Goal: Information Seeking & Learning: Find specific page/section

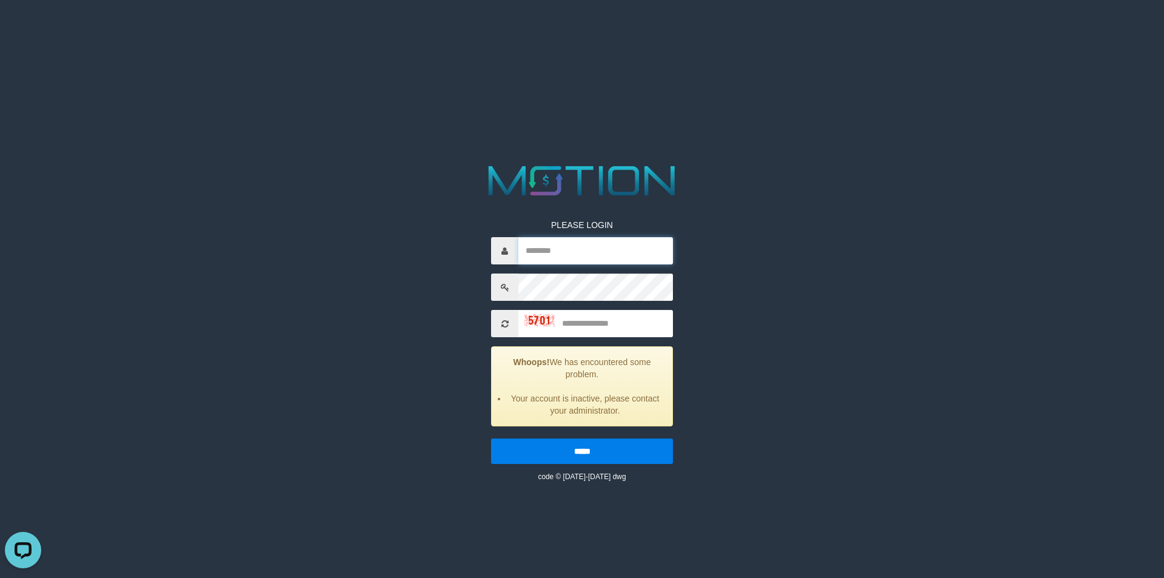
drag, startPoint x: 561, startPoint y: 253, endPoint x: 546, endPoint y: 253, distance: 14.6
click at [561, 253] on input "text" at bounding box center [596, 250] width 155 height 27
paste input "*********"
type input "*********"
click at [604, 322] on input "text" at bounding box center [596, 323] width 155 height 27
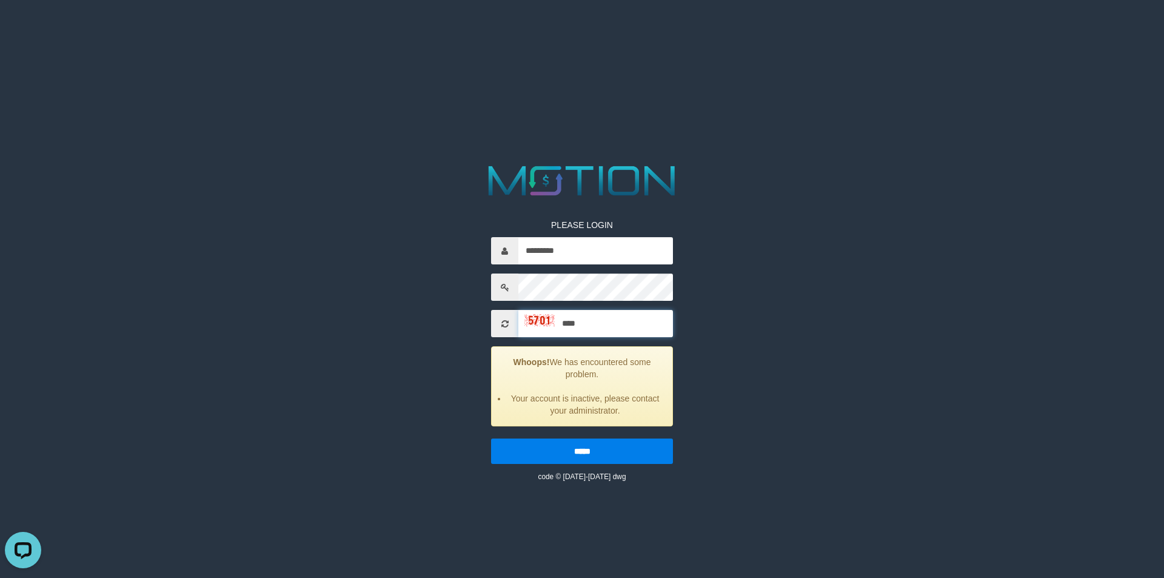
type input "****"
click at [491, 438] on input "*****" at bounding box center [582, 450] width 182 height 25
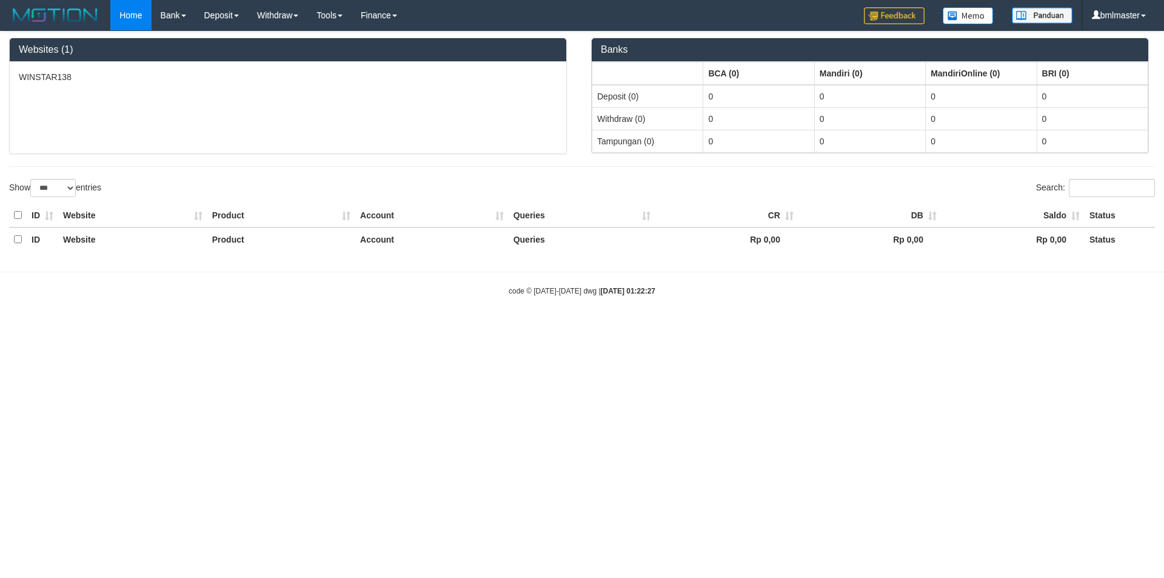
select select "***"
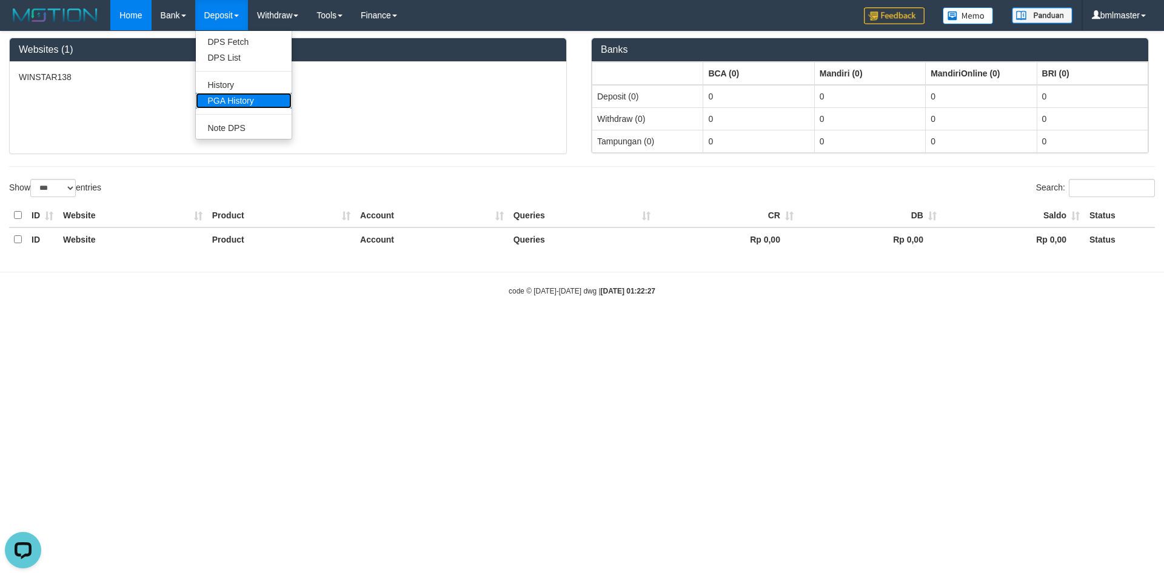
click at [216, 106] on link "PGA History" at bounding box center [244, 101] width 96 height 16
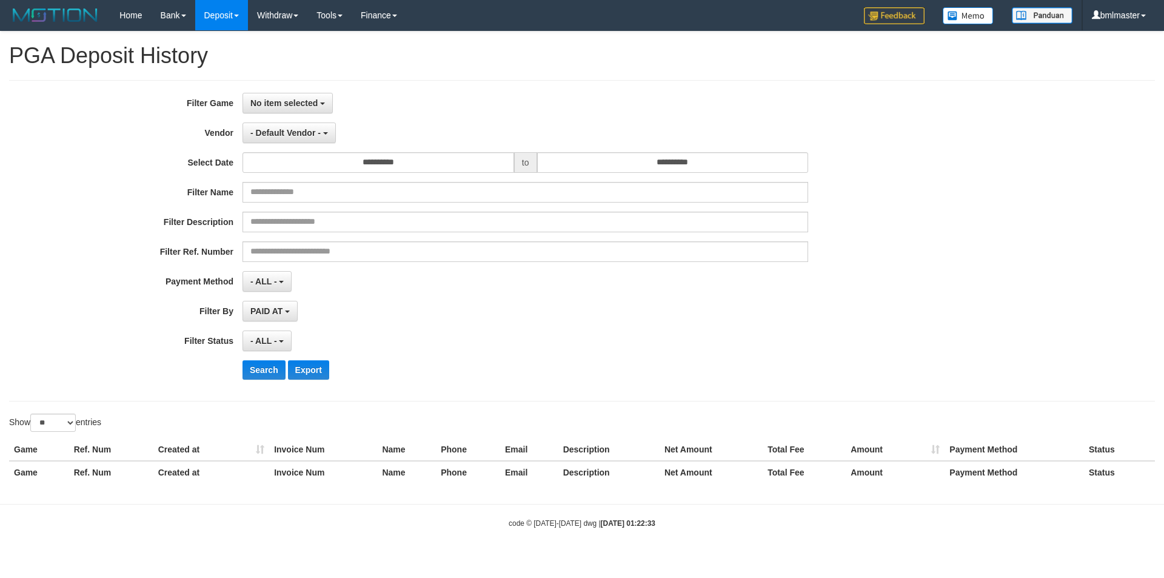
select select
select select "**"
click at [285, 104] on span "No item selected" at bounding box center [283, 103] width 67 height 10
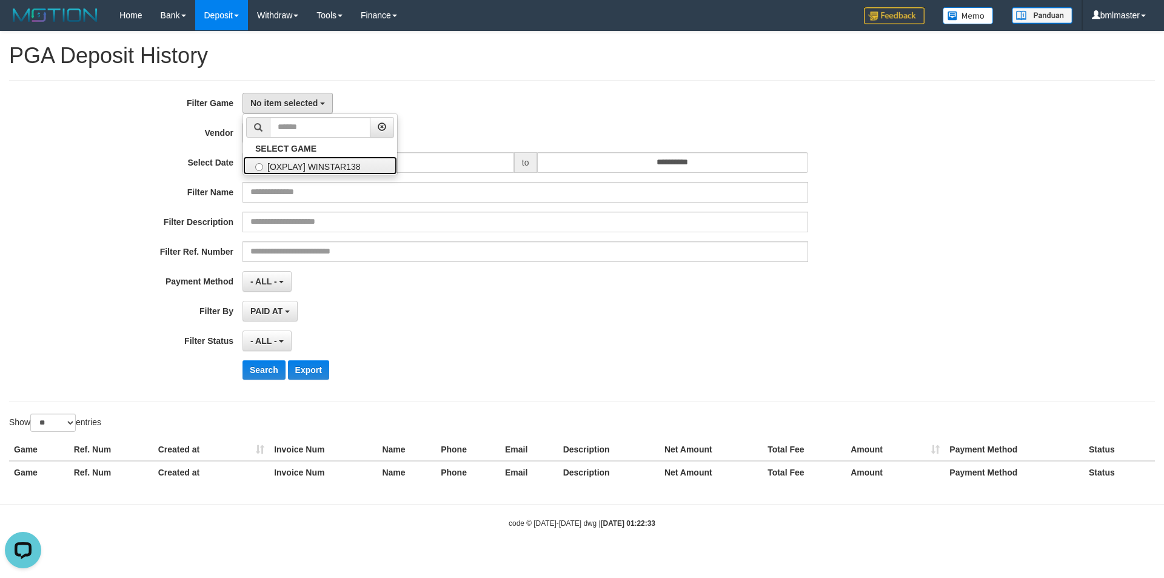
drag, startPoint x: 306, startPoint y: 170, endPoint x: 329, endPoint y: 168, distance: 23.1
click at [306, 170] on label "[OXPLAY] WINSTAR138" at bounding box center [320, 165] width 154 height 18
select select "****"
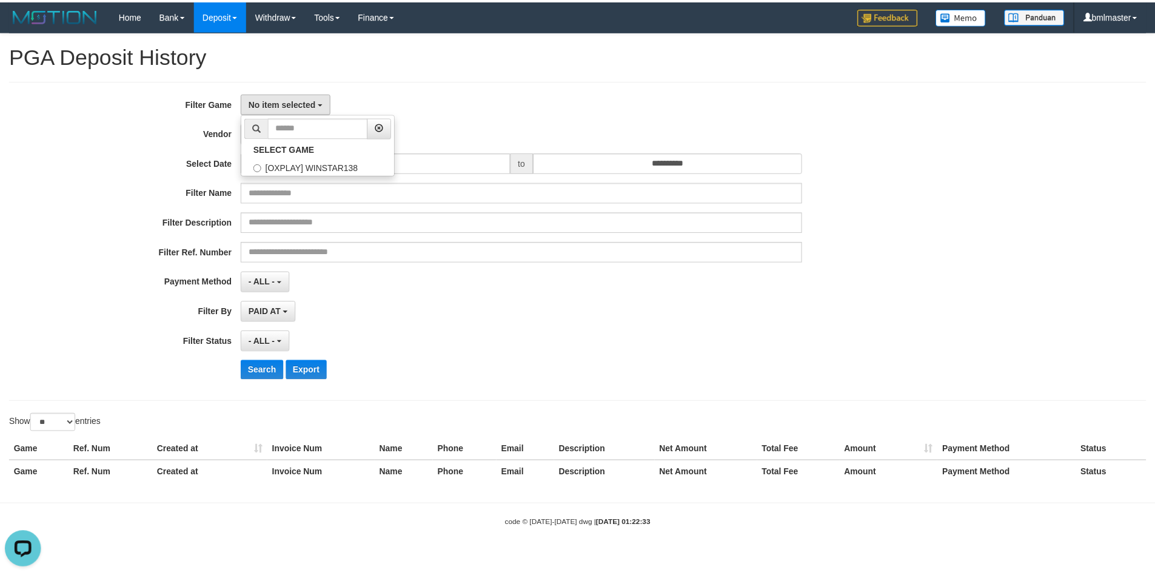
scroll to position [11, 0]
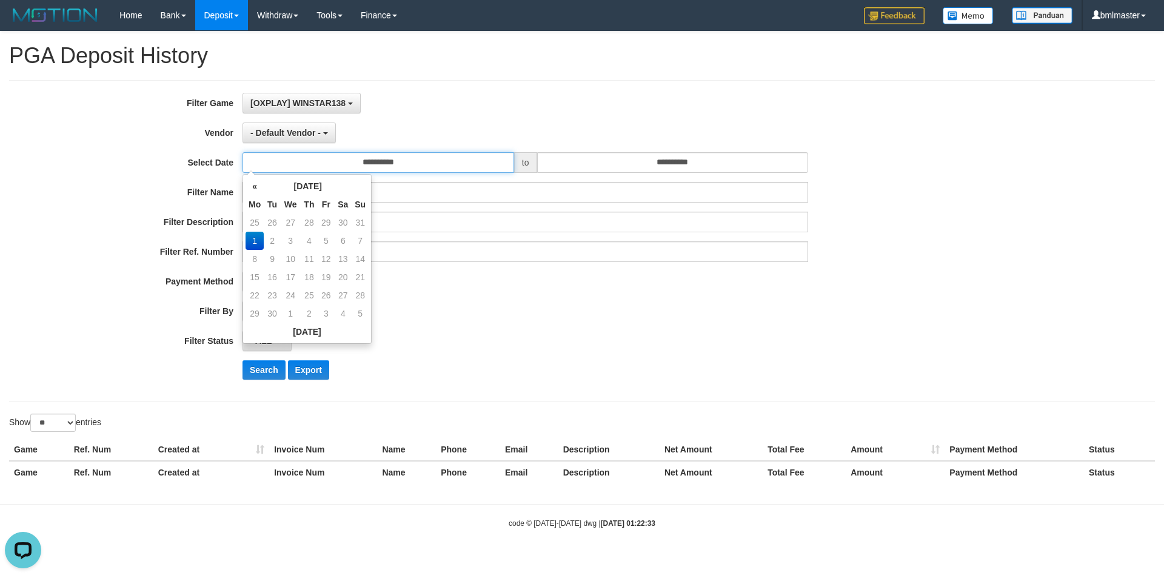
click at [366, 160] on input "**********" at bounding box center [379, 162] width 272 height 21
click at [360, 221] on td "31" at bounding box center [360, 222] width 17 height 18
click at [360, 221] on td "3" at bounding box center [360, 222] width 17 height 18
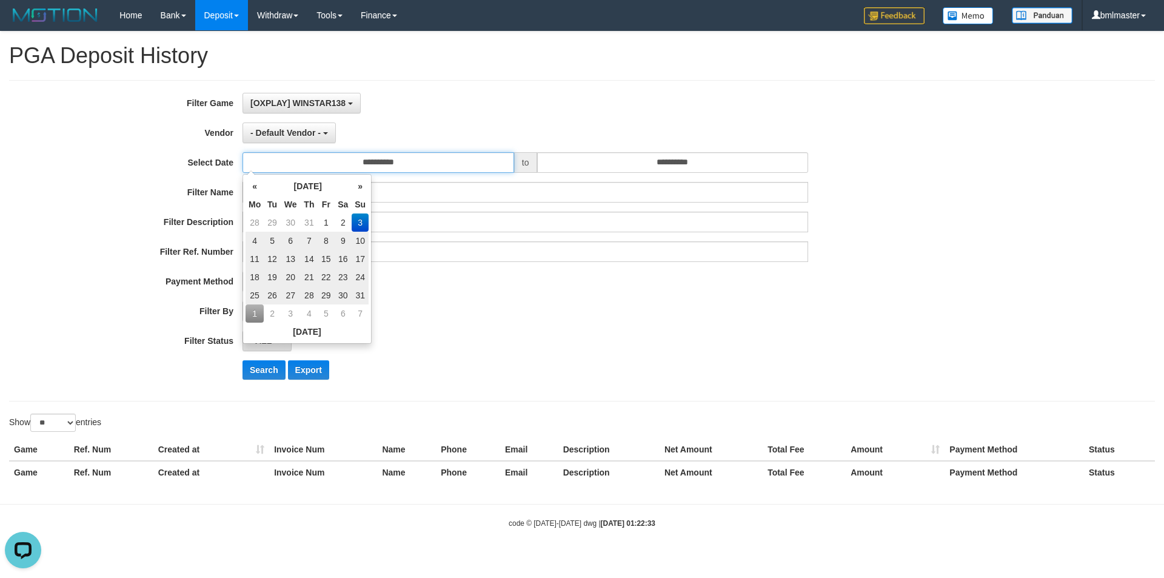
click at [411, 161] on input "**********" at bounding box center [379, 162] width 272 height 21
click at [257, 313] on td "1" at bounding box center [255, 313] width 18 height 18
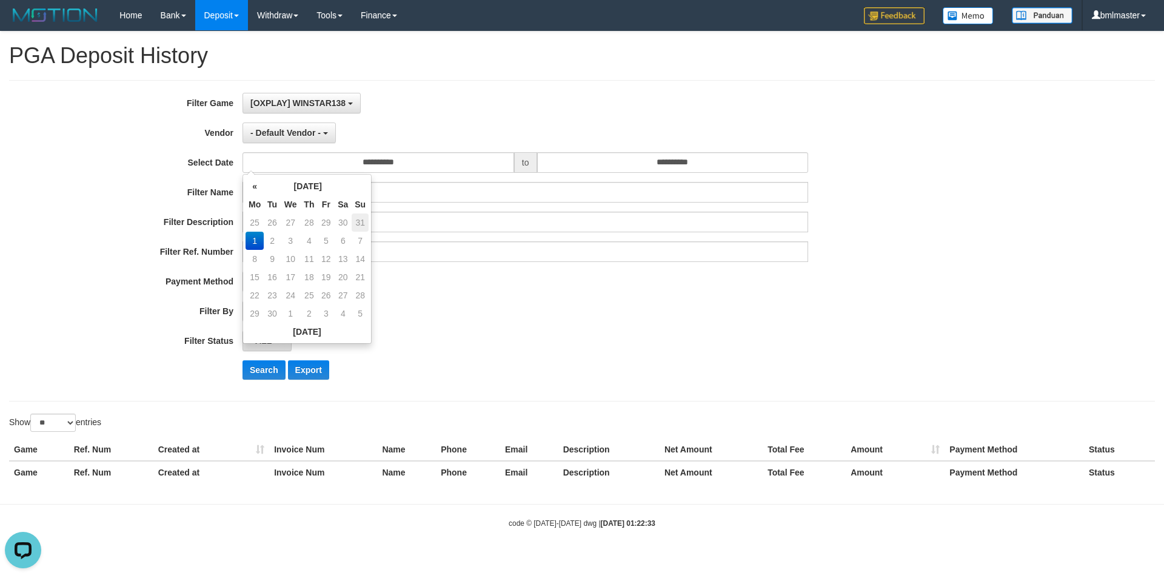
click at [358, 220] on td "31" at bounding box center [360, 222] width 17 height 18
type input "**********"
click at [361, 294] on td "31" at bounding box center [360, 295] width 17 height 18
click at [514, 294] on div "**********" at bounding box center [485, 241] width 970 height 296
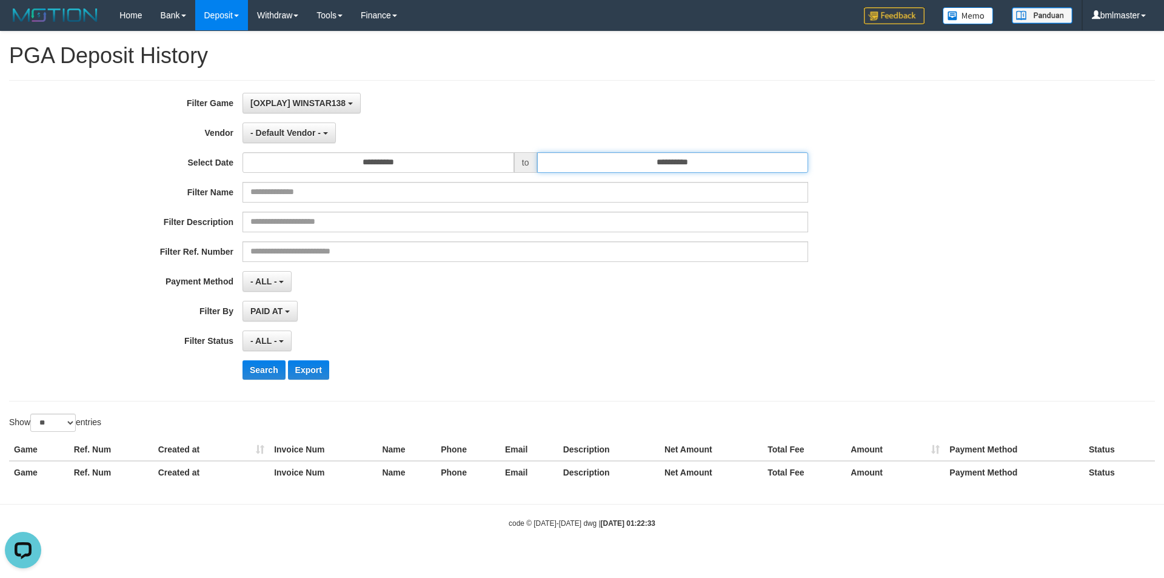
click at [672, 164] on input "**********" at bounding box center [673, 162] width 272 height 21
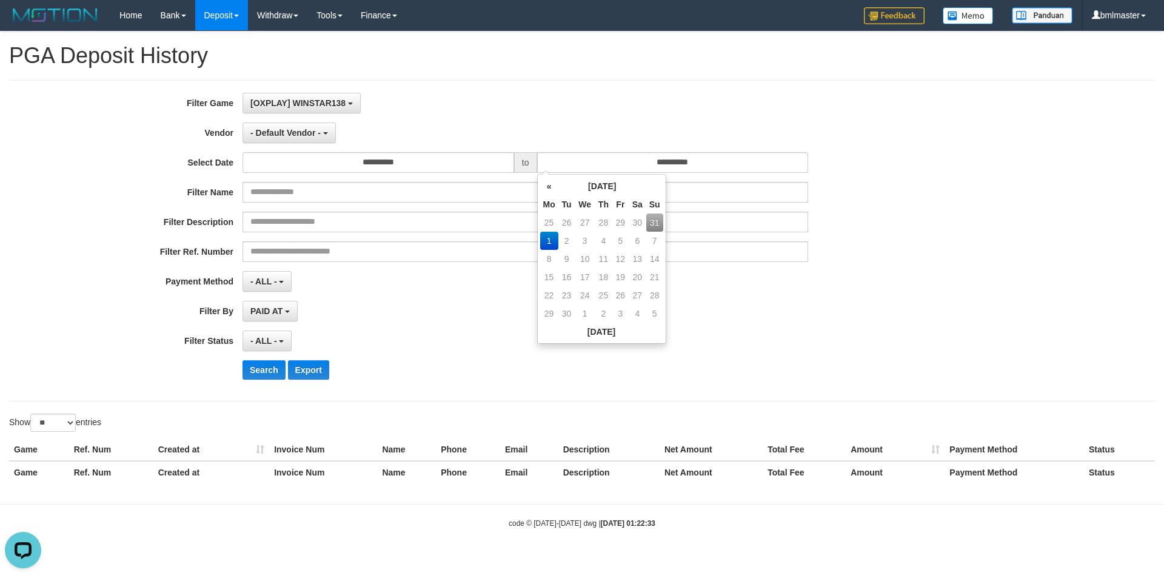
click at [654, 220] on td "31" at bounding box center [654, 222] width 17 height 18
type input "**********"
click at [444, 334] on div "- ALL - SELECT ALL - ALL - SELECT STATUS PENDING/UNPAID PAID CANCELED EXPIRED" at bounding box center [526, 341] width 566 height 21
click at [257, 281] on span "- ALL -" at bounding box center [263, 282] width 27 height 10
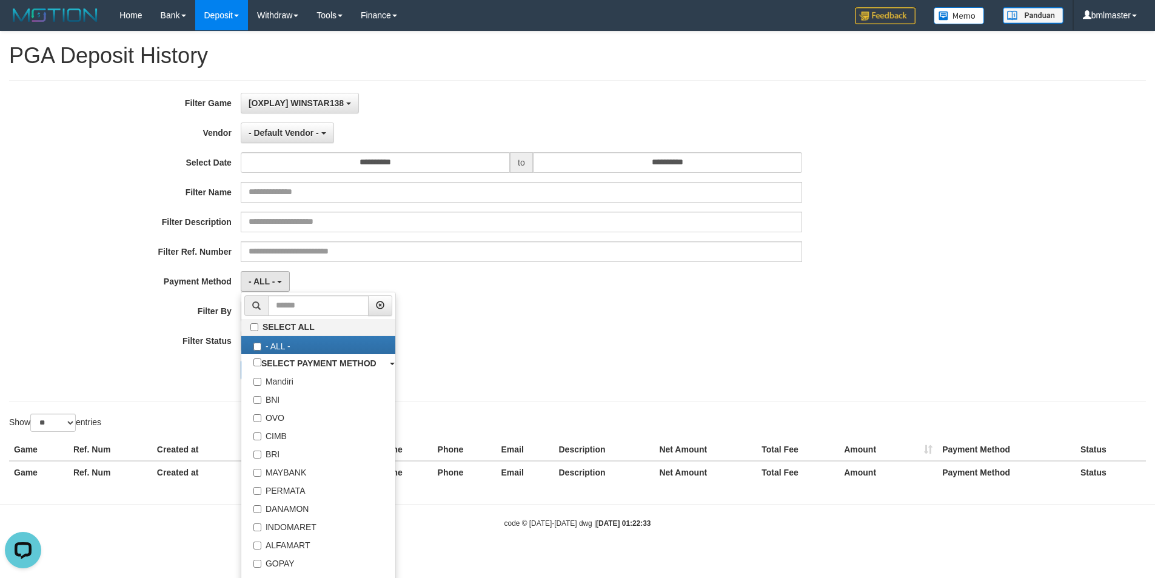
click at [570, 337] on div "- ALL - SELECT ALL - ALL - SELECT STATUS PENDING/UNPAID PAID CANCELED EXPIRED" at bounding box center [522, 341] width 562 height 21
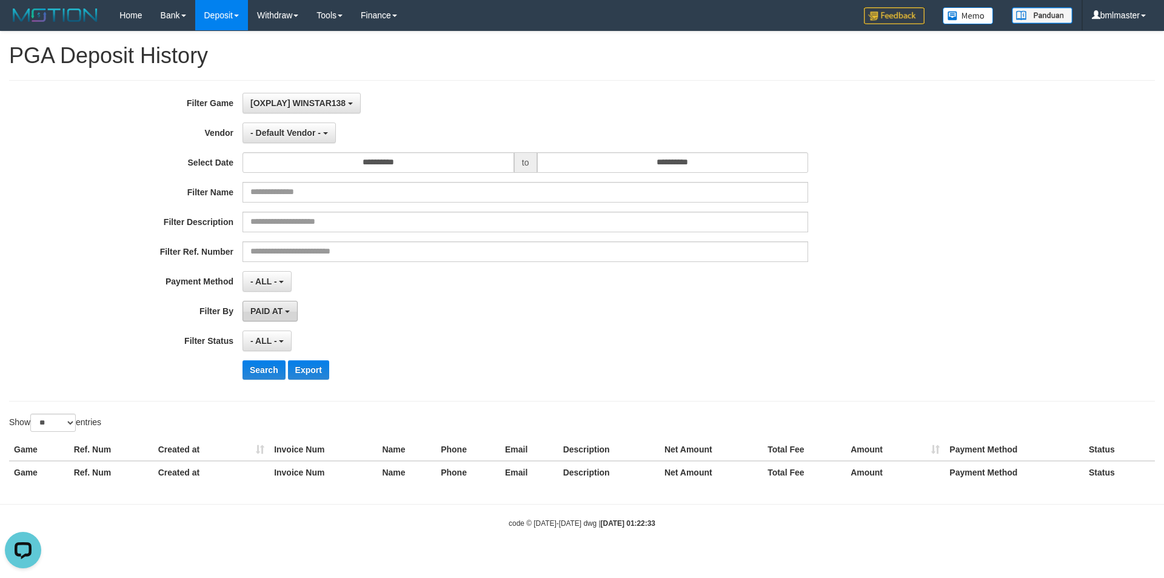
click at [263, 315] on span "PAID AT" at bounding box center [266, 311] width 32 height 10
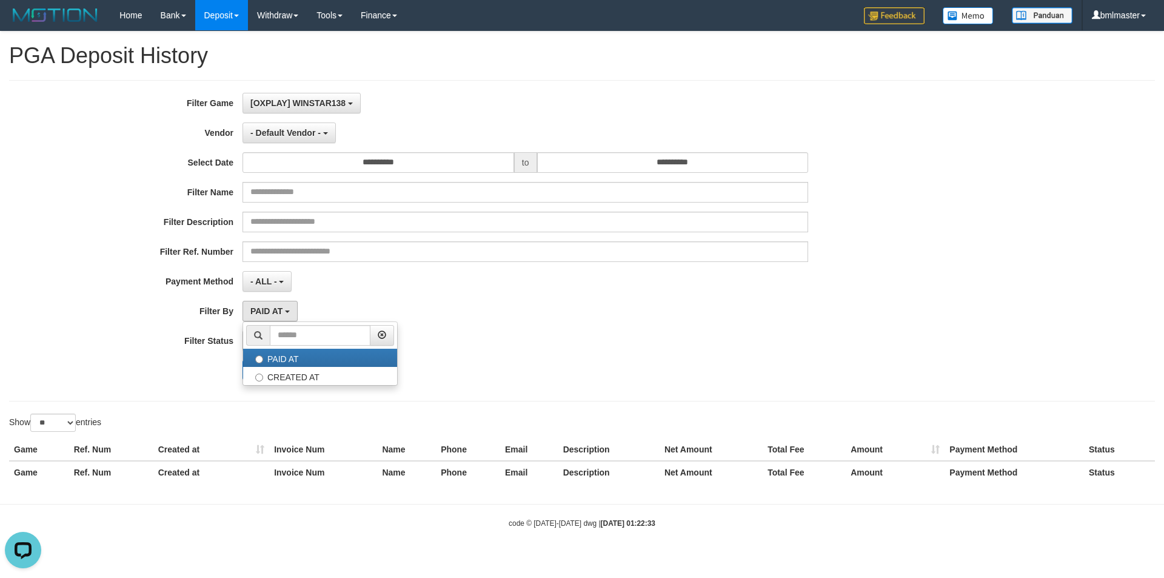
click at [477, 289] on div "- ALL - SELECT ALL - ALL - SELECT PAYMENT METHOD Mandiri BNI OVO CIMB BRI MAYBA…" at bounding box center [526, 281] width 566 height 21
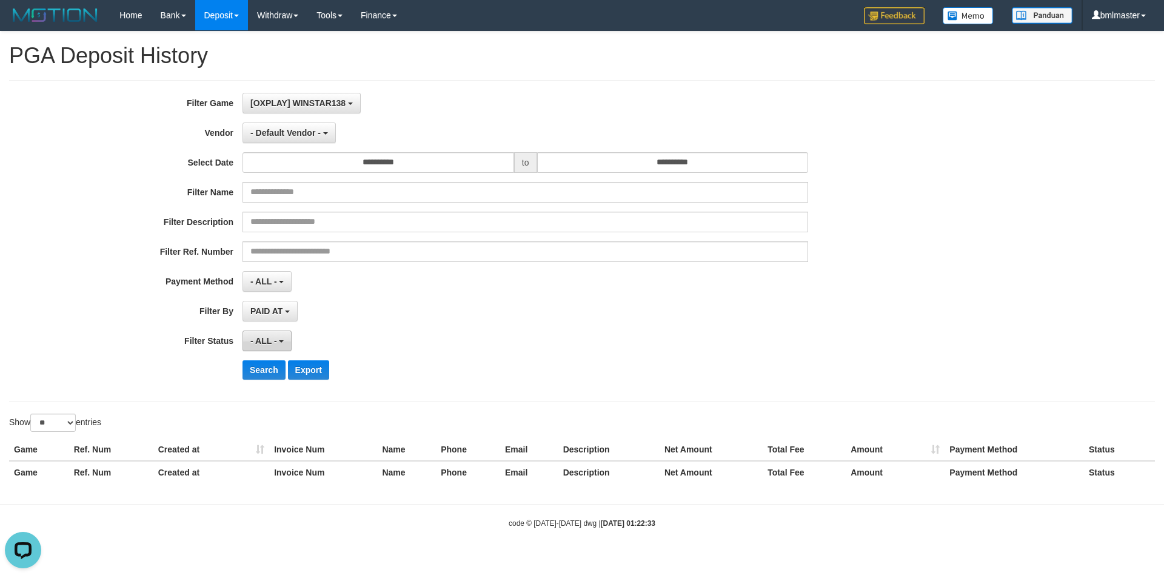
click at [272, 334] on button "- ALL -" at bounding box center [267, 341] width 49 height 21
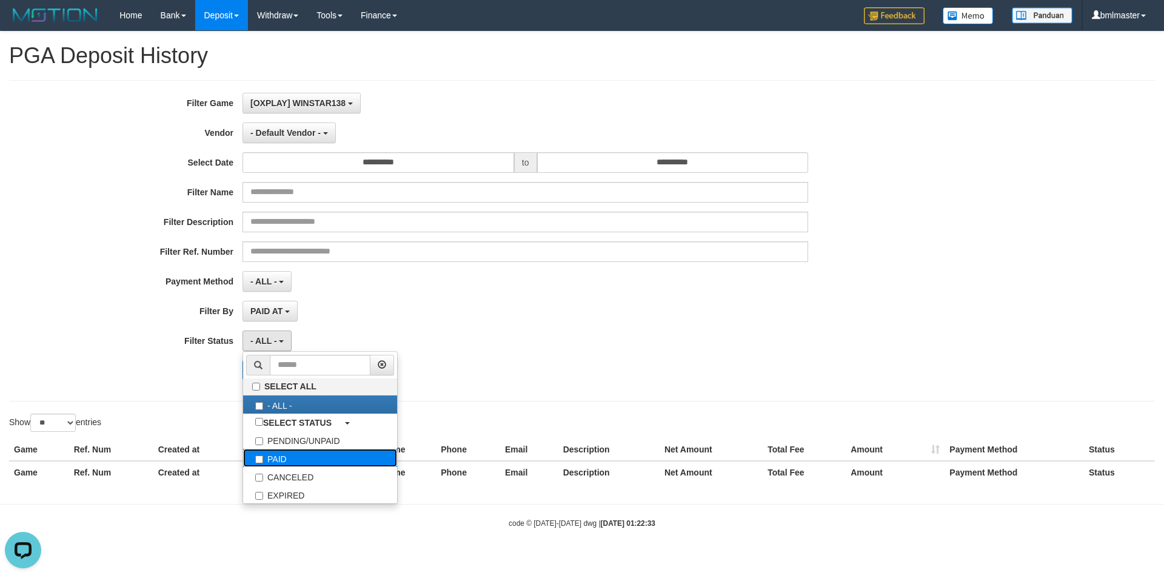
click at [288, 462] on label "PAID" at bounding box center [320, 458] width 154 height 18
select select "*"
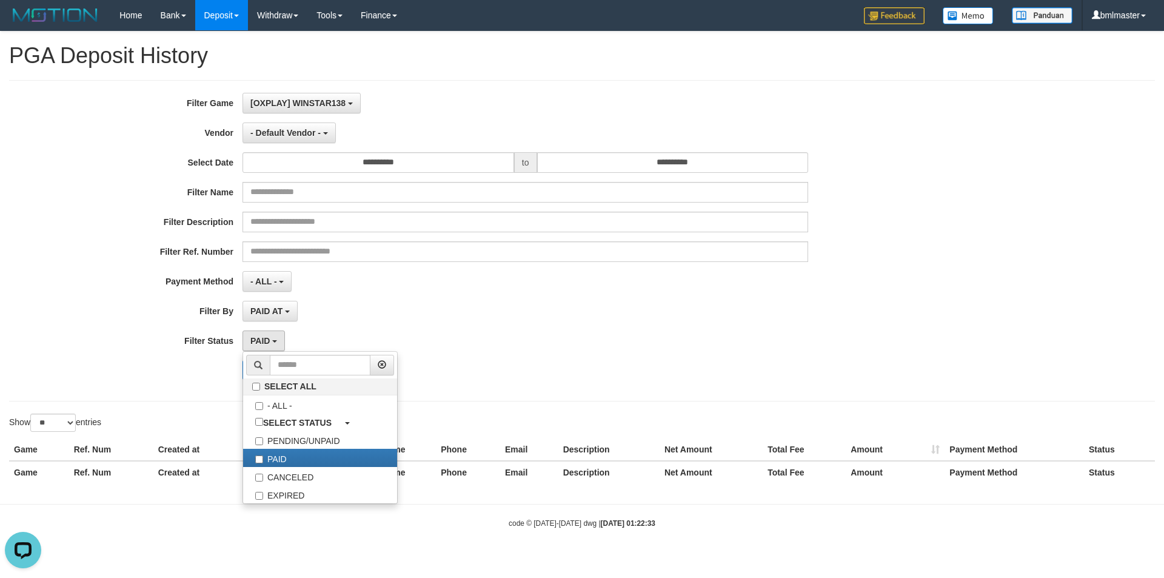
click at [543, 333] on div "PAID SELECT ALL - ALL - SELECT STATUS PENDING/UNPAID PAID CANCELED EXPIRED" at bounding box center [526, 341] width 566 height 21
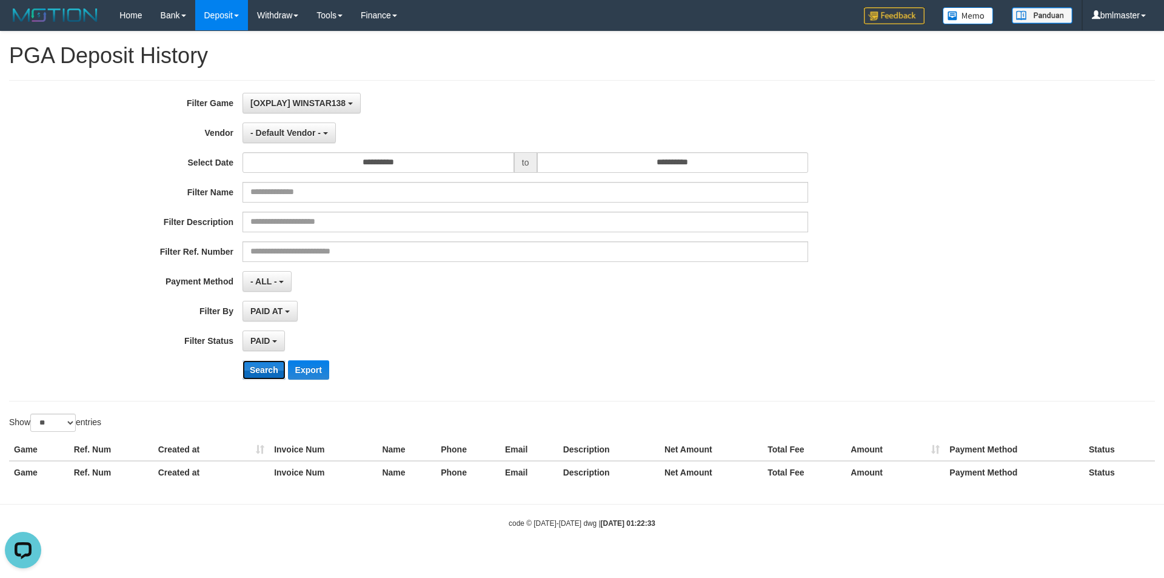
click at [253, 366] on button "Search" at bounding box center [264, 369] width 43 height 19
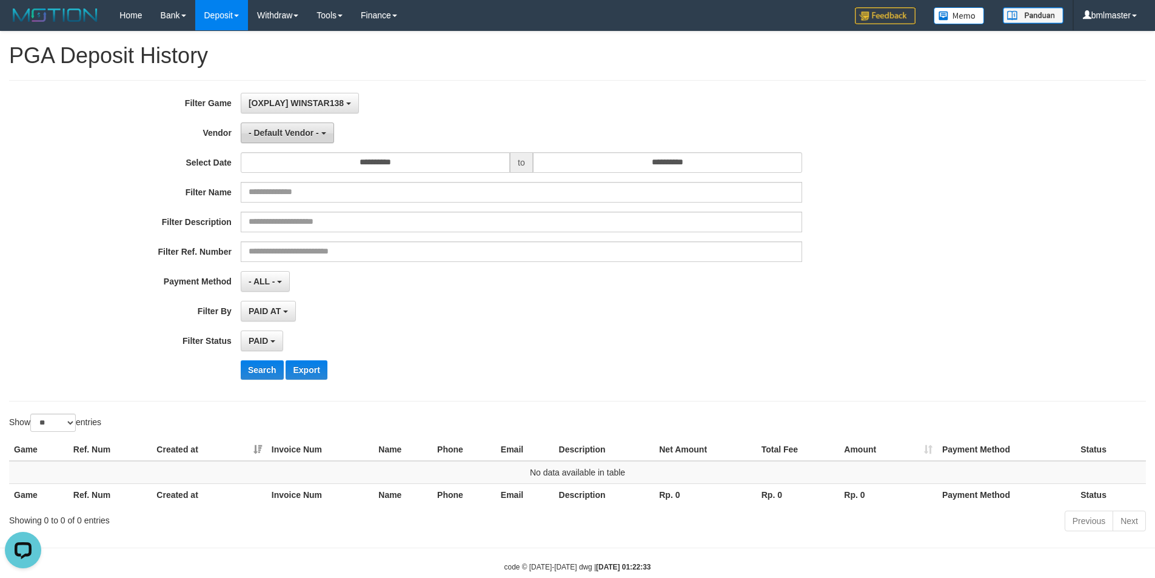
click at [271, 131] on span "- Default Vendor -" at bounding box center [284, 133] width 70 height 10
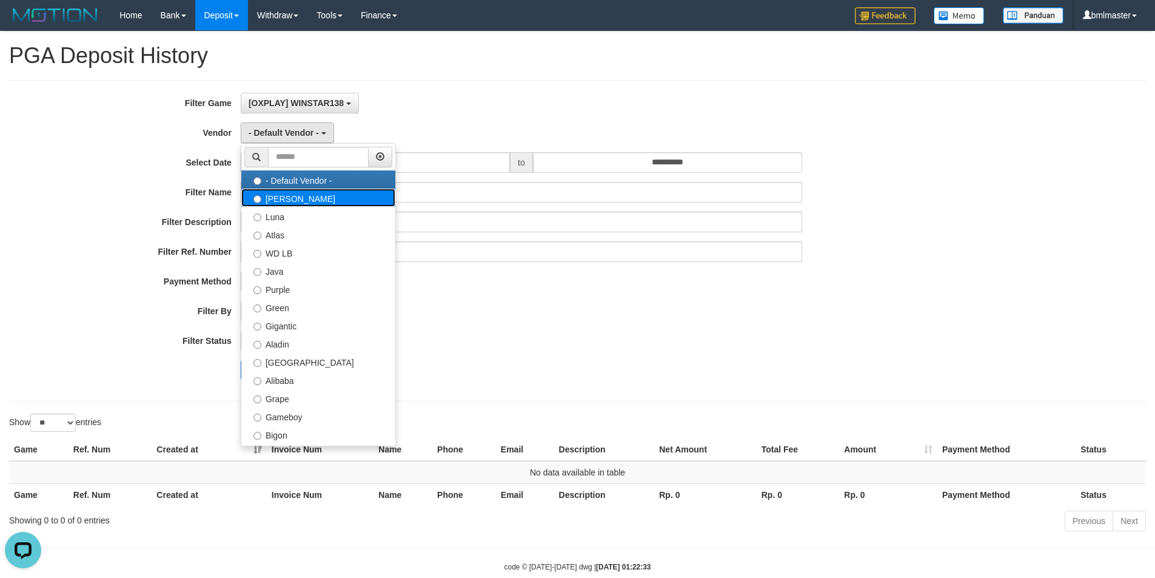
click at [286, 196] on label "Lucy" at bounding box center [318, 198] width 154 height 18
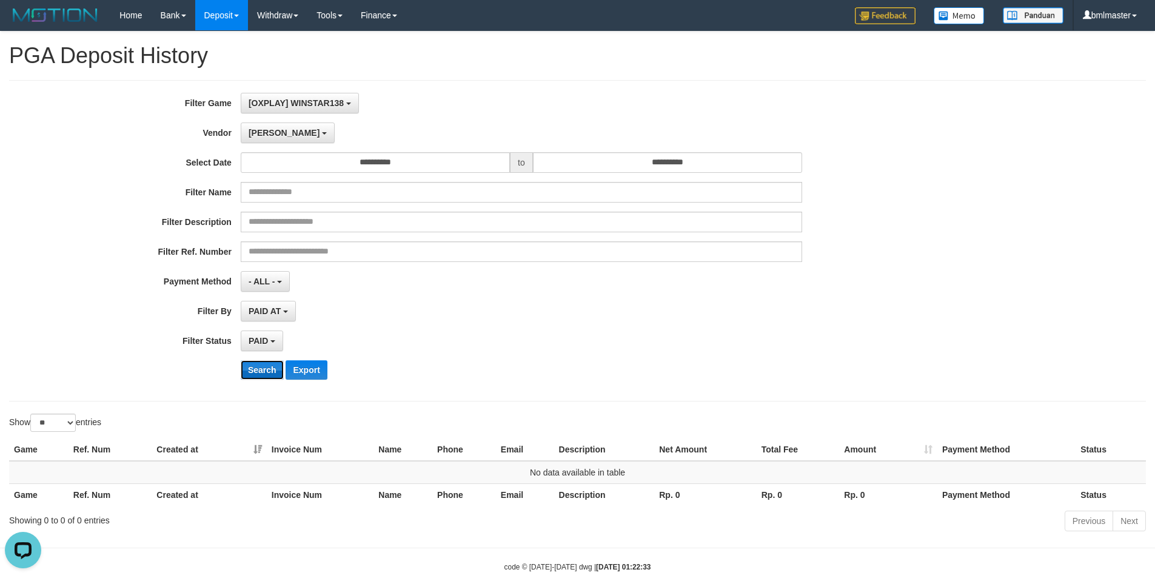
click at [255, 367] on button "Search" at bounding box center [262, 369] width 43 height 19
click at [242, 131] on button "Lucy" at bounding box center [288, 133] width 94 height 21
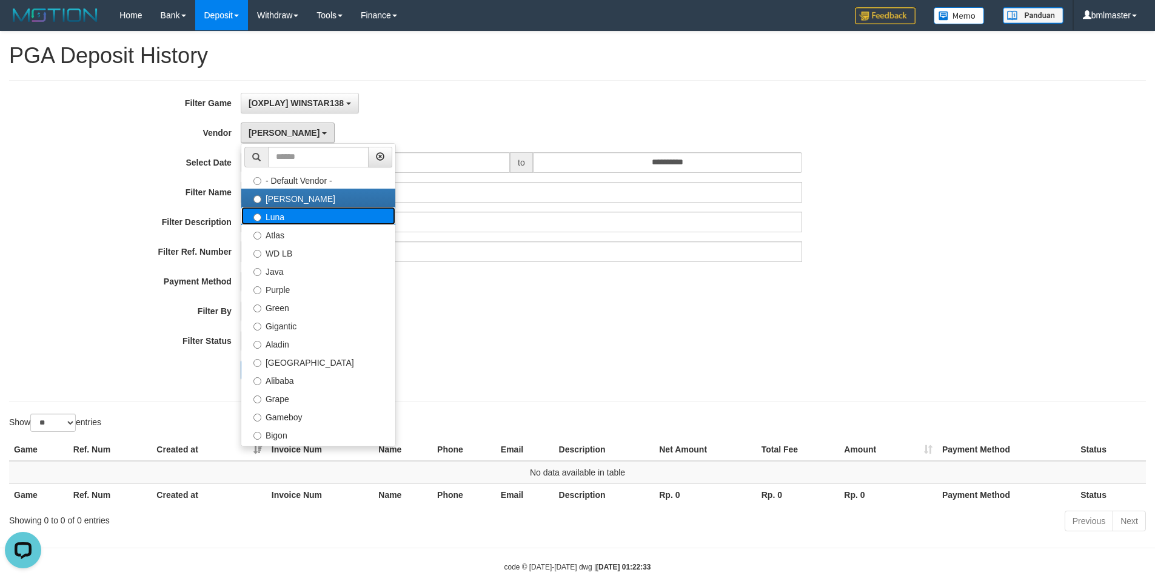
click at [300, 224] on label "Luna" at bounding box center [318, 216] width 154 height 18
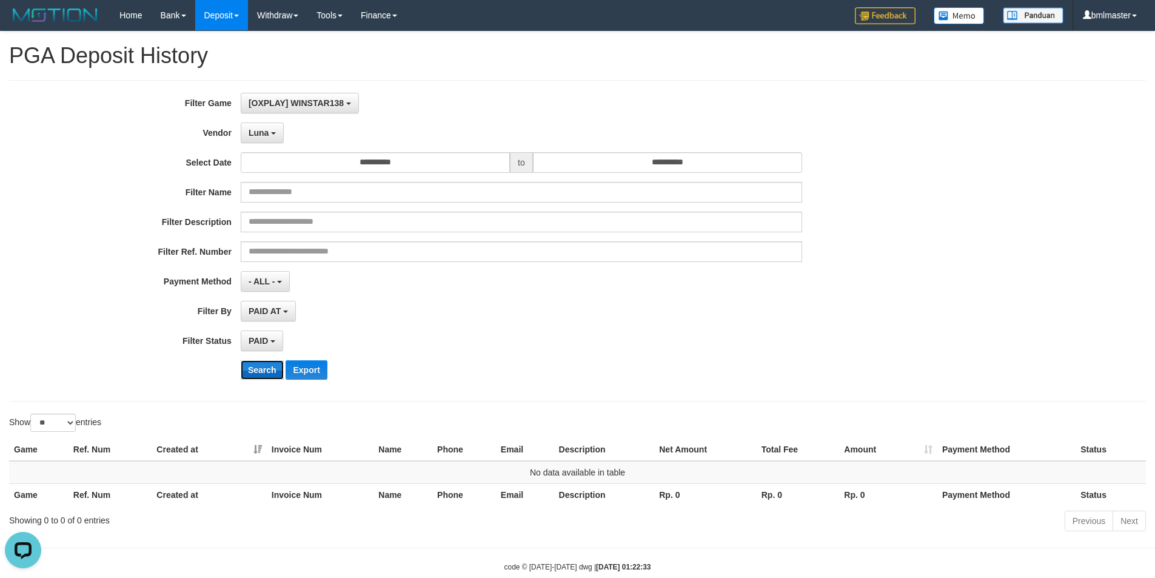
click at [269, 374] on button "Search" at bounding box center [262, 369] width 43 height 19
click at [266, 133] on span "Luna" at bounding box center [259, 133] width 20 height 10
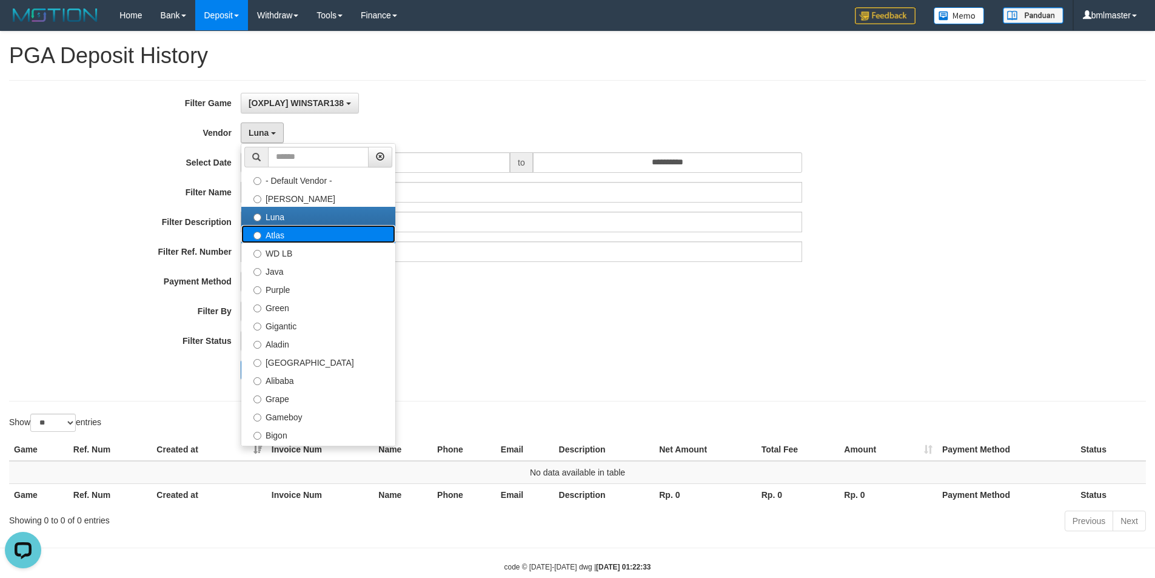
click at [288, 241] on label "Atlas" at bounding box center [318, 234] width 154 height 18
select select "**********"
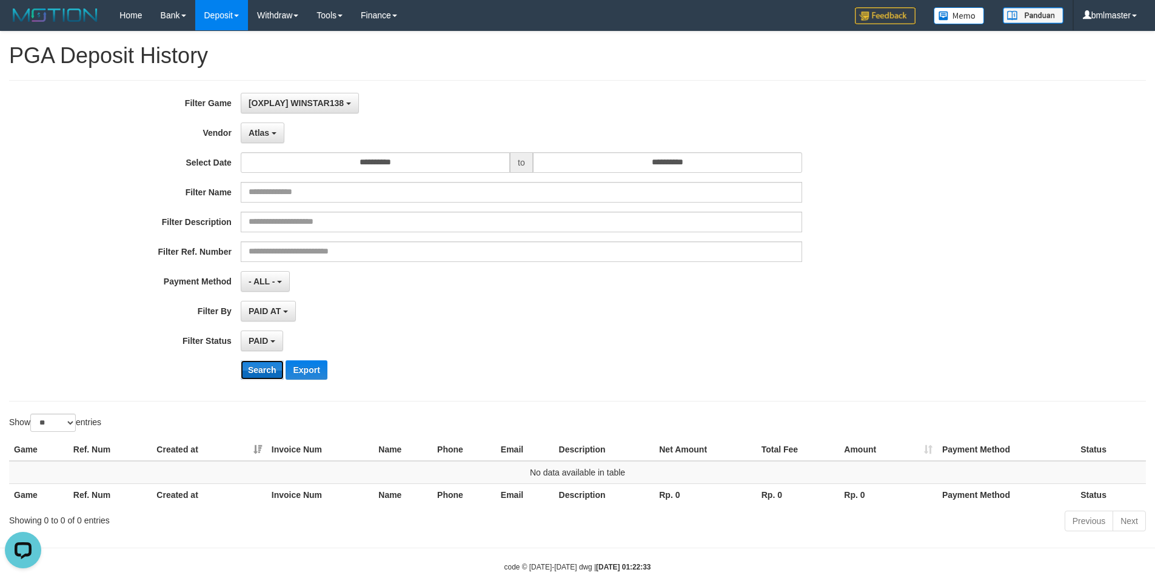
click at [257, 368] on button "Search" at bounding box center [262, 369] width 43 height 19
click at [266, 133] on span "Atlas" at bounding box center [259, 133] width 21 height 10
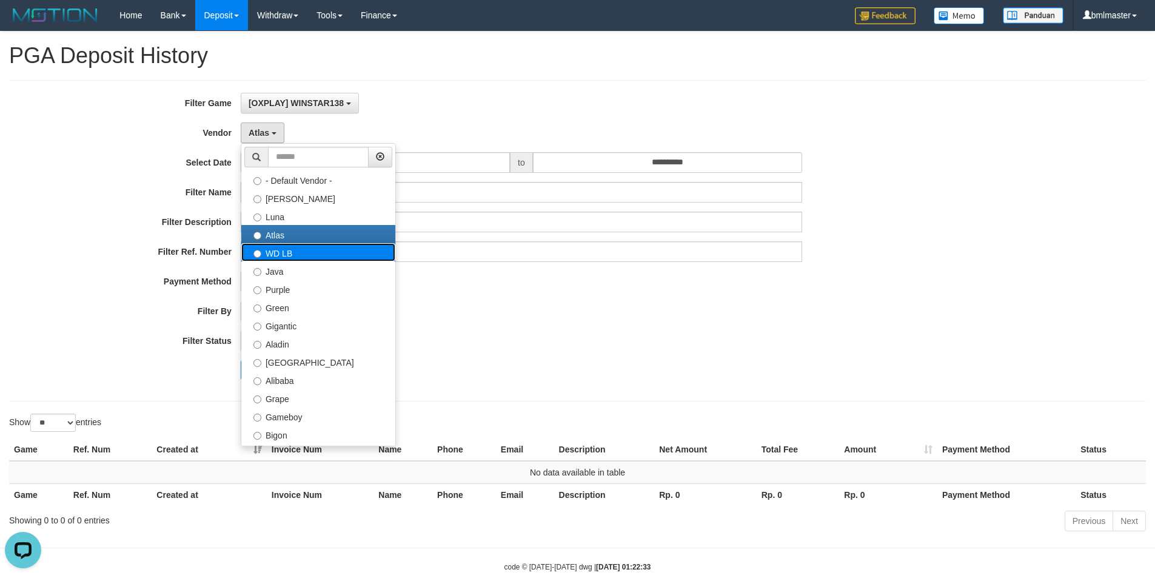
click at [283, 253] on label "WD LB" at bounding box center [318, 252] width 154 height 18
select select "**********"
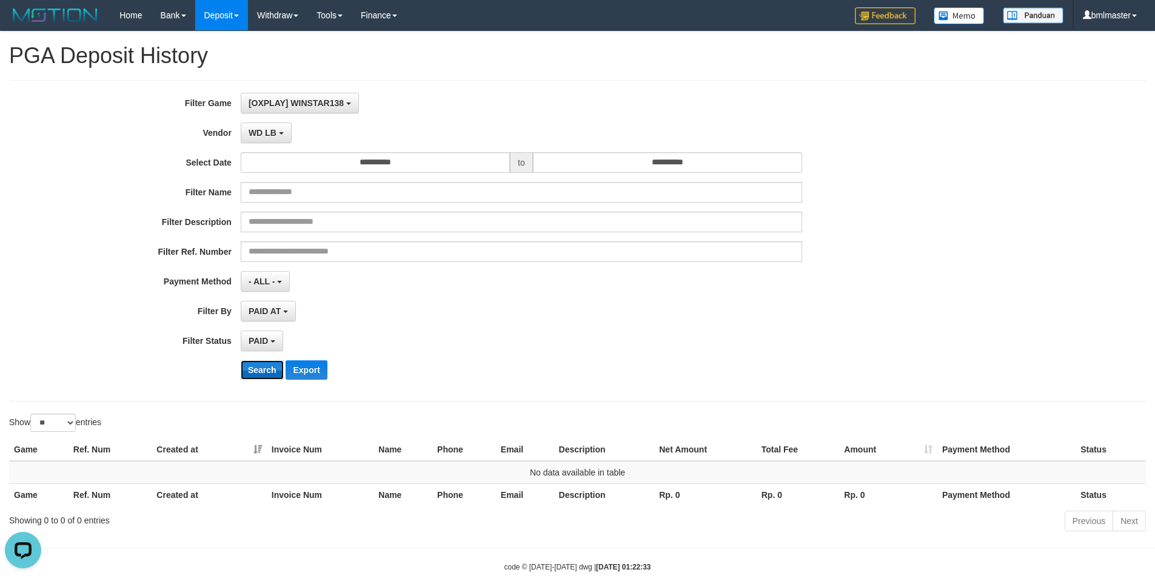
click at [254, 362] on button "Search" at bounding box center [262, 369] width 43 height 19
click at [254, 135] on span "WD LB" at bounding box center [263, 133] width 28 height 10
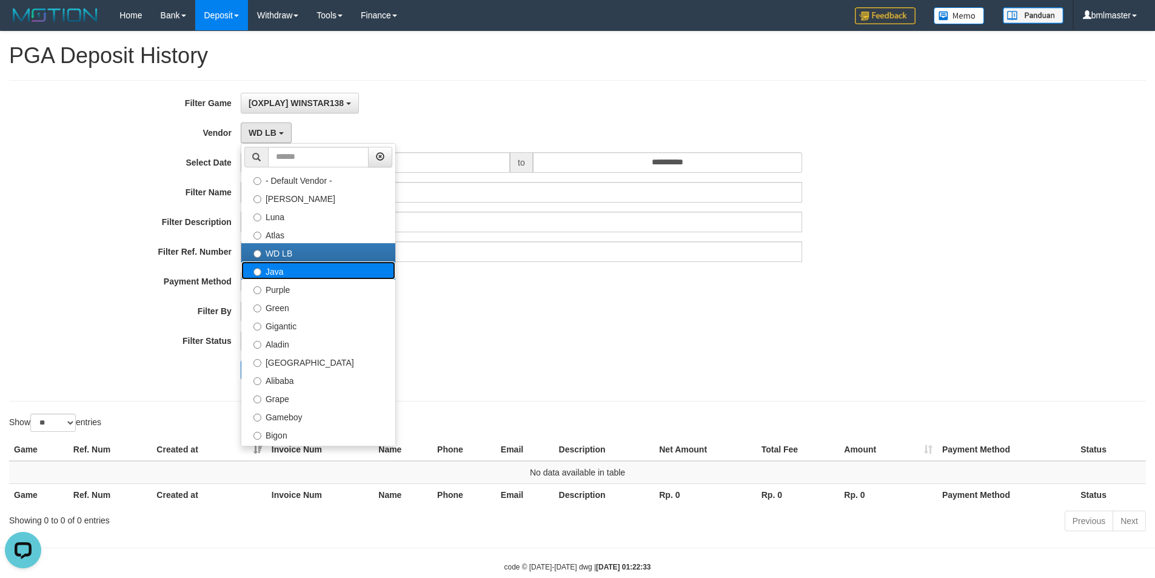
click at [285, 272] on label "Java" at bounding box center [318, 270] width 154 height 18
select select "**********"
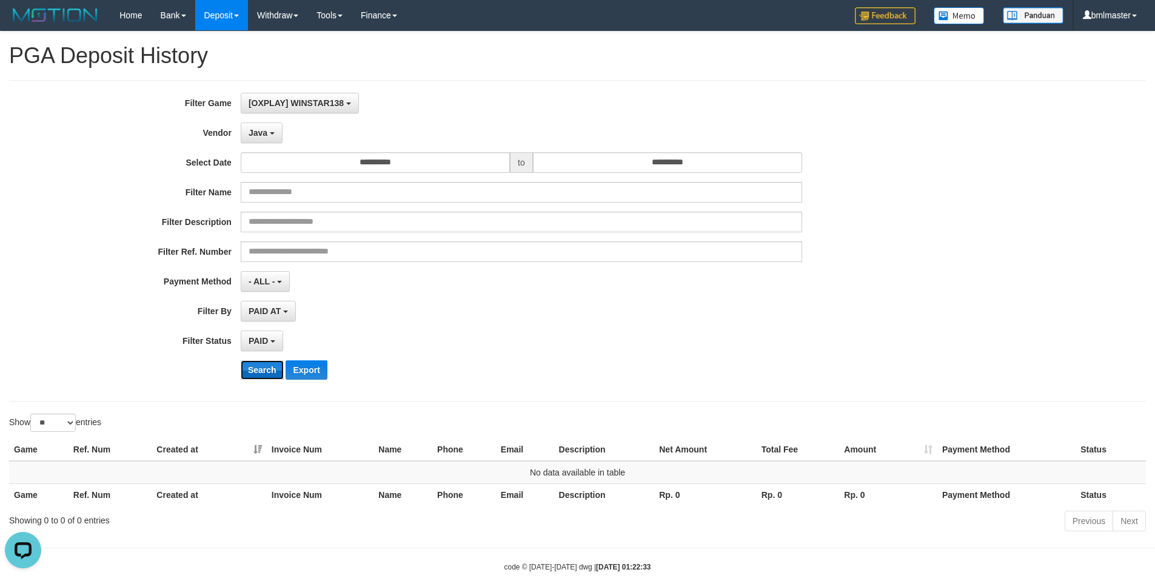
click at [256, 372] on button "Search" at bounding box center [262, 369] width 43 height 19
click at [256, 123] on button "Java" at bounding box center [262, 133] width 42 height 21
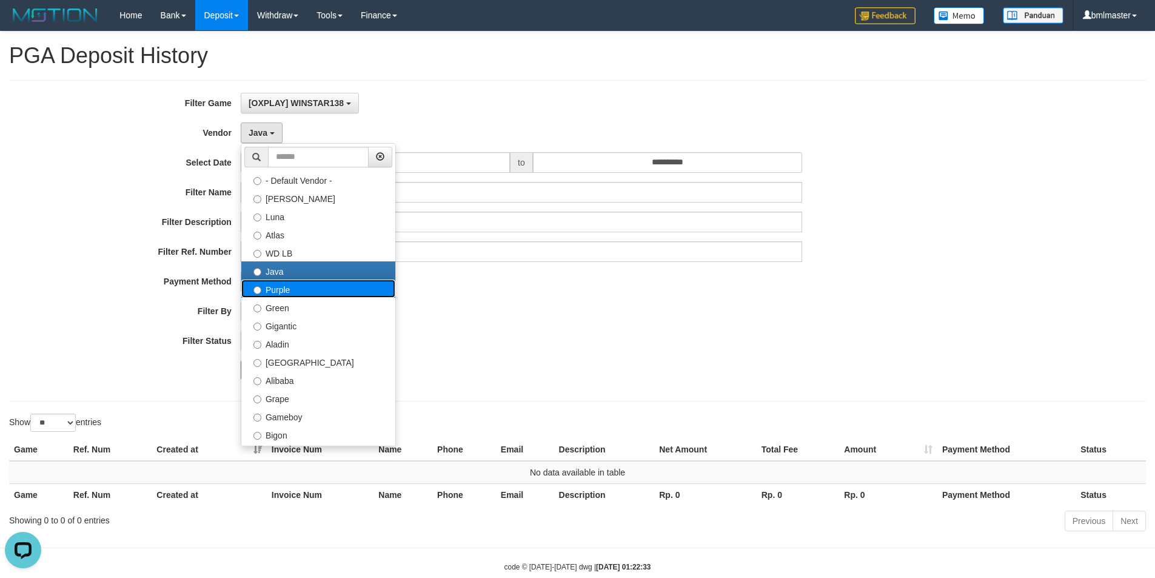
click at [288, 290] on label "Purple" at bounding box center [318, 289] width 154 height 18
select select "**********"
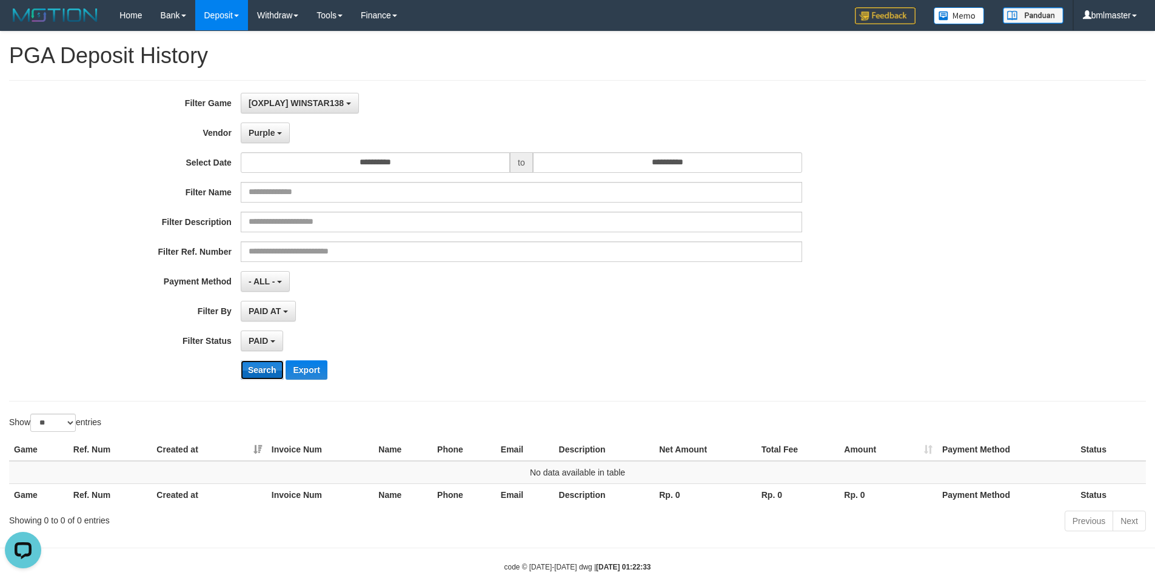
click at [263, 371] on button "Search" at bounding box center [262, 369] width 43 height 19
click at [265, 136] on span "Purple" at bounding box center [262, 133] width 27 height 10
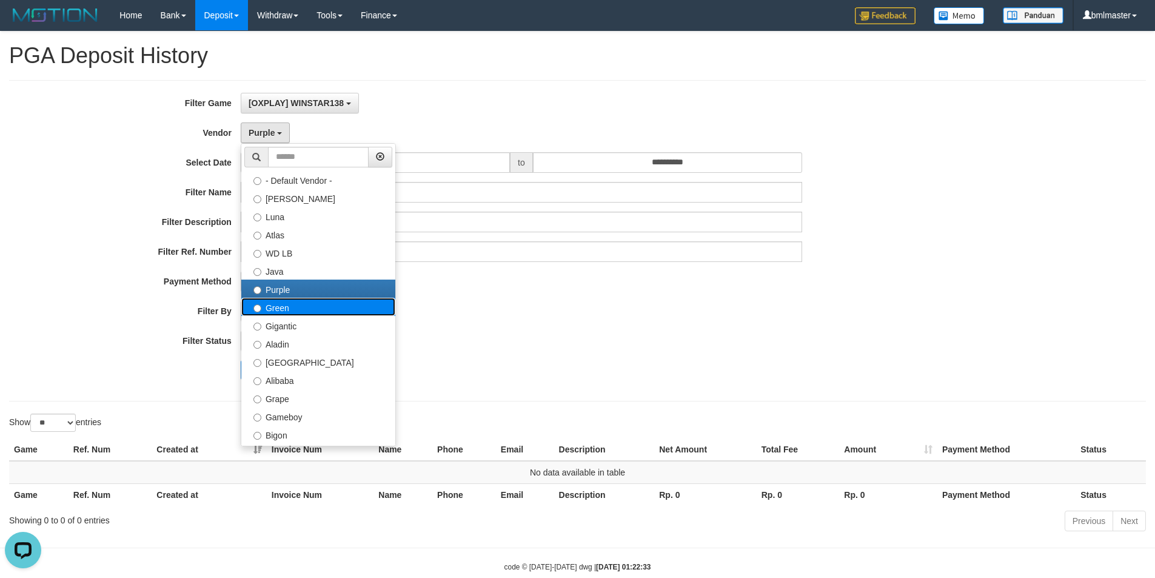
click at [284, 306] on label "Green" at bounding box center [318, 307] width 154 height 18
select select "**********"
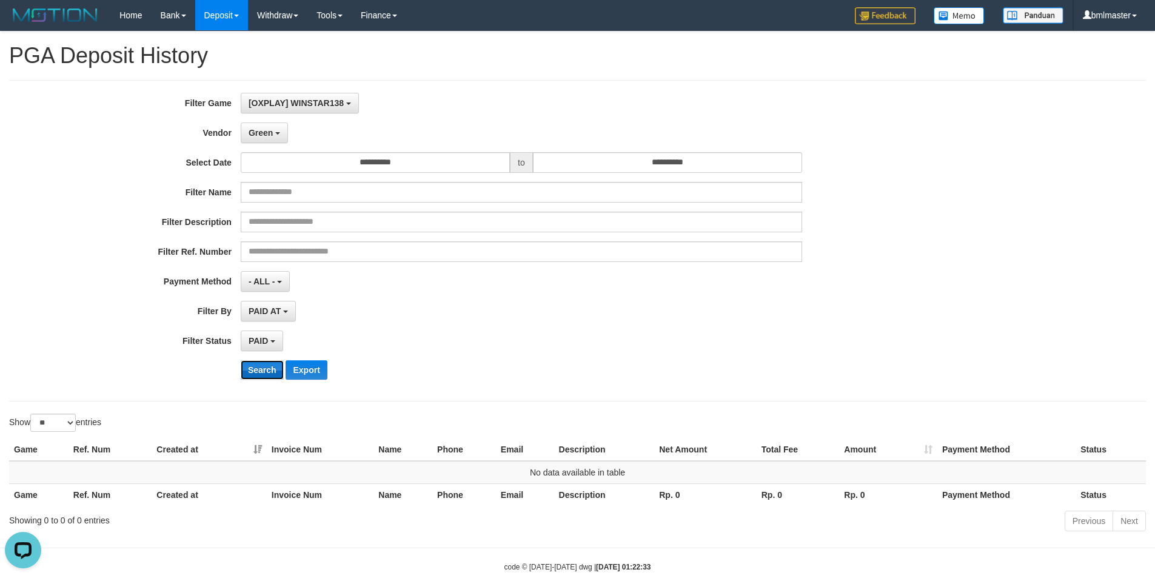
click at [247, 369] on button "Search" at bounding box center [262, 369] width 43 height 19
click at [261, 130] on span "Green" at bounding box center [261, 133] width 24 height 10
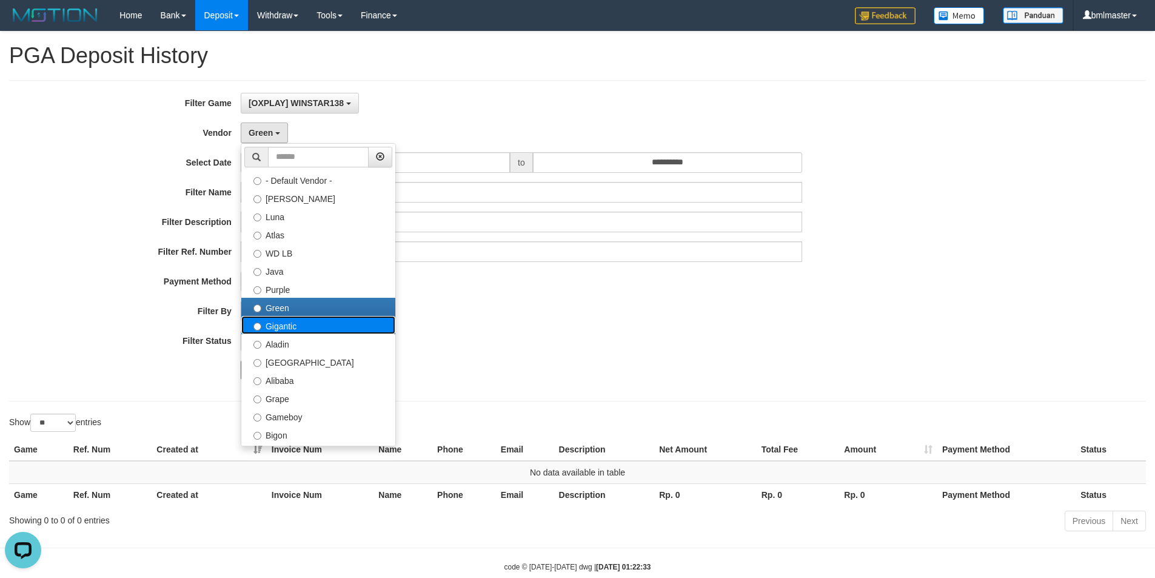
click at [287, 324] on label "Gigantic" at bounding box center [318, 325] width 154 height 18
select select "**********"
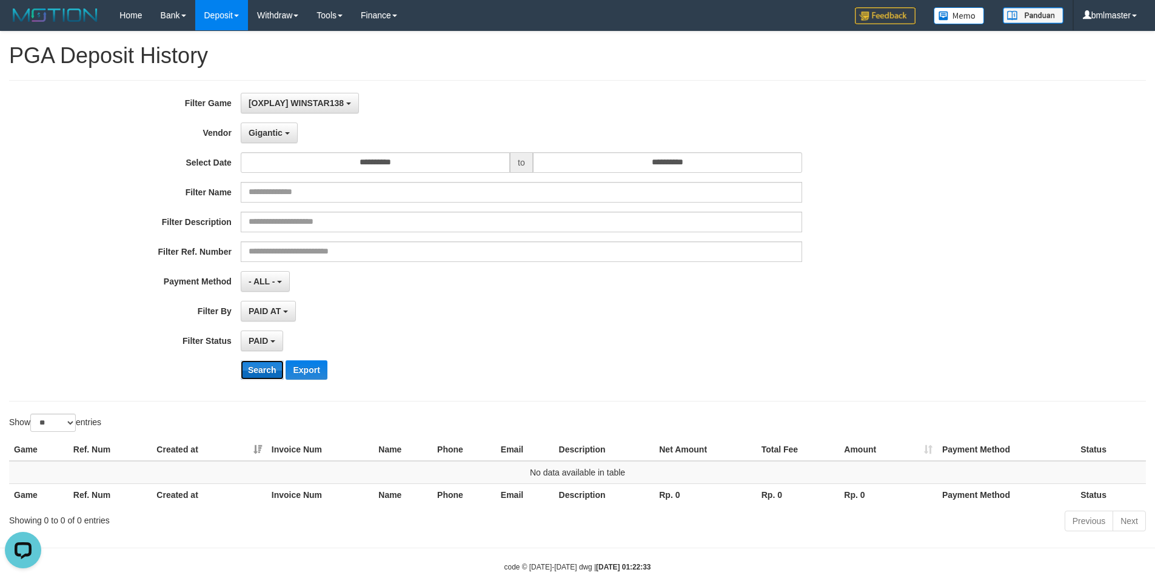
click at [255, 371] on button "Search" at bounding box center [262, 369] width 43 height 19
click at [267, 137] on span "Gigantic" at bounding box center [266, 133] width 34 height 10
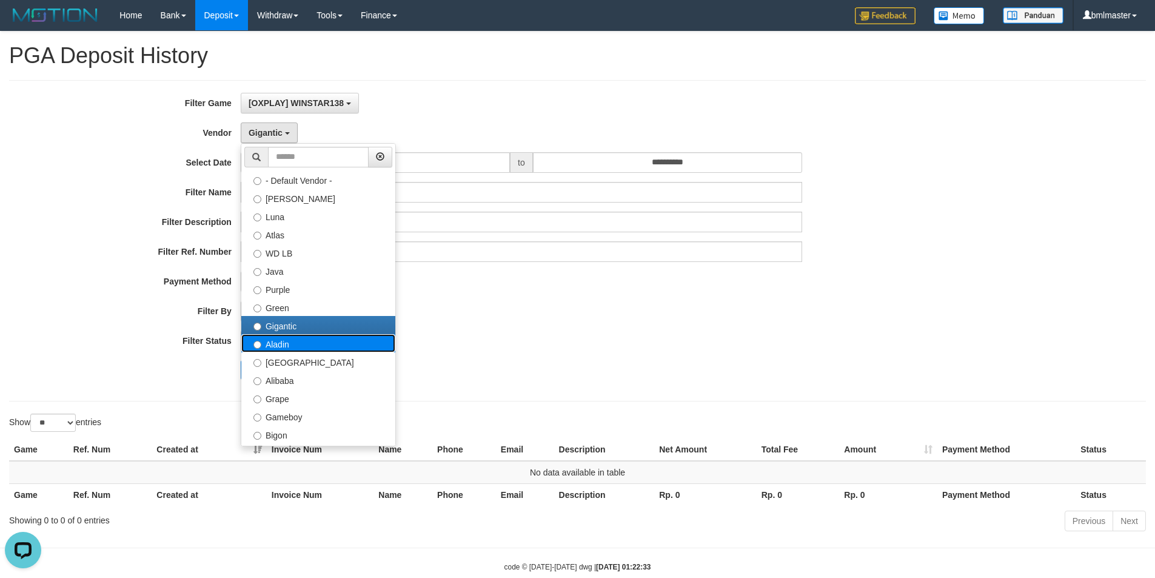
click at [282, 340] on label "Aladin" at bounding box center [318, 343] width 154 height 18
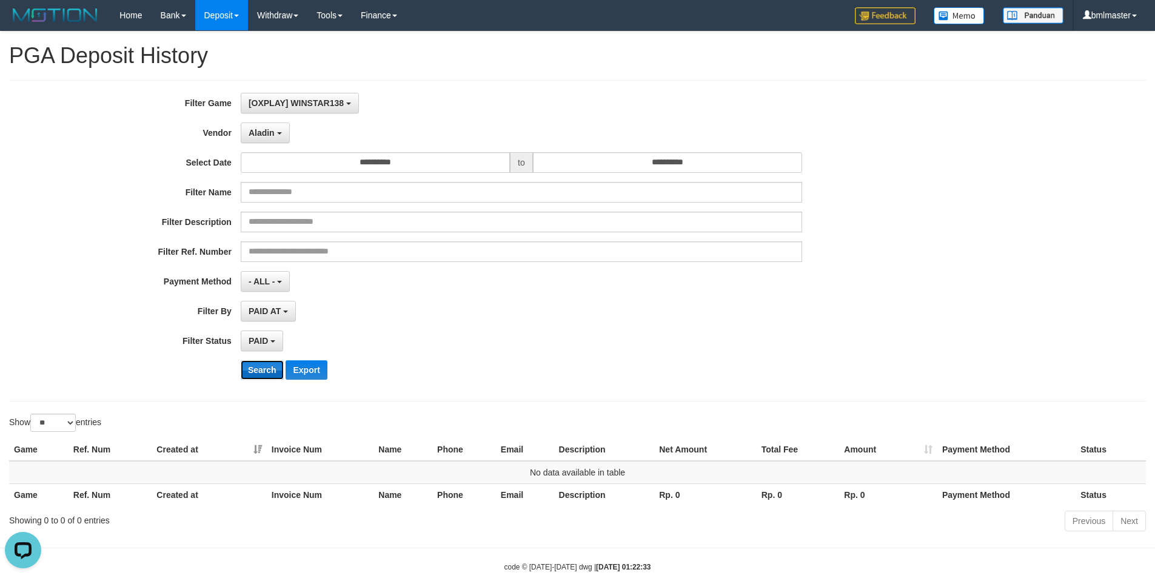
click at [258, 376] on button "Search" at bounding box center [262, 369] width 43 height 19
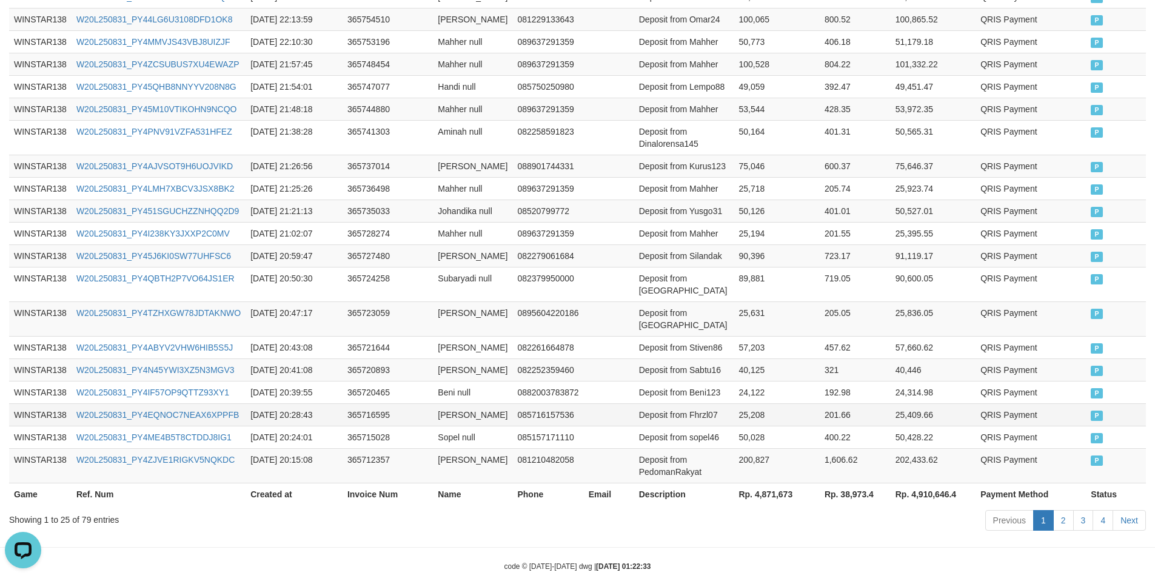
scroll to position [0, 0]
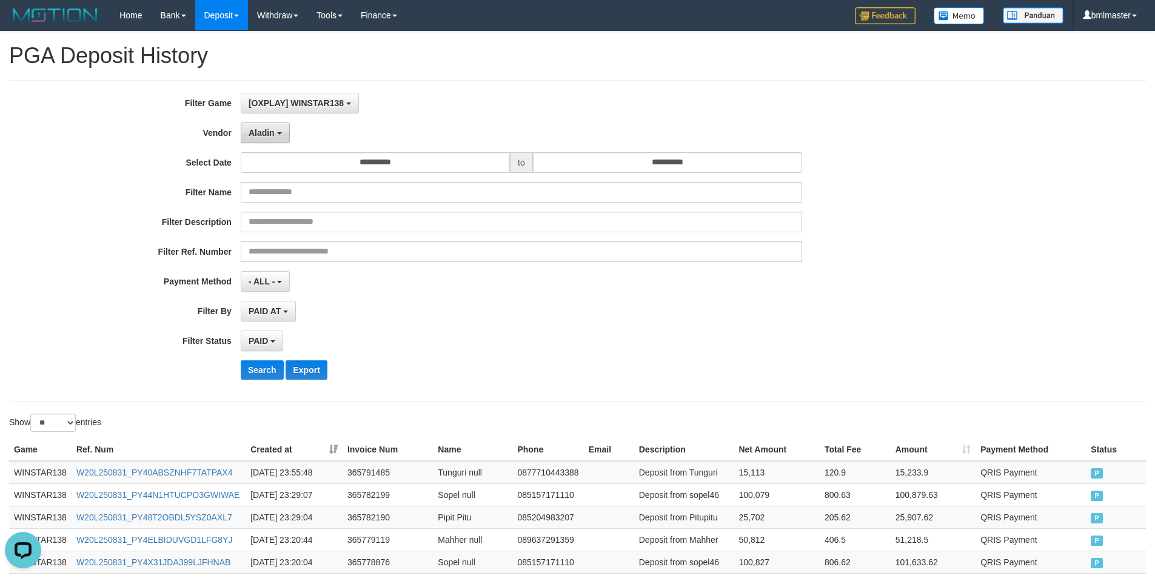
click at [262, 128] on span "Aladin" at bounding box center [262, 133] width 26 height 10
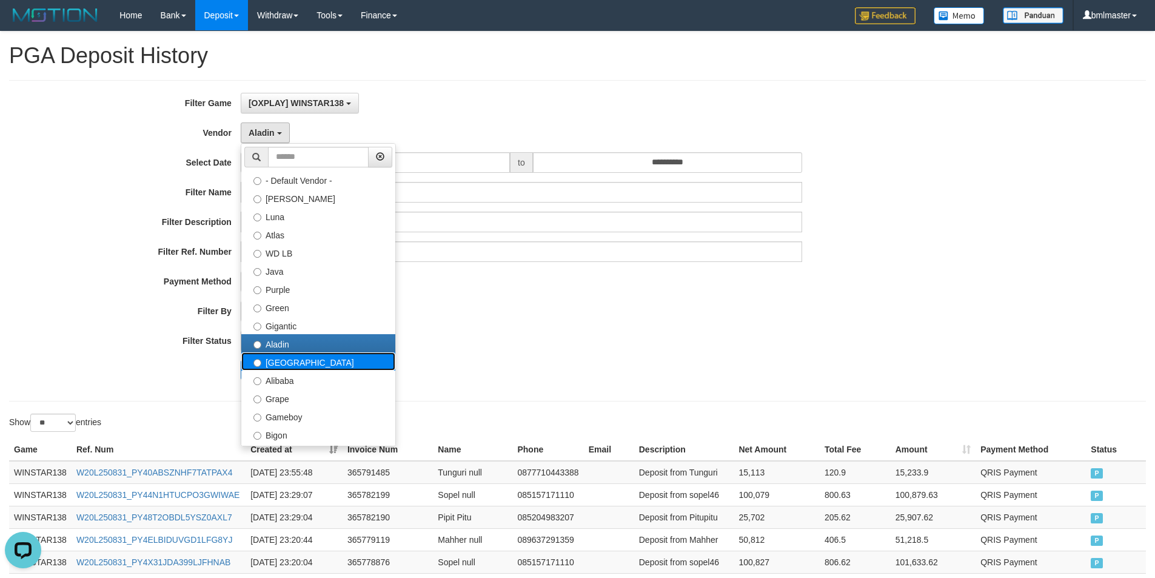
click at [274, 368] on label "Dubai" at bounding box center [318, 361] width 154 height 18
select select "**********"
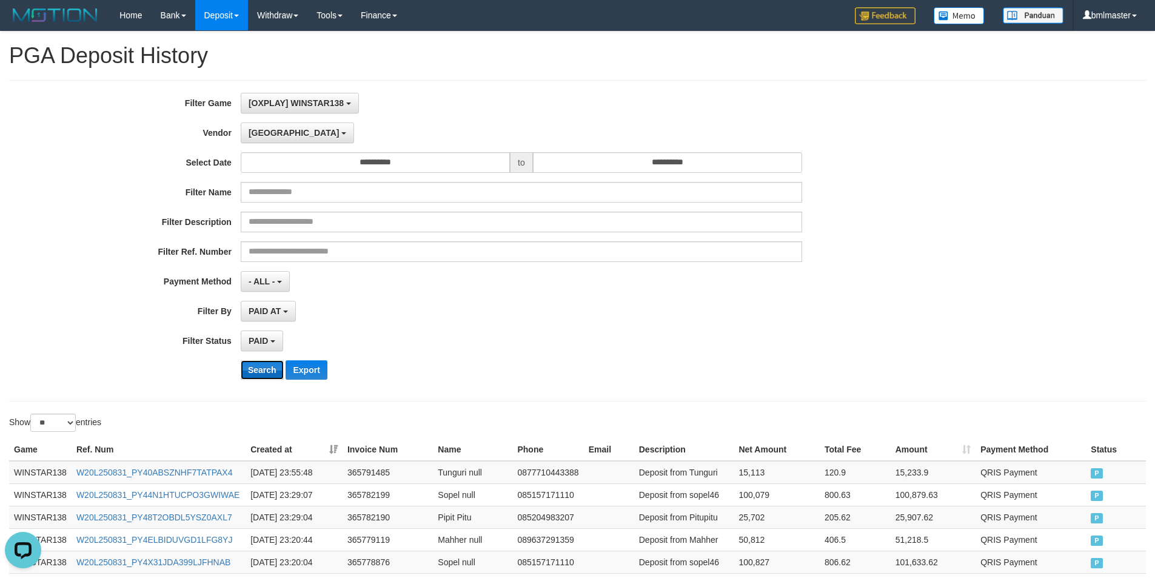
click at [263, 372] on button "Search" at bounding box center [262, 369] width 43 height 19
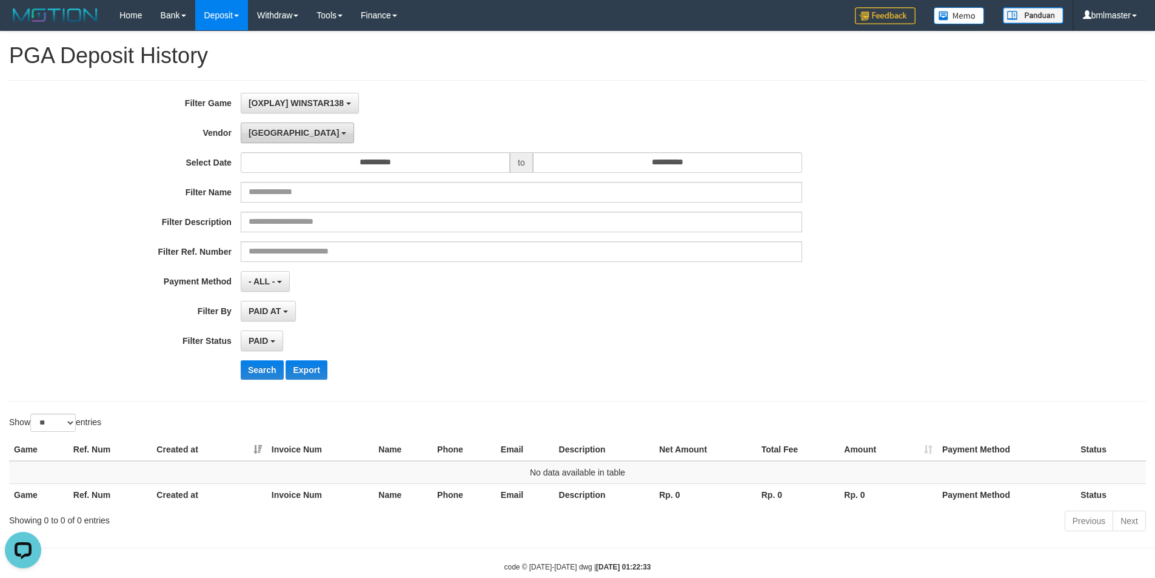
click at [265, 136] on span "Dubai" at bounding box center [294, 133] width 91 height 10
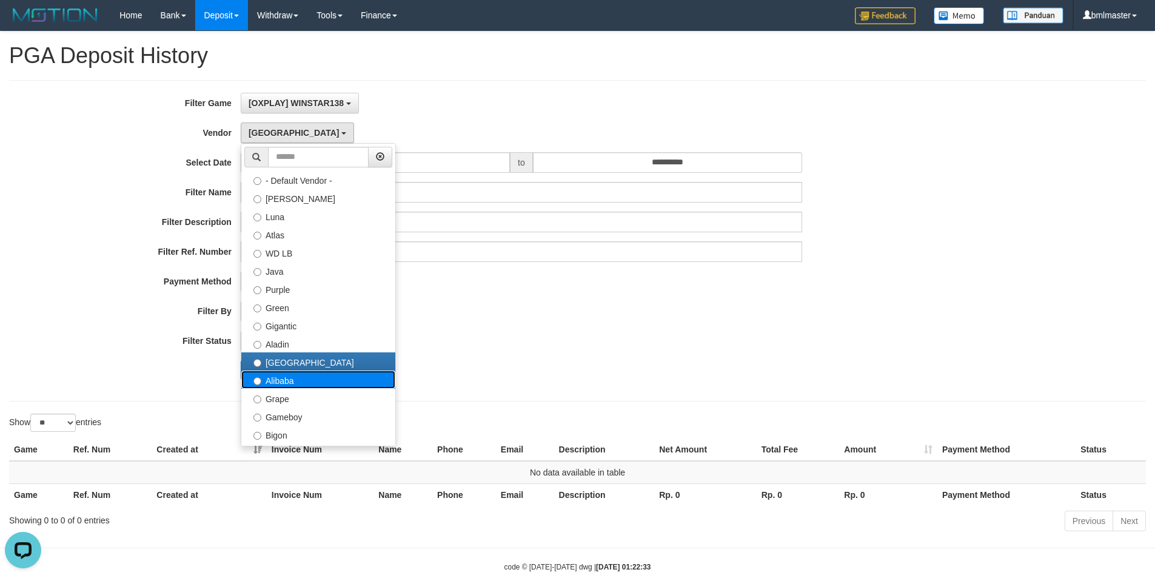
click at [280, 381] on label "Alibaba" at bounding box center [318, 380] width 154 height 18
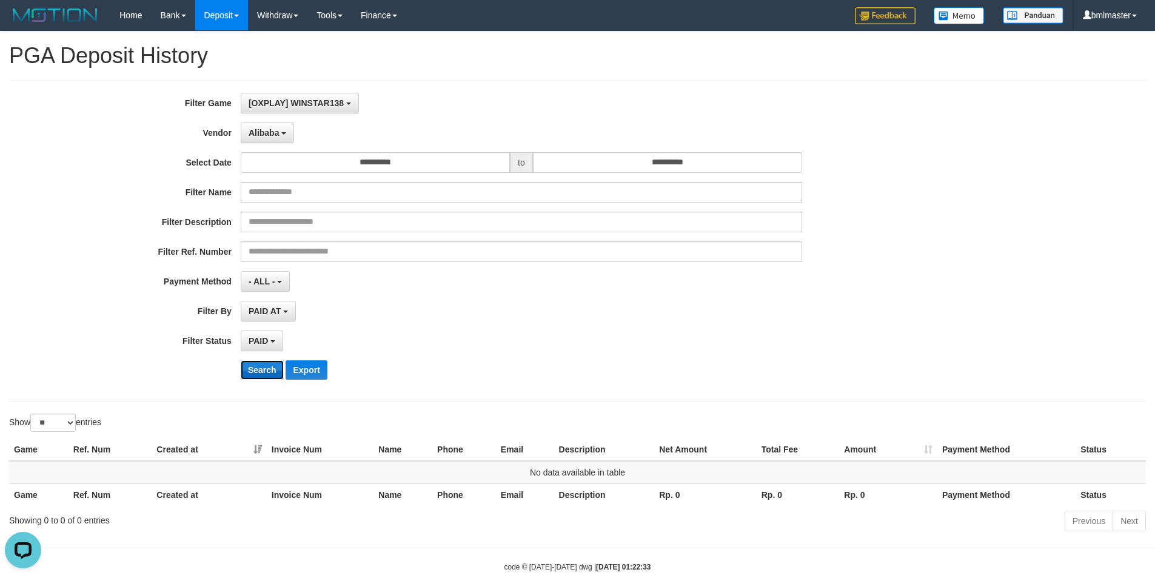
click at [258, 372] on button "Search" at bounding box center [262, 369] width 43 height 19
click at [264, 138] on button "Alibaba" at bounding box center [267, 133] width 53 height 21
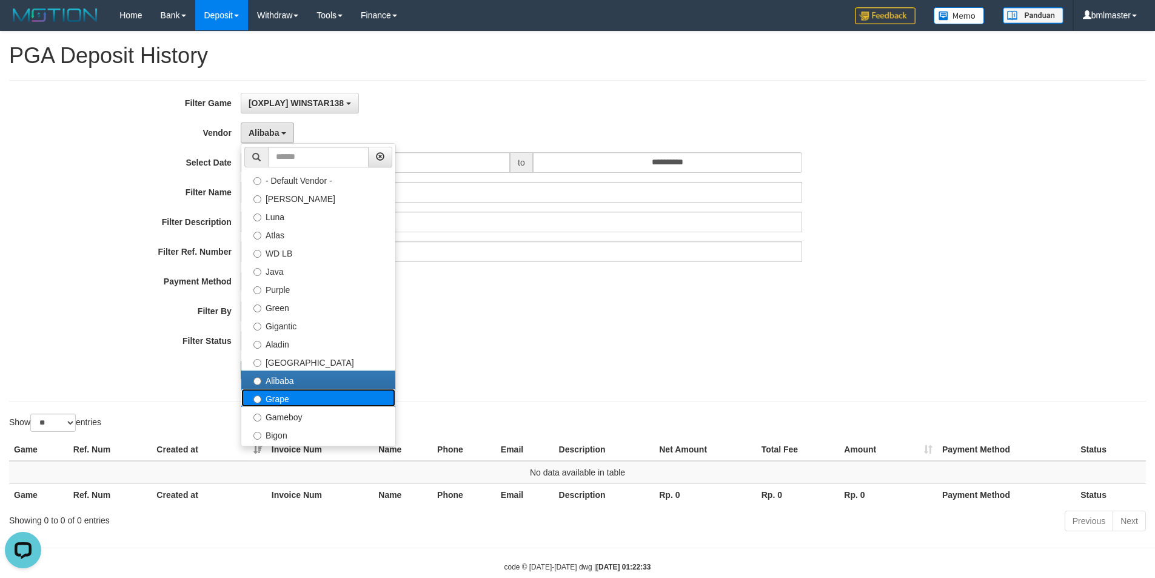
click at [277, 398] on label "Grape" at bounding box center [318, 398] width 154 height 18
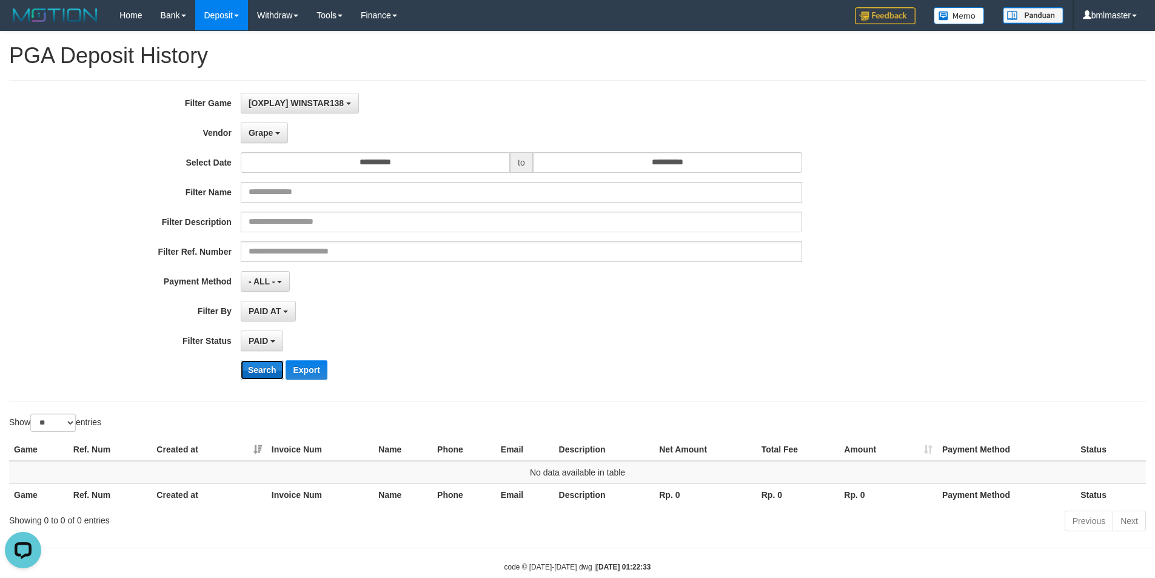
click at [264, 372] on button "Search" at bounding box center [262, 369] width 43 height 19
click at [266, 143] on button "Grape" at bounding box center [264, 133] width 47 height 21
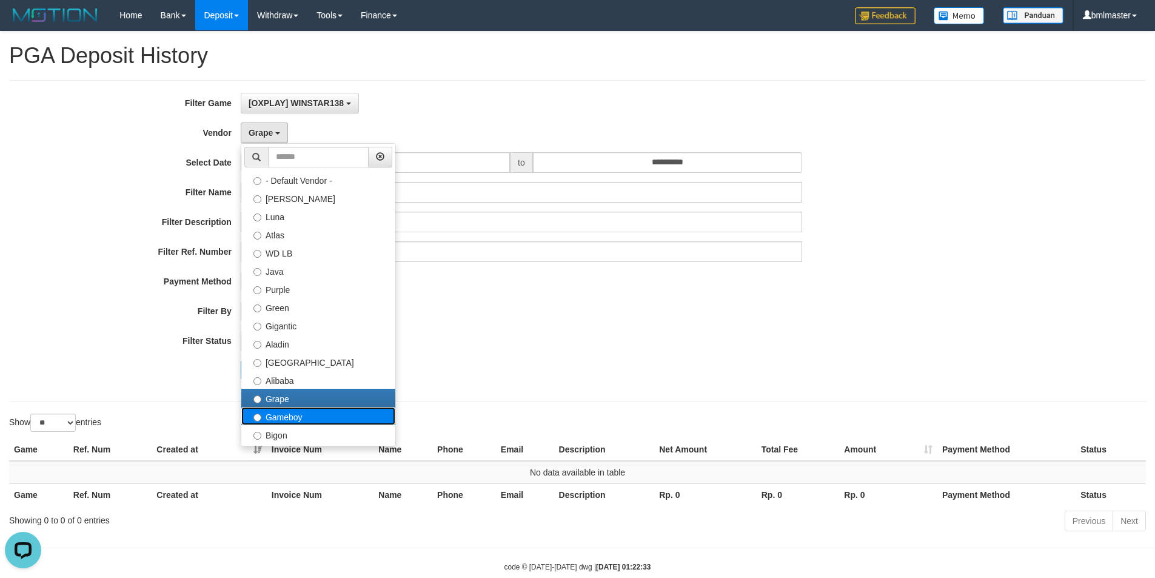
click at [276, 418] on label "Gameboy" at bounding box center [318, 416] width 154 height 18
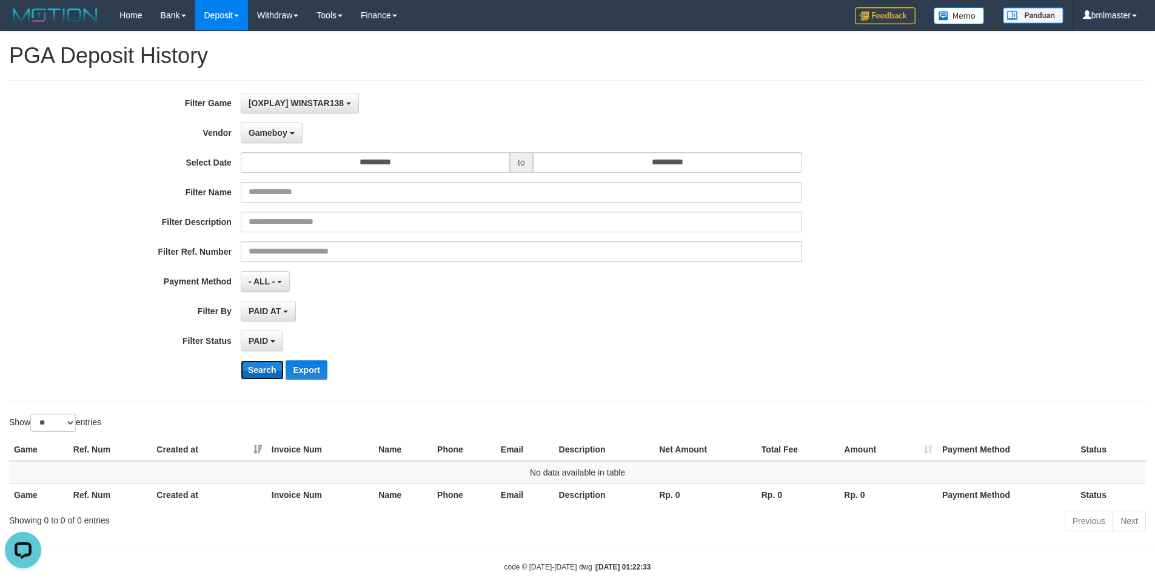
click at [259, 376] on button "Search" at bounding box center [262, 369] width 43 height 19
click at [269, 131] on span "Gameboy" at bounding box center [268, 133] width 39 height 10
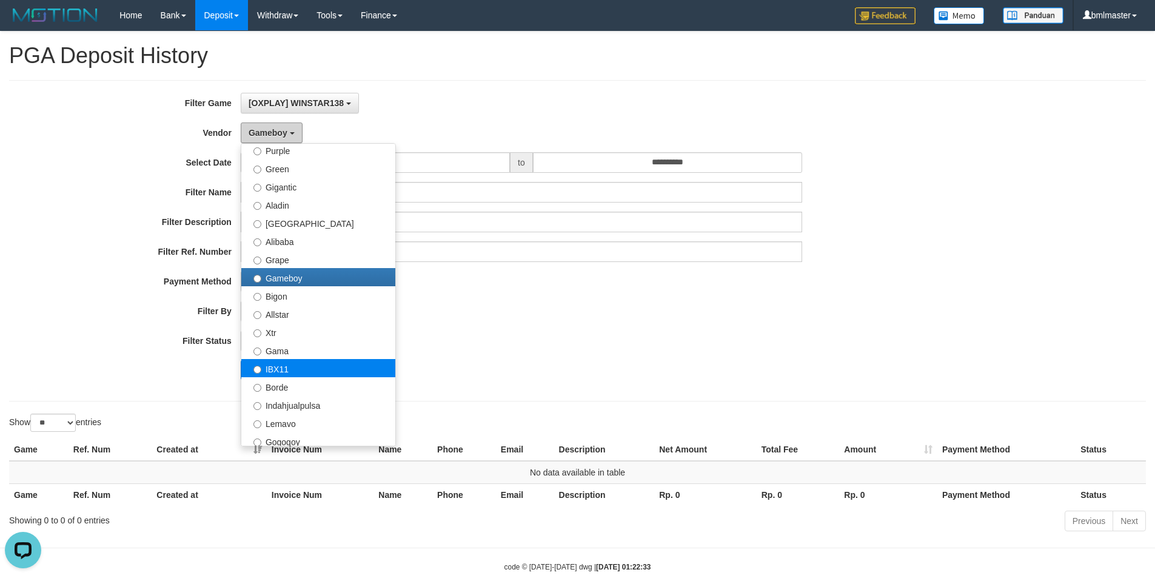
scroll to position [162, 0]
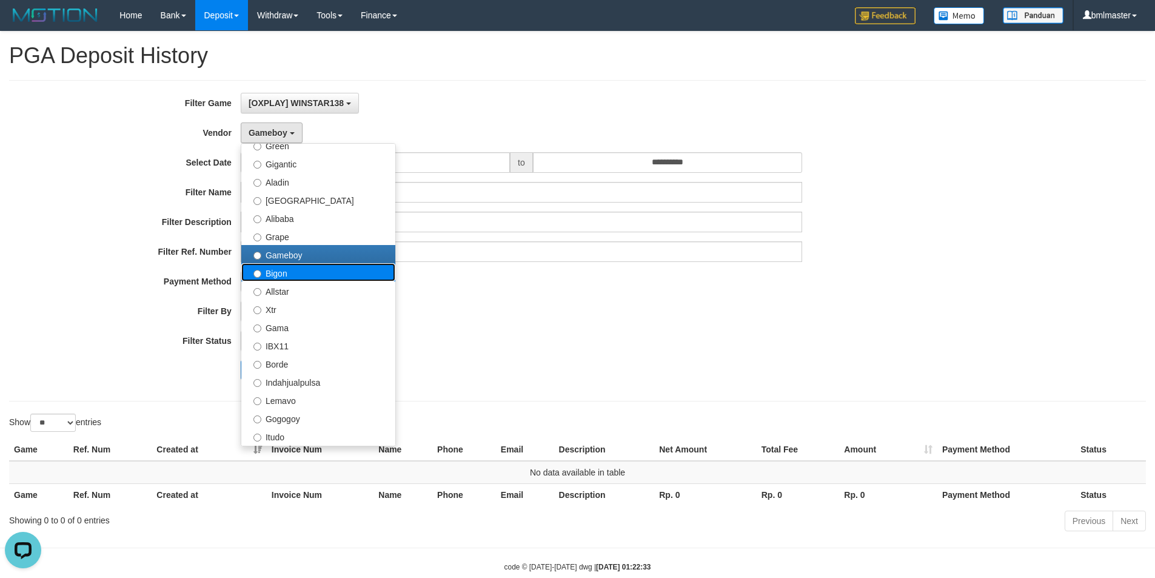
click at [278, 277] on label "Bigon" at bounding box center [318, 272] width 154 height 18
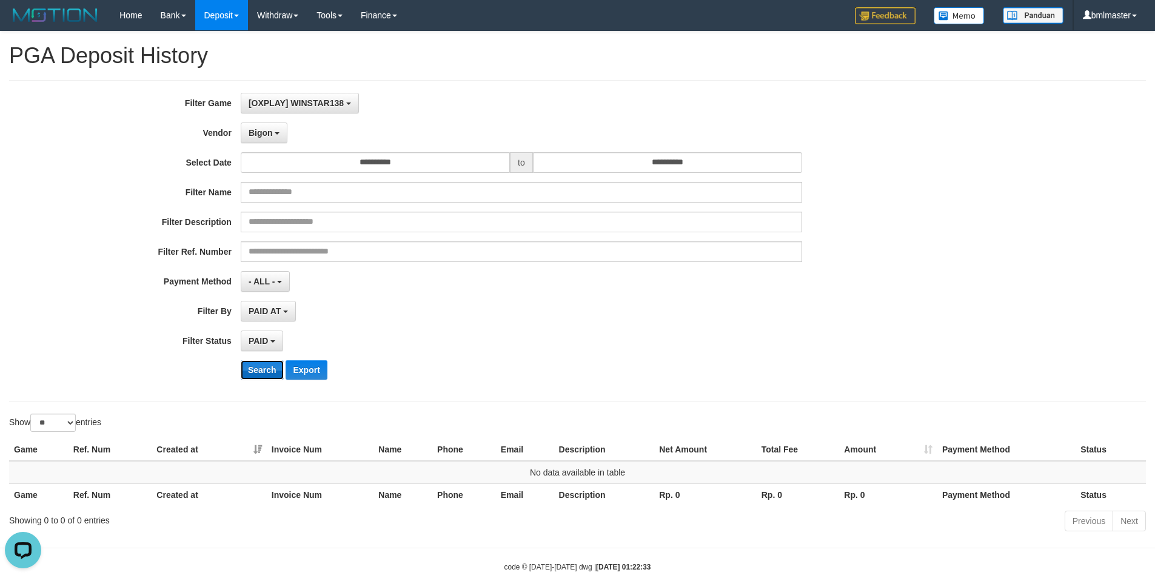
click at [257, 377] on button "Search" at bounding box center [262, 369] width 43 height 19
click at [260, 132] on span "Bigon" at bounding box center [261, 133] width 24 height 10
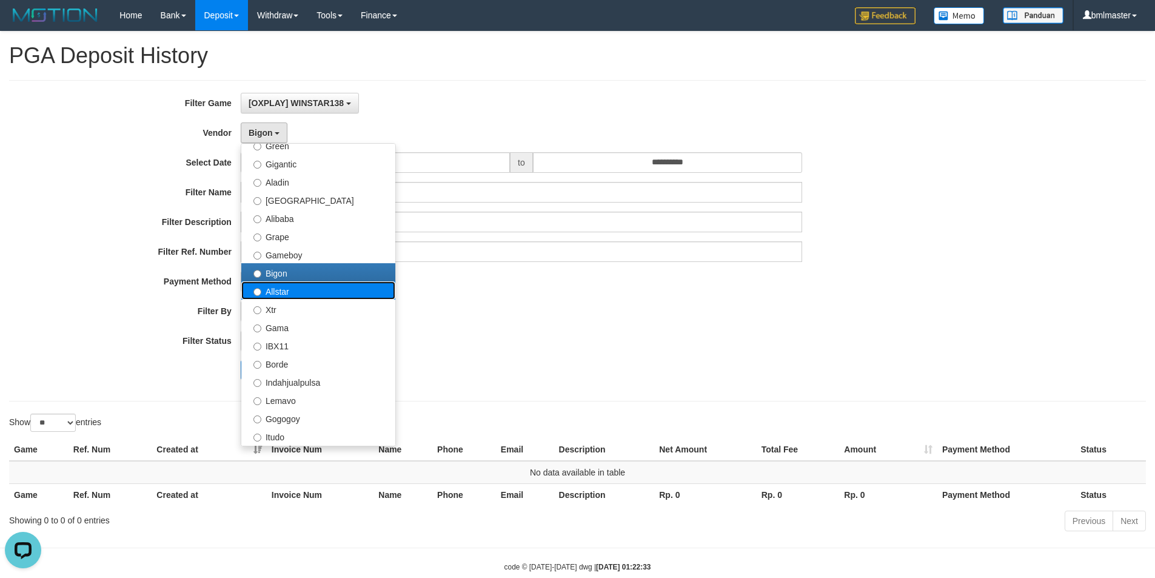
click at [290, 297] on label "Allstar" at bounding box center [318, 290] width 154 height 18
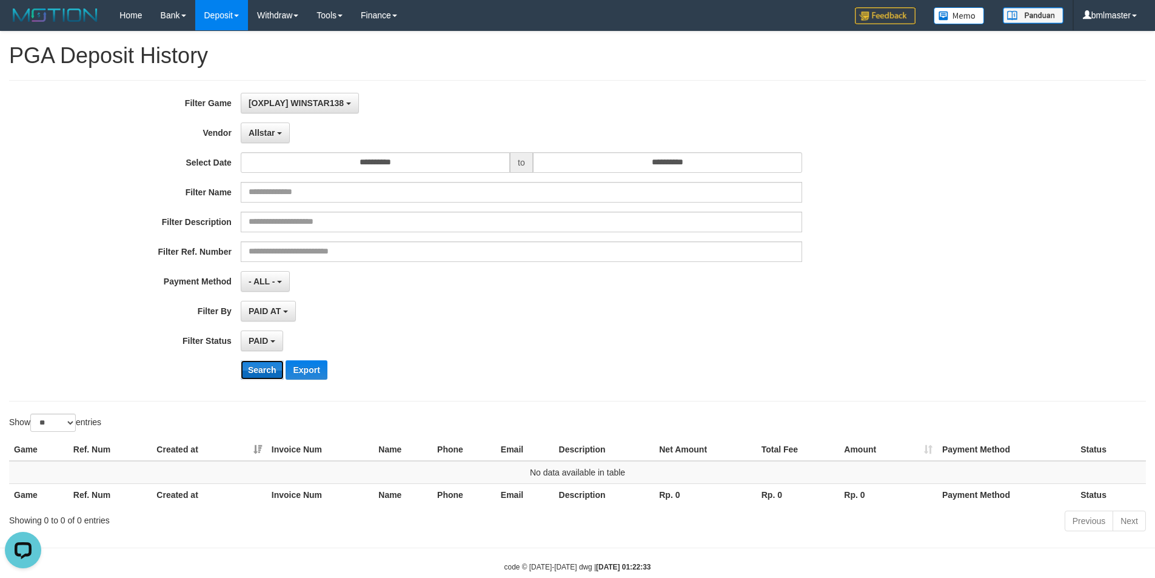
click at [261, 371] on button "Search" at bounding box center [262, 369] width 43 height 19
click at [263, 137] on span "Allstar" at bounding box center [262, 133] width 27 height 10
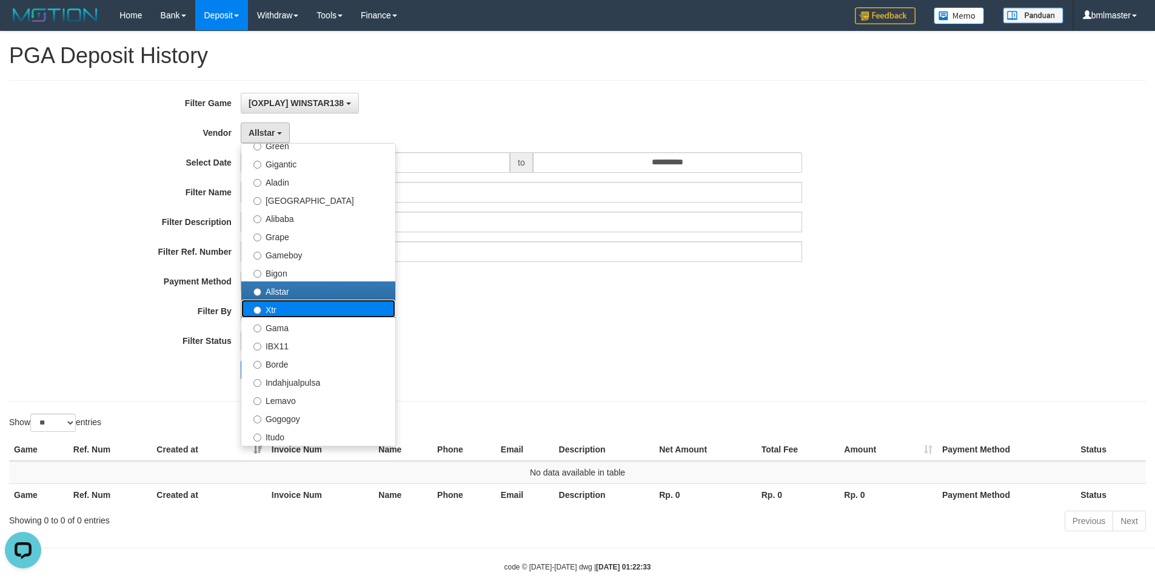
click at [284, 314] on label "Xtr" at bounding box center [318, 309] width 154 height 18
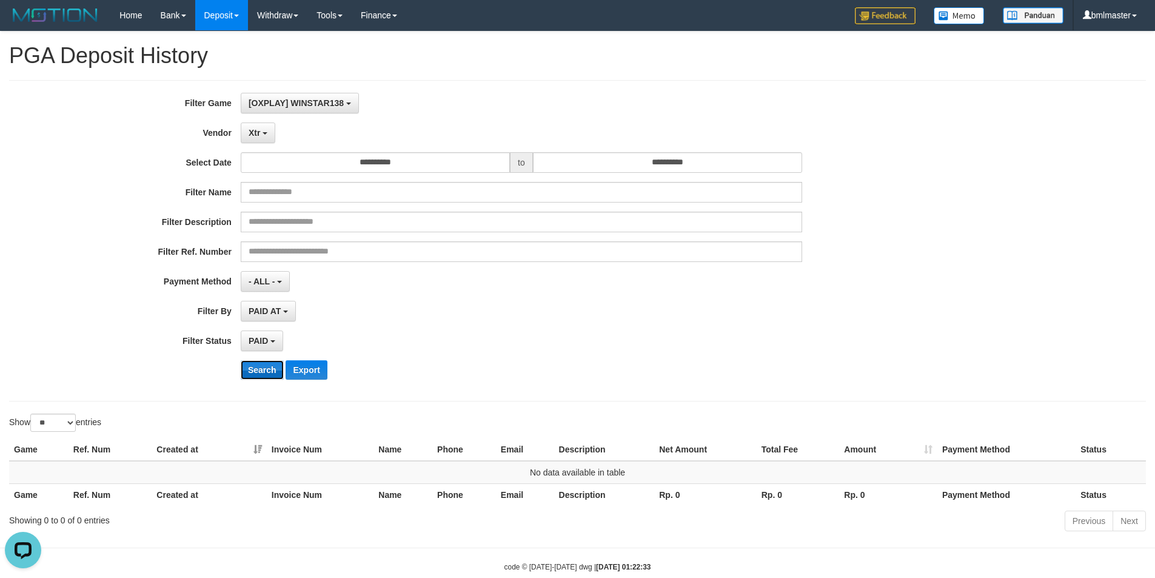
click at [255, 374] on button "Search" at bounding box center [262, 369] width 43 height 19
click at [250, 133] on span "Xtr" at bounding box center [255, 133] width 12 height 10
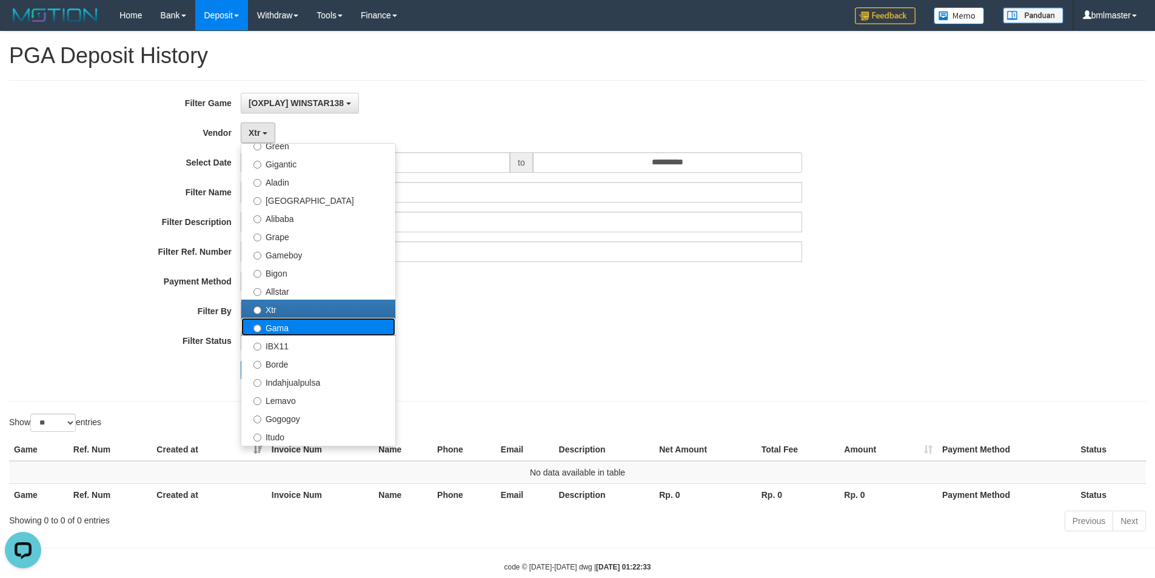
click at [283, 326] on label "Gama" at bounding box center [318, 327] width 154 height 18
select select "**********"
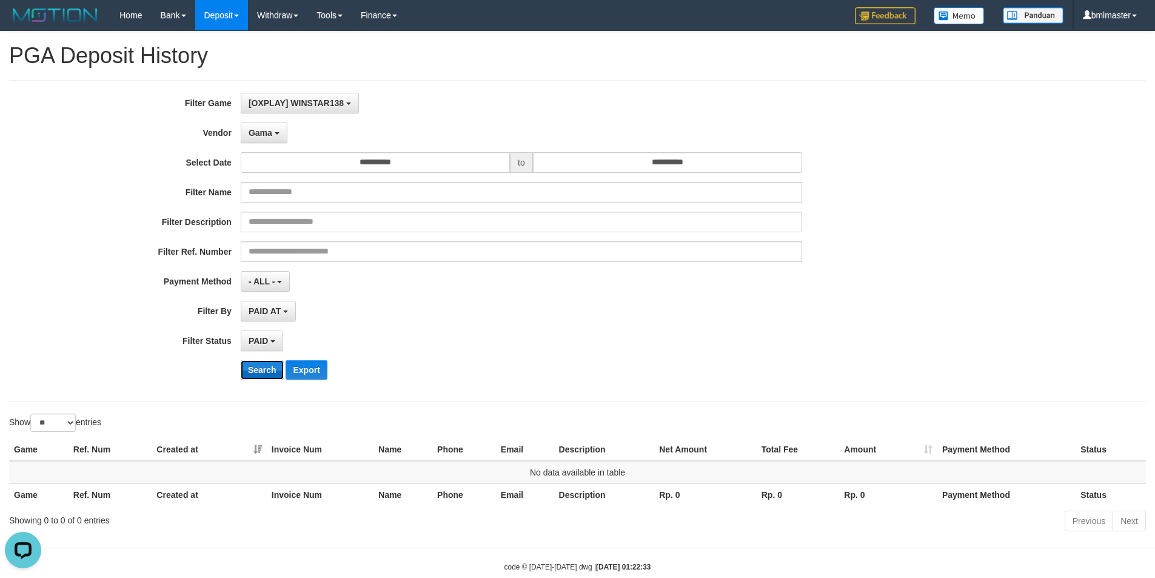
click at [258, 371] on button "Search" at bounding box center [262, 369] width 43 height 19
click at [253, 133] on span "Gama" at bounding box center [261, 133] width 24 height 10
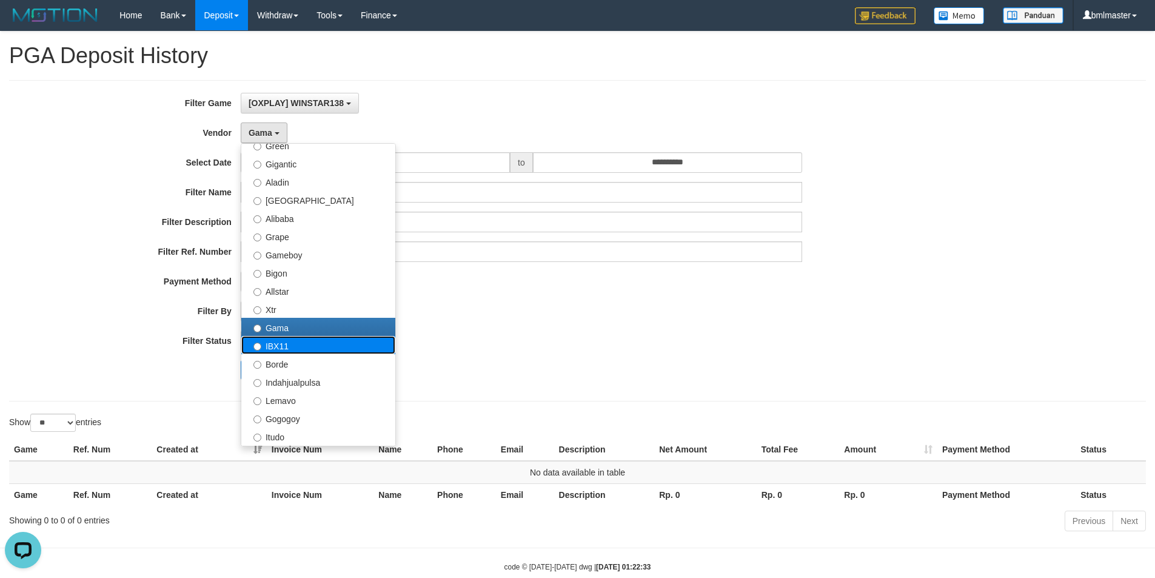
click at [276, 351] on label "IBX11" at bounding box center [318, 345] width 154 height 18
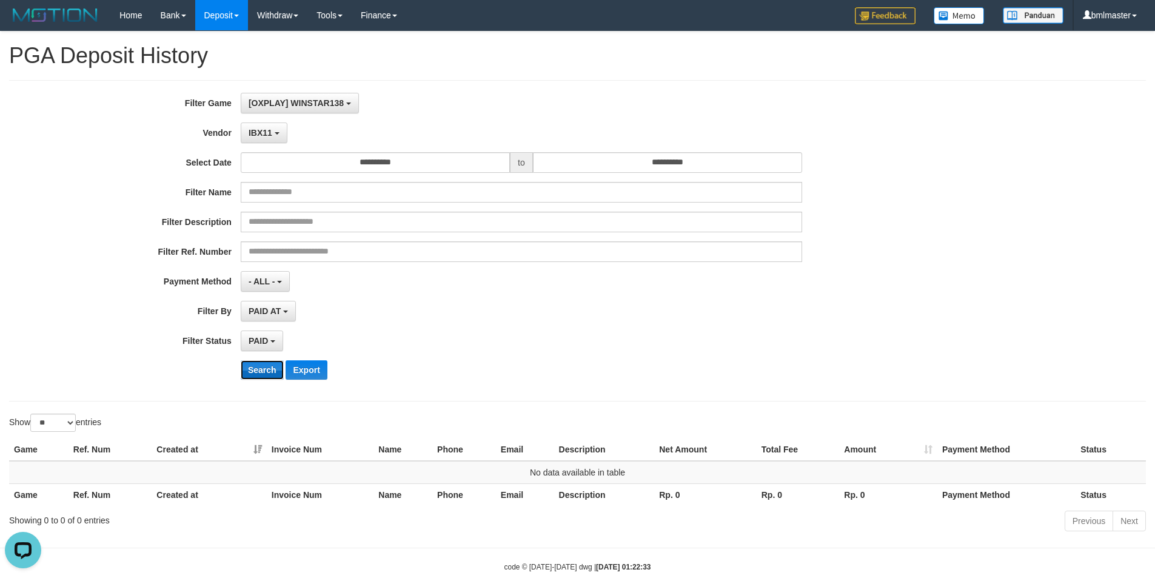
click at [268, 376] on button "Search" at bounding box center [262, 369] width 43 height 19
click at [255, 135] on span "IBX11" at bounding box center [261, 133] width 24 height 10
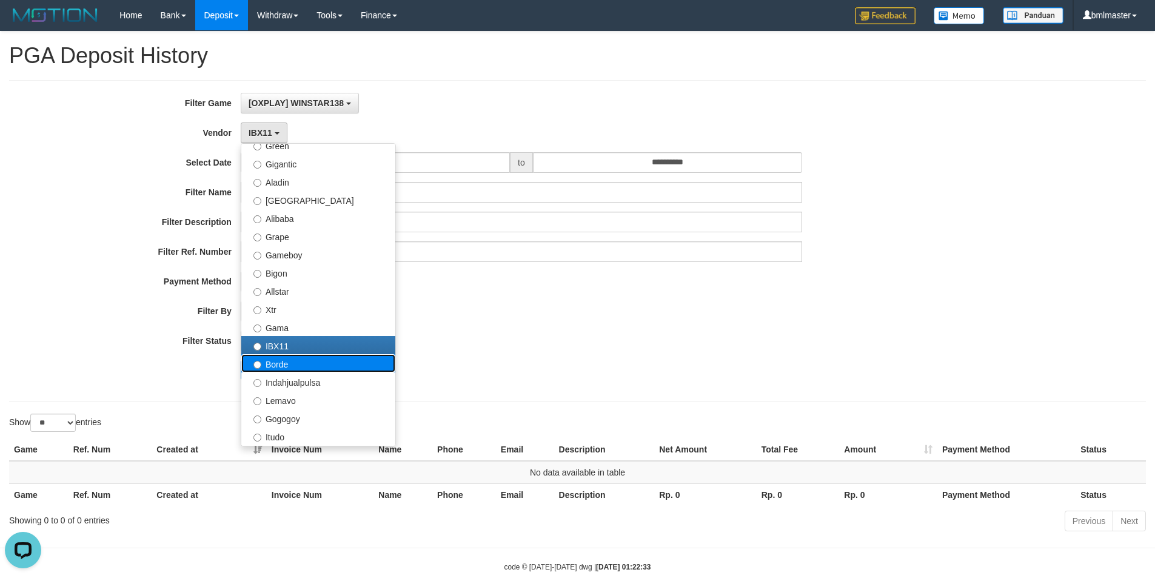
click at [279, 362] on label "Borde" at bounding box center [318, 363] width 154 height 18
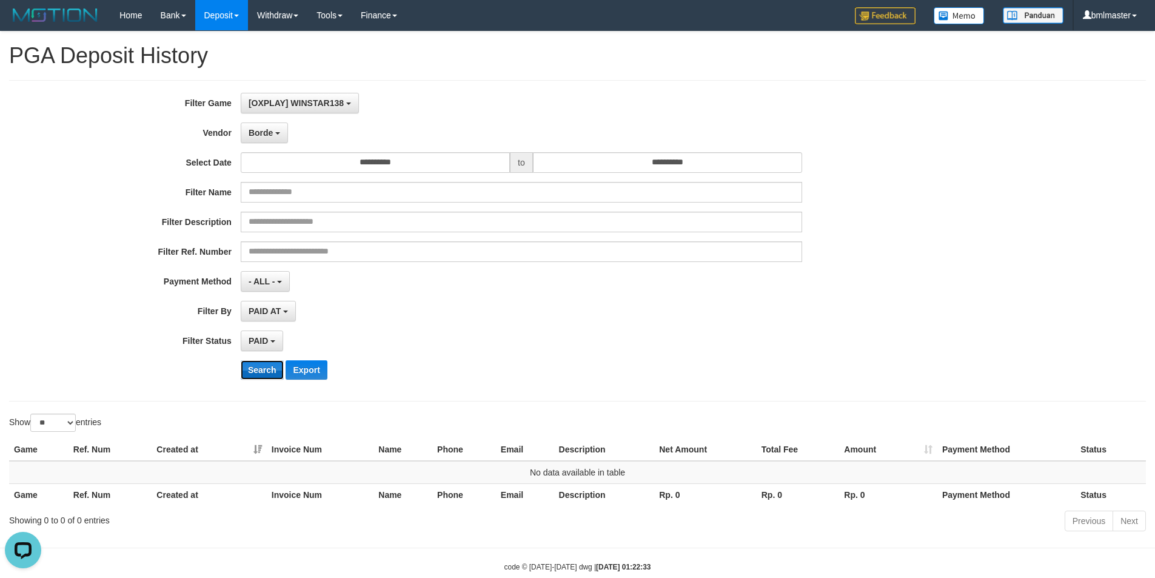
click at [261, 373] on button "Search" at bounding box center [262, 369] width 43 height 19
click at [266, 138] on button "Borde" at bounding box center [264, 133] width 47 height 21
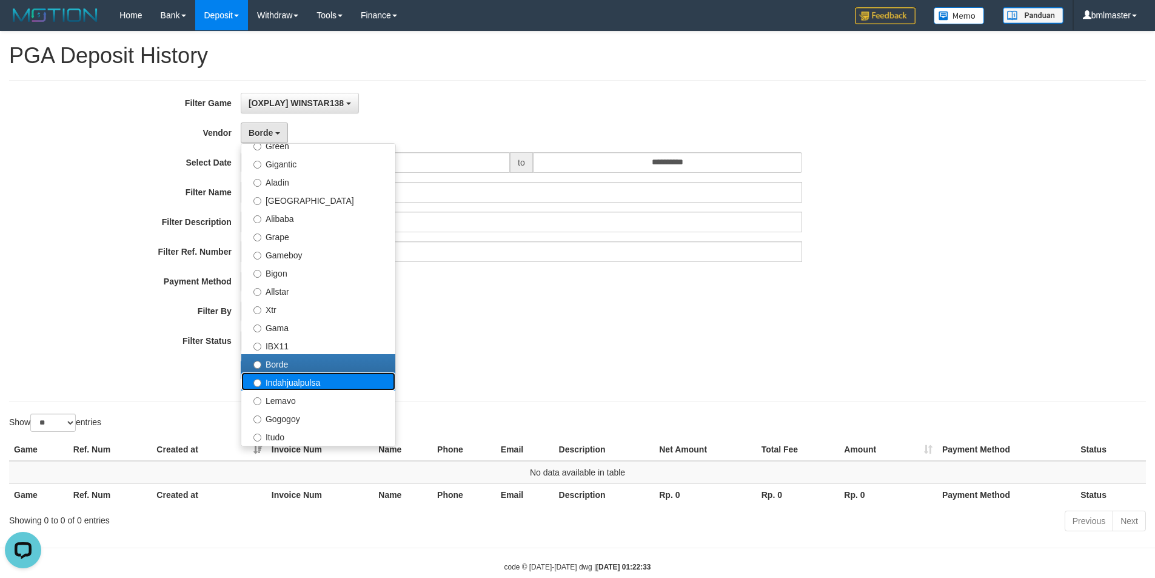
click at [285, 382] on label "Indahjualpulsa" at bounding box center [318, 381] width 154 height 18
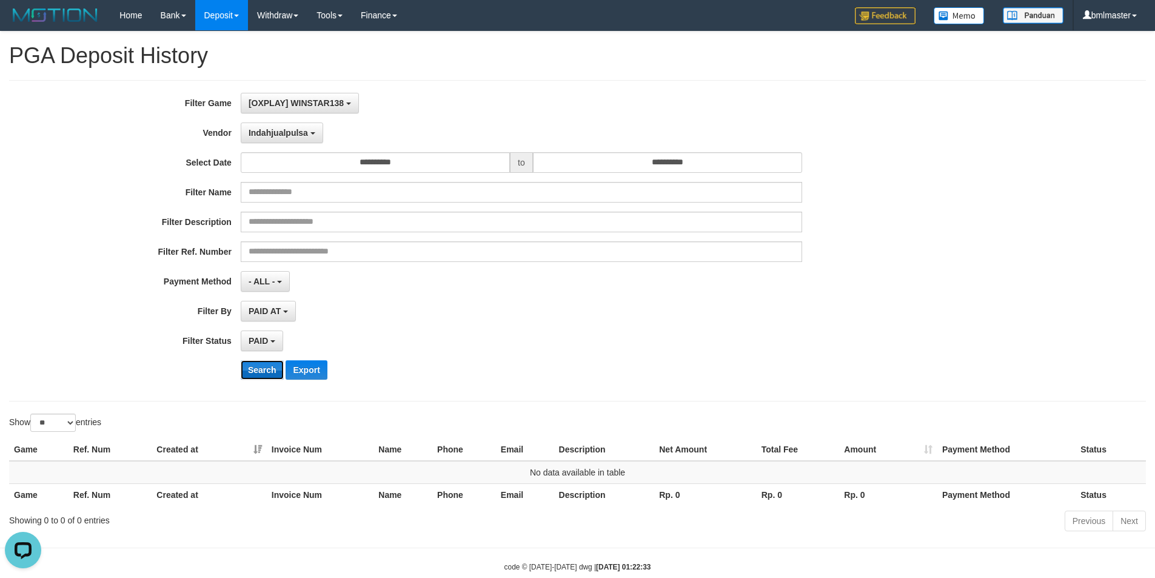
click at [264, 371] on button "Search" at bounding box center [262, 369] width 43 height 19
click at [260, 133] on span "Indahjualpulsa" at bounding box center [278, 133] width 59 height 10
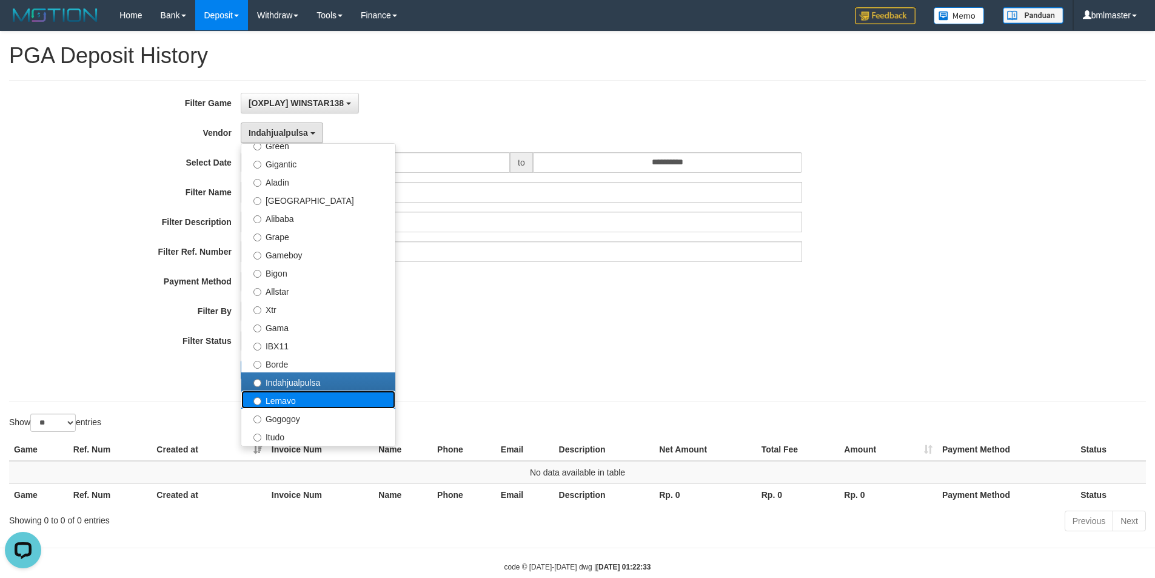
click at [286, 401] on label "Lemavo" at bounding box center [318, 400] width 154 height 18
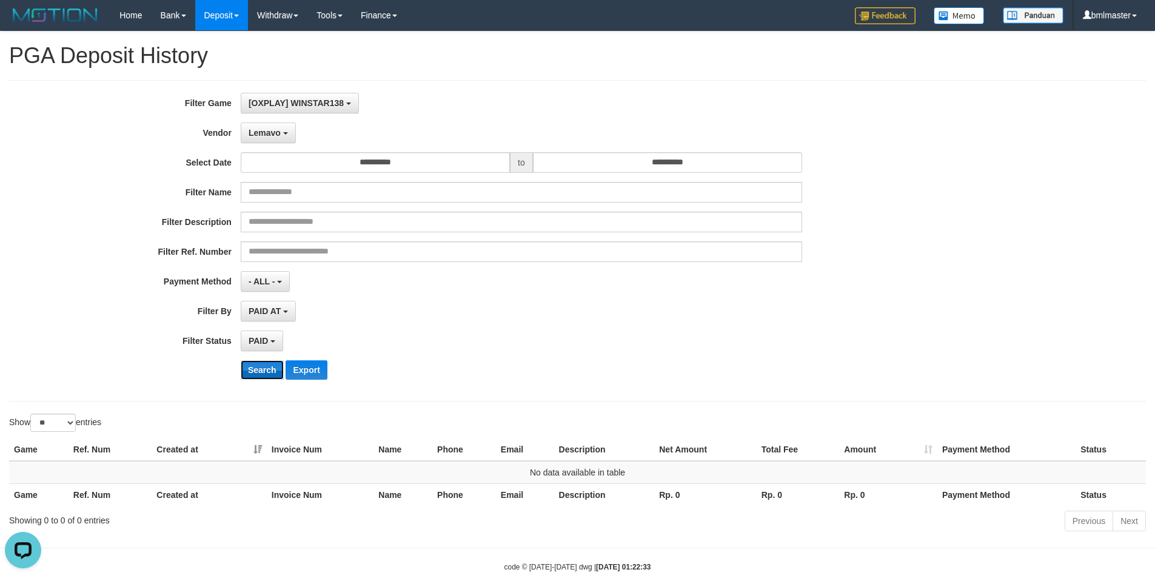
click at [261, 377] on button "Search" at bounding box center [262, 369] width 43 height 19
click at [263, 135] on span "Lemavo" at bounding box center [265, 133] width 32 height 10
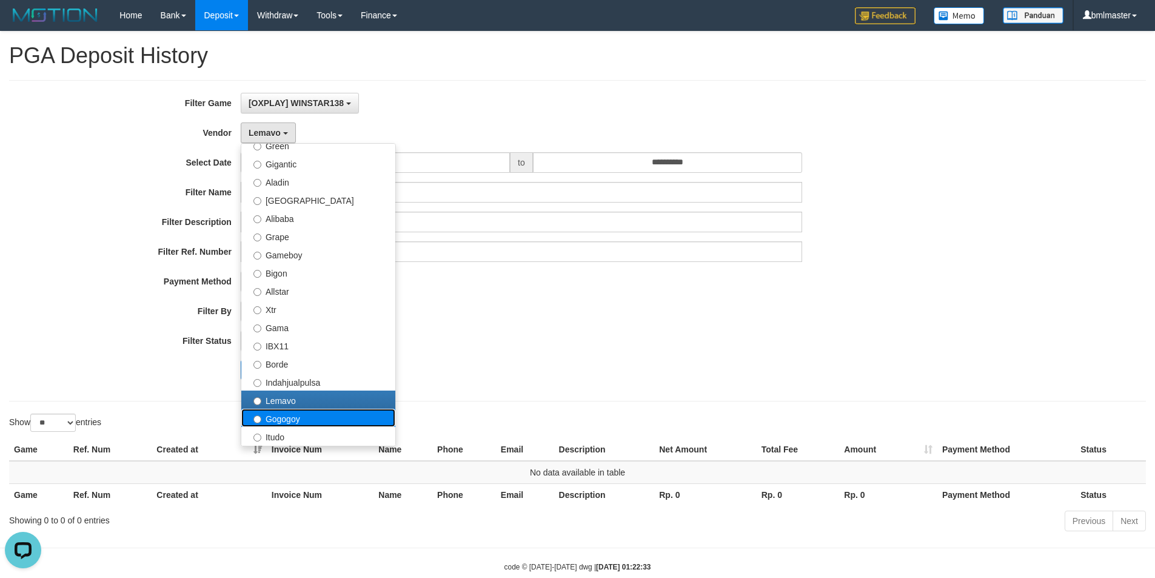
click at [278, 418] on label "Gogogoy" at bounding box center [318, 418] width 154 height 18
select select "**********"
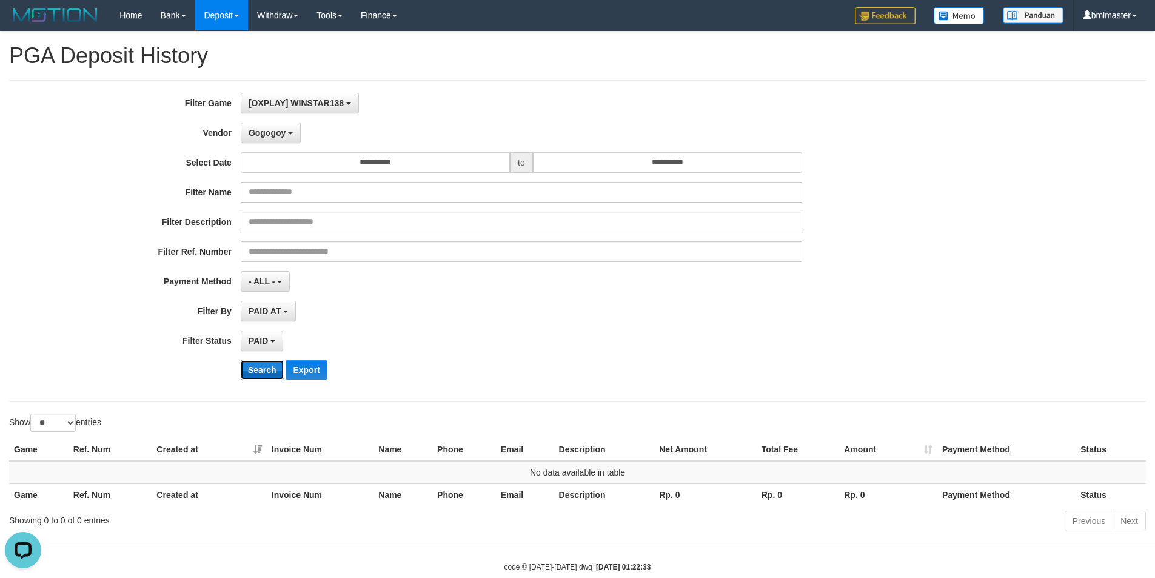
click at [258, 371] on button "Search" at bounding box center [262, 369] width 43 height 19
click at [261, 121] on div "**********" at bounding box center [481, 241] width 963 height 296
click at [261, 140] on button "Gogogoy" at bounding box center [271, 133] width 60 height 21
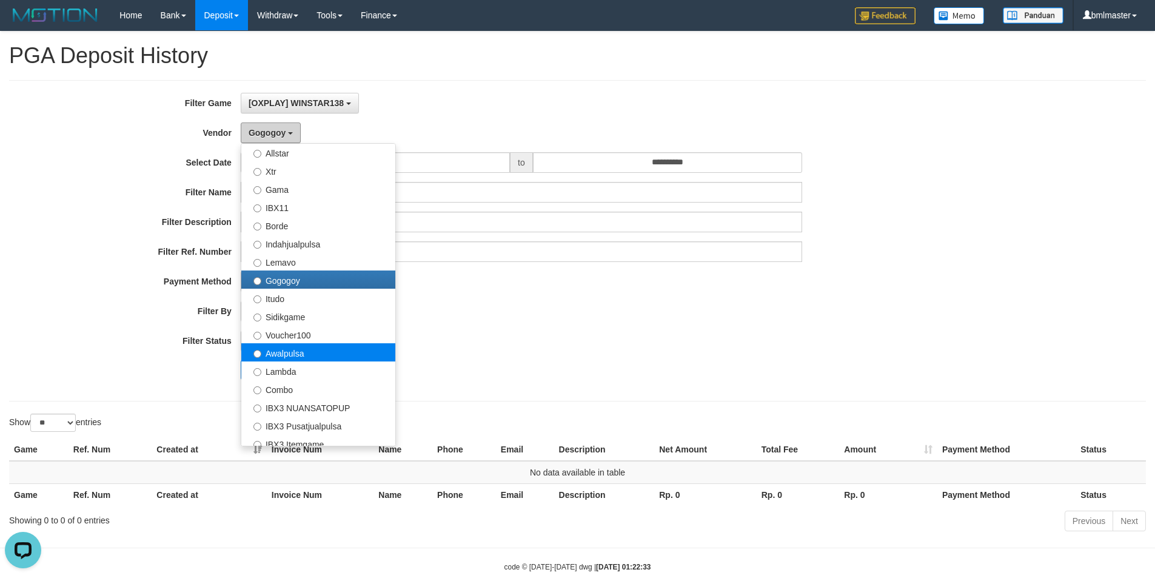
scroll to position [324, 0]
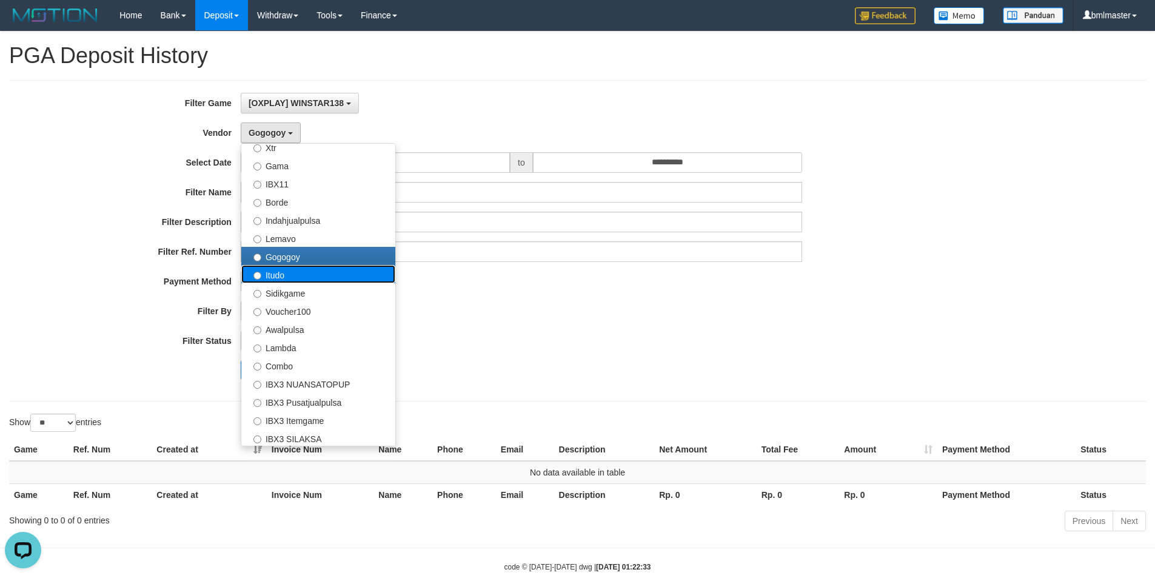
click at [283, 280] on label "Itudo" at bounding box center [318, 274] width 154 height 18
select select "**********"
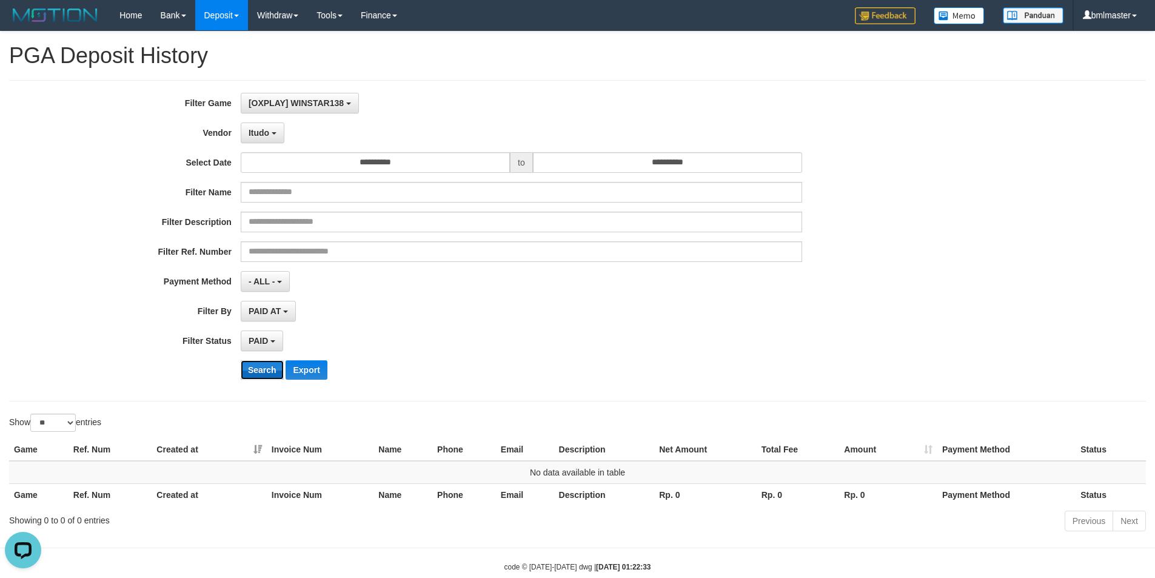
click at [266, 371] on button "Search" at bounding box center [262, 369] width 43 height 19
click at [263, 128] on span "Itudo" at bounding box center [259, 133] width 21 height 10
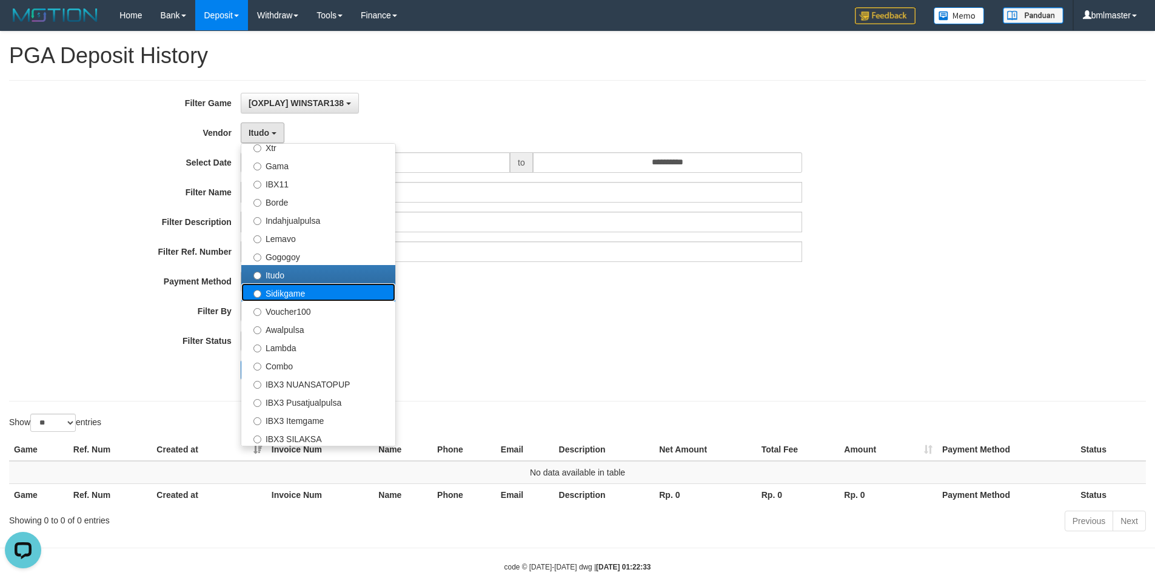
click at [295, 299] on label "Sidikgame" at bounding box center [318, 292] width 154 height 18
select select "**********"
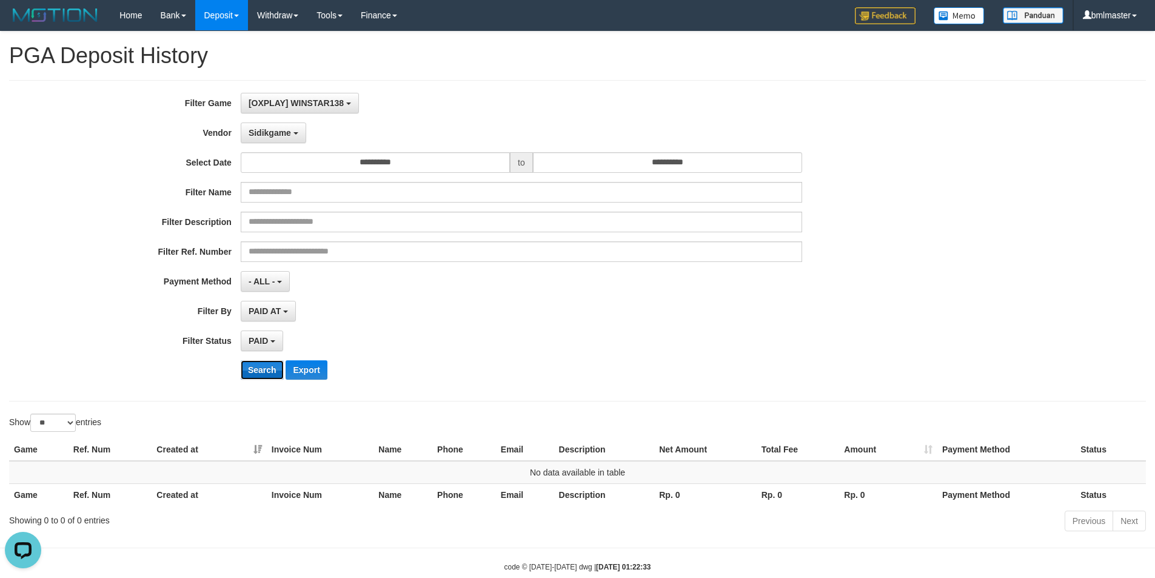
click at [267, 374] on button "Search" at bounding box center [262, 369] width 43 height 19
click at [269, 137] on span "Sidikgame" at bounding box center [270, 133] width 42 height 10
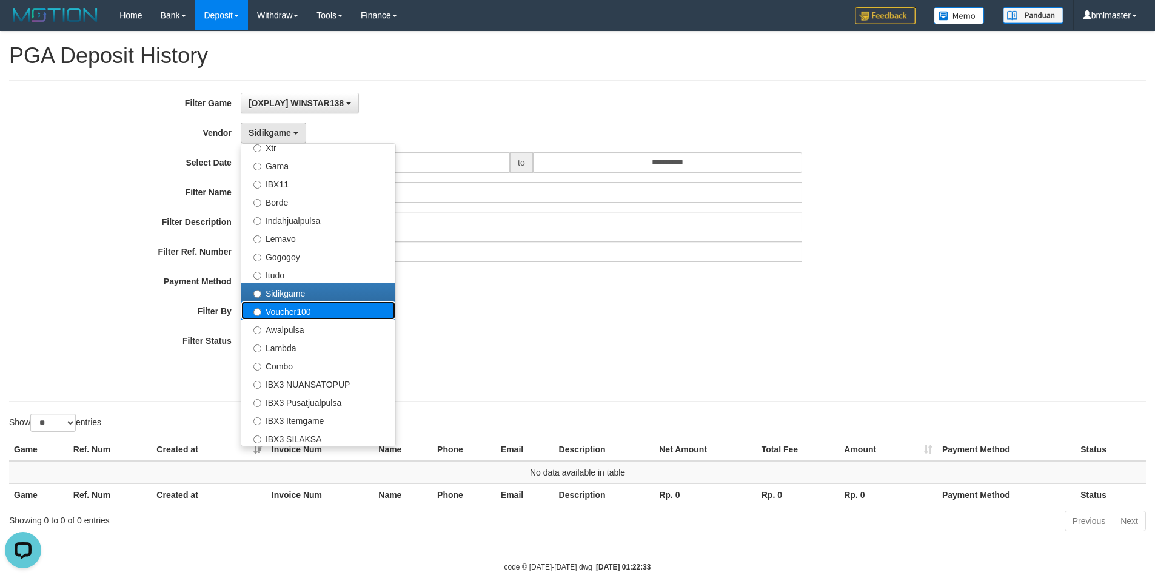
click at [287, 314] on label "Voucher100" at bounding box center [318, 310] width 154 height 18
select select "**********"
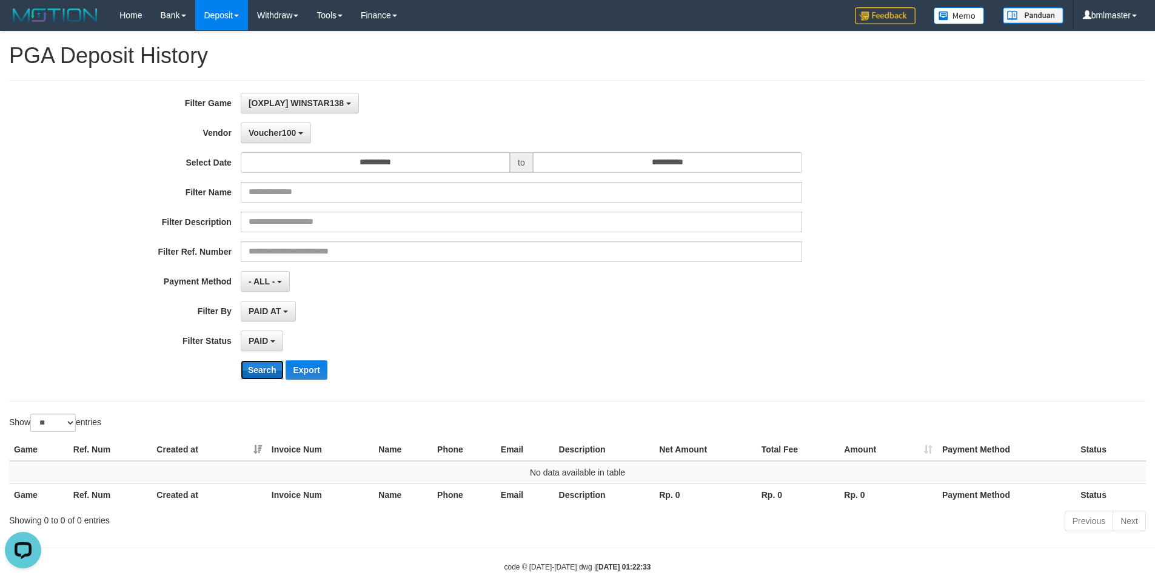
click at [266, 375] on button "Search" at bounding box center [262, 369] width 43 height 19
click at [278, 136] on span "Voucher100" at bounding box center [272, 133] width 47 height 10
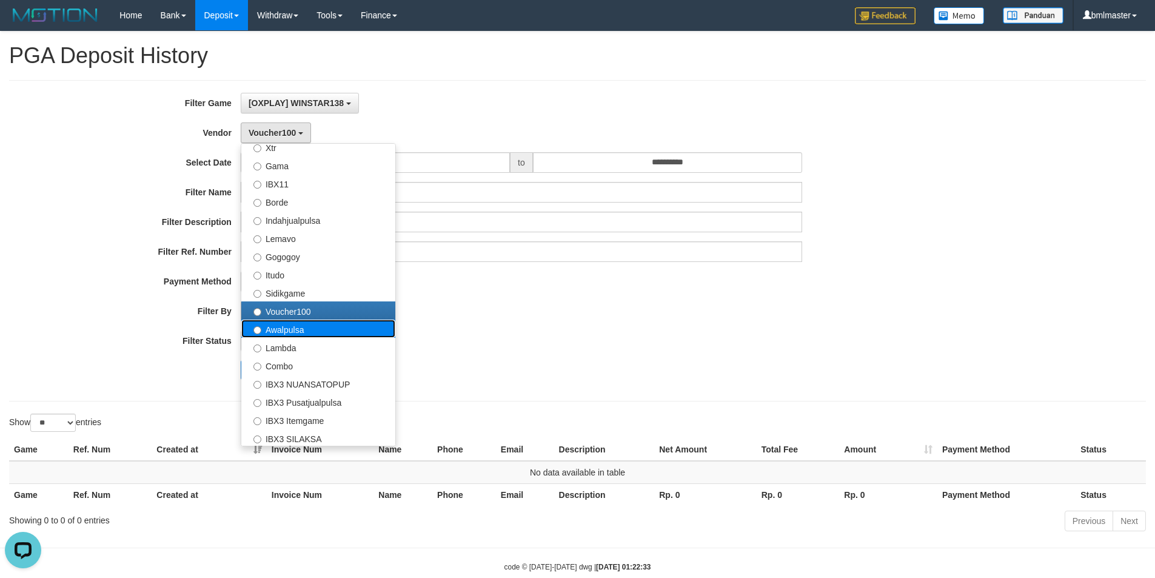
click at [287, 334] on label "Awalpulsa" at bounding box center [318, 329] width 154 height 18
select select "**********"
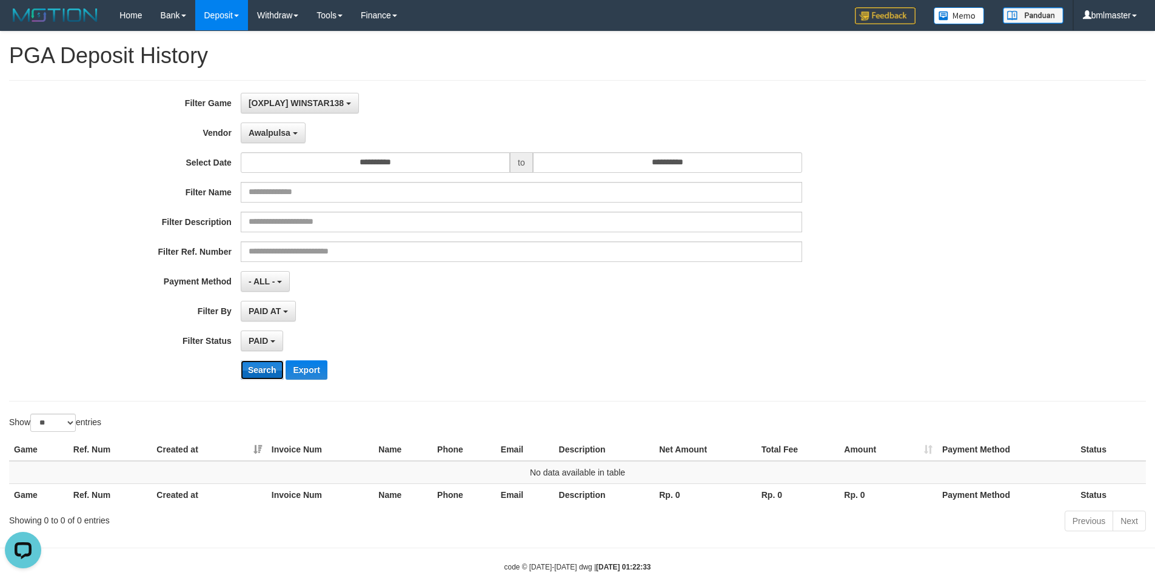
click at [261, 372] on button "Search" at bounding box center [262, 369] width 43 height 19
click at [272, 130] on span "Awalpulsa" at bounding box center [270, 133] width 42 height 10
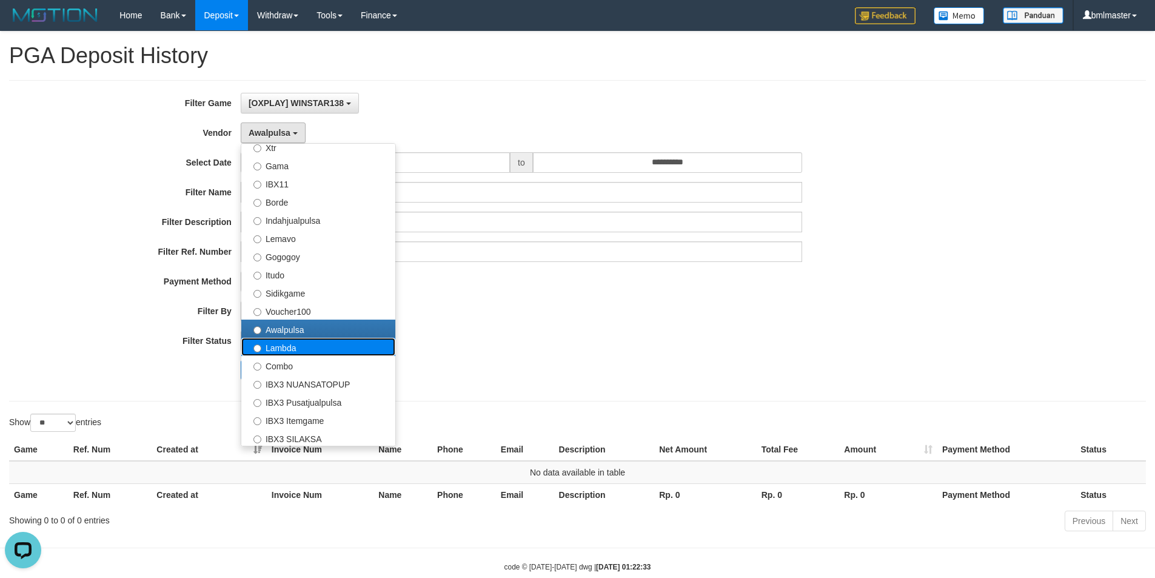
click at [288, 354] on label "Lambda" at bounding box center [318, 347] width 154 height 18
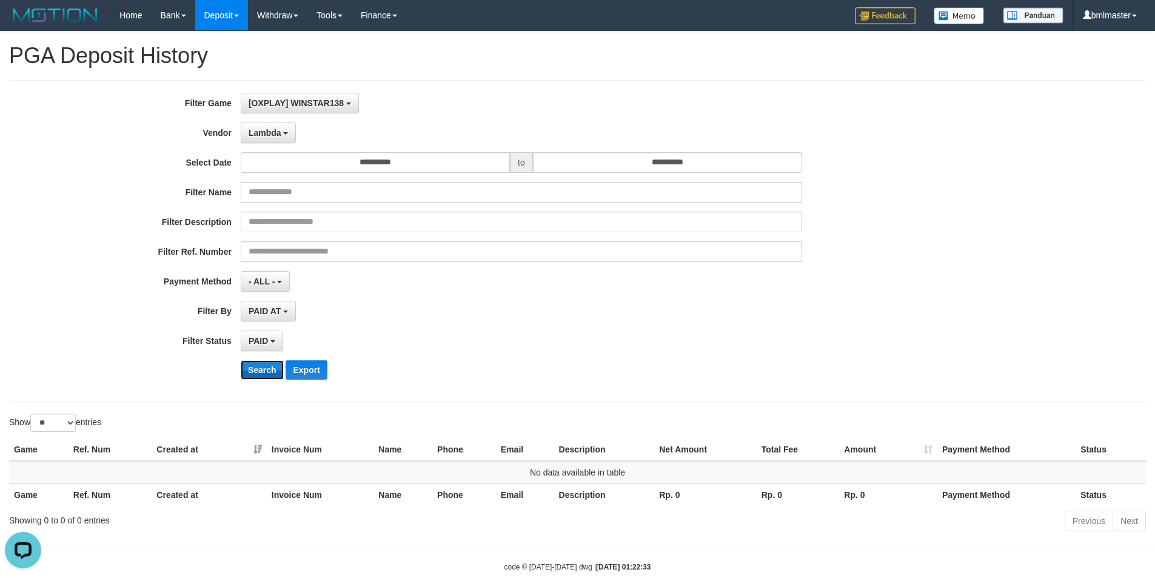
click at [263, 373] on button "Search" at bounding box center [262, 369] width 43 height 19
click at [261, 132] on span "Lambda" at bounding box center [265, 133] width 33 height 10
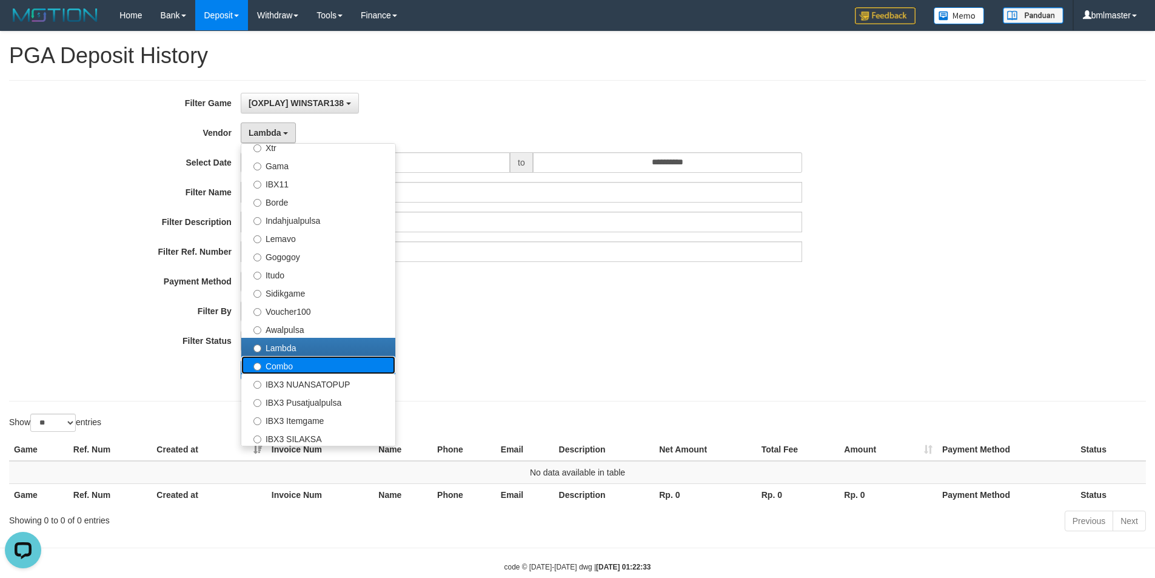
click at [284, 368] on label "Combo" at bounding box center [318, 365] width 154 height 18
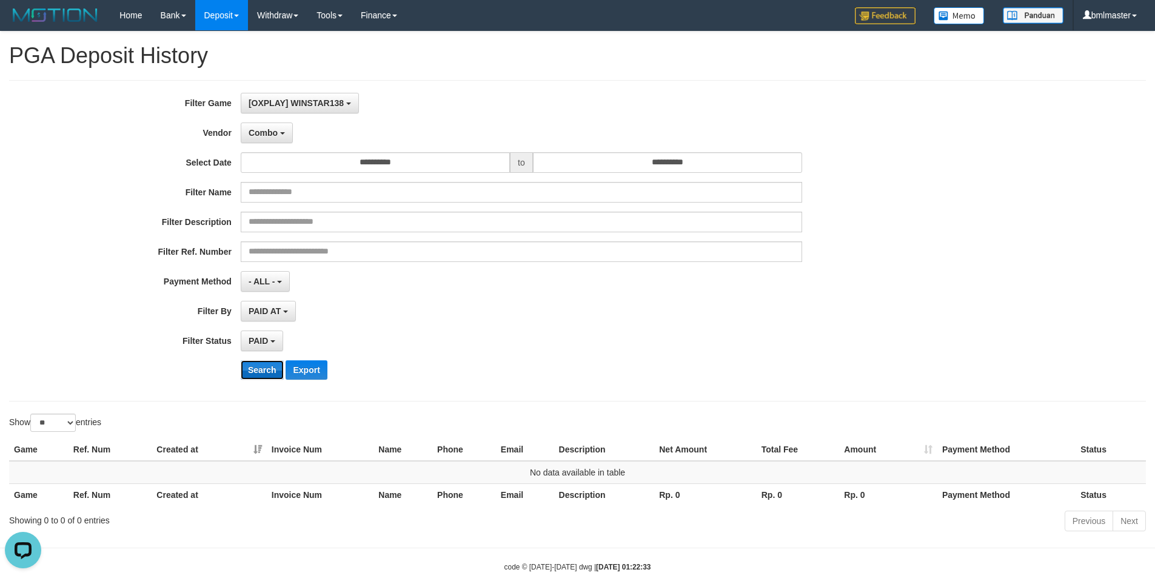
click at [265, 368] on button "Search" at bounding box center [262, 369] width 43 height 19
click at [269, 134] on span "Combo" at bounding box center [263, 133] width 29 height 10
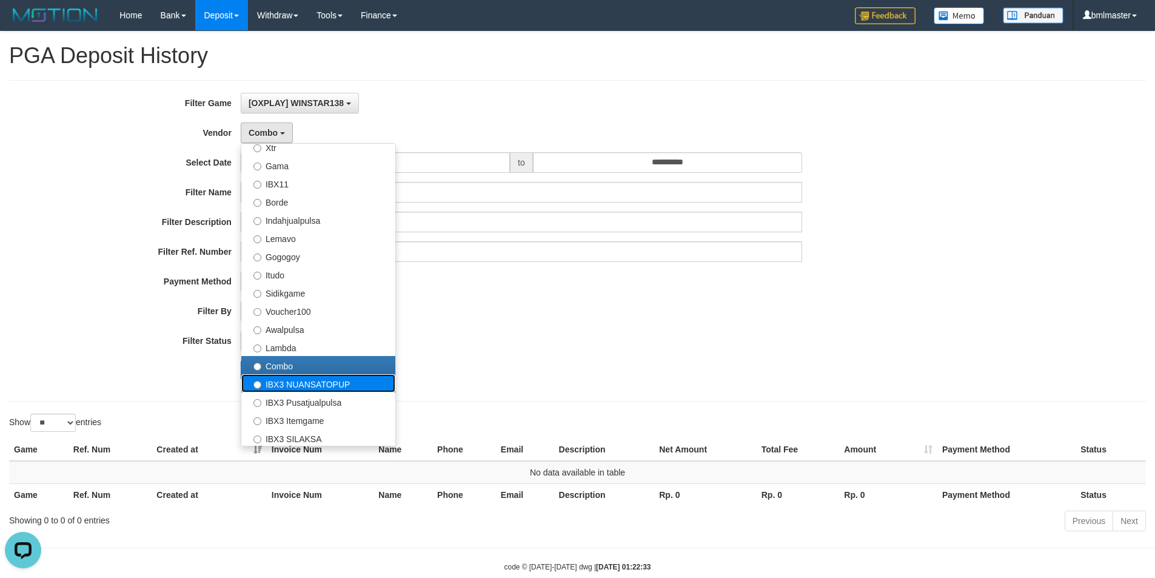
click at [297, 384] on label "IBX3 NUANSATOPUP" at bounding box center [318, 383] width 154 height 18
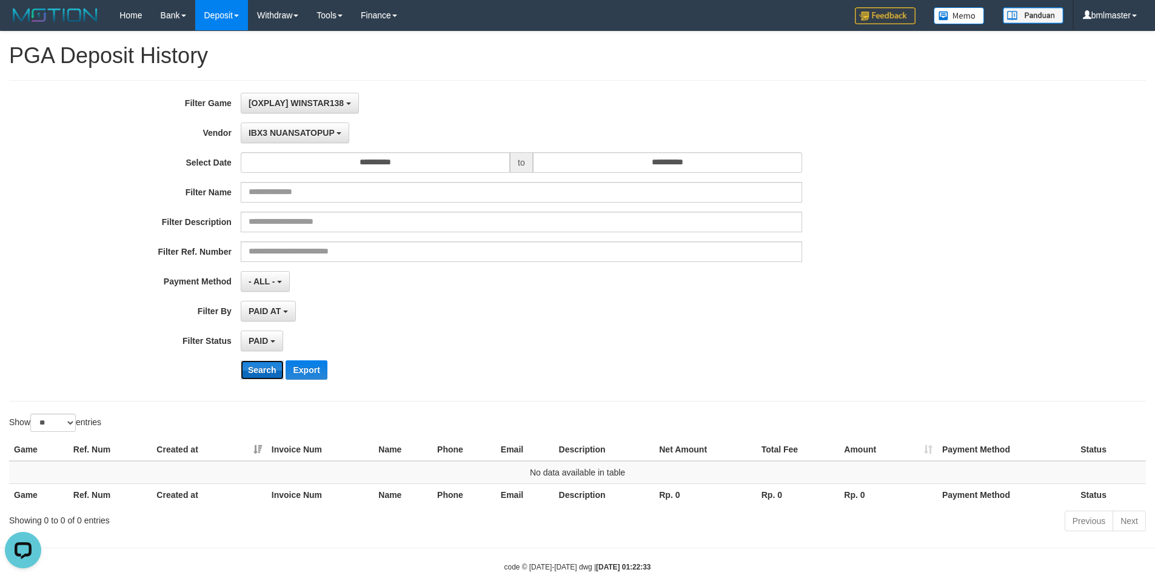
click at [259, 371] on button "Search" at bounding box center [262, 369] width 43 height 19
click at [274, 129] on span "IBX3 NUANSATOPUP" at bounding box center [292, 133] width 86 height 10
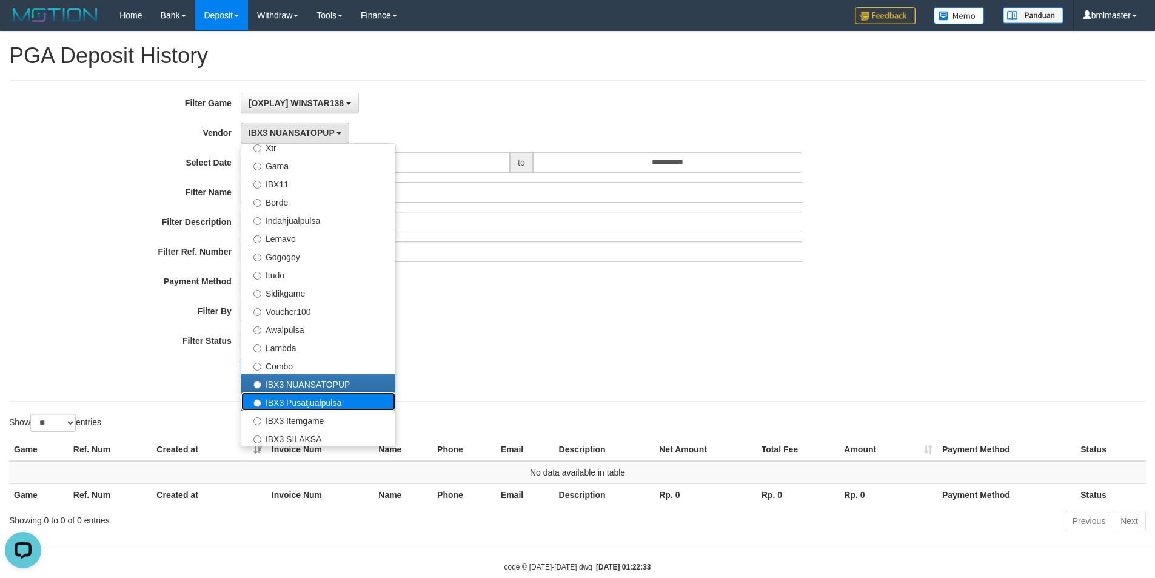
click at [292, 398] on label "IBX3 Pusatjualpulsa" at bounding box center [318, 401] width 154 height 18
select select "**********"
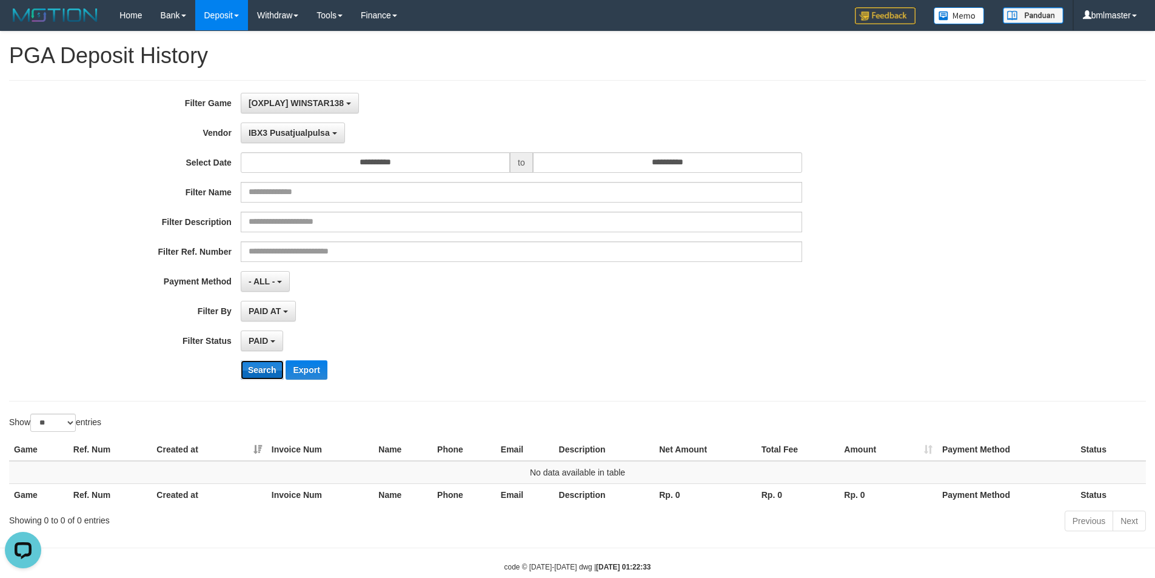
click at [267, 369] on button "Search" at bounding box center [262, 369] width 43 height 19
click at [272, 129] on span "IBX3 Pusatjualpulsa" at bounding box center [289, 133] width 81 height 10
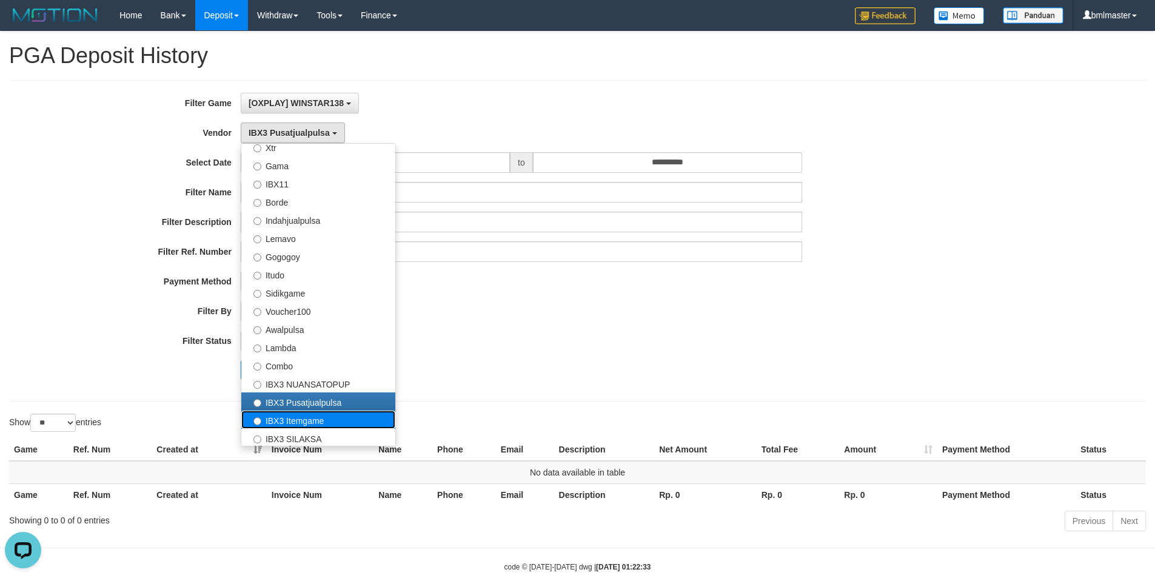
click at [286, 420] on label "IBX3 Itemgame" at bounding box center [318, 420] width 154 height 18
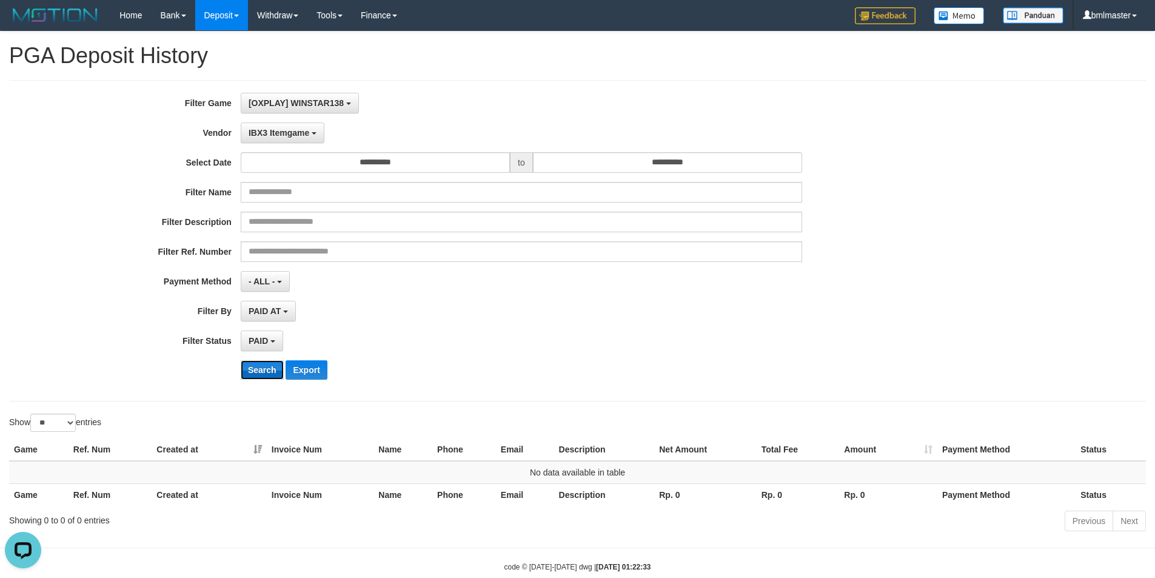
click at [253, 373] on button "Search" at bounding box center [262, 369] width 43 height 19
click at [281, 134] on span "IBX3 Itemgame" at bounding box center [279, 133] width 61 height 10
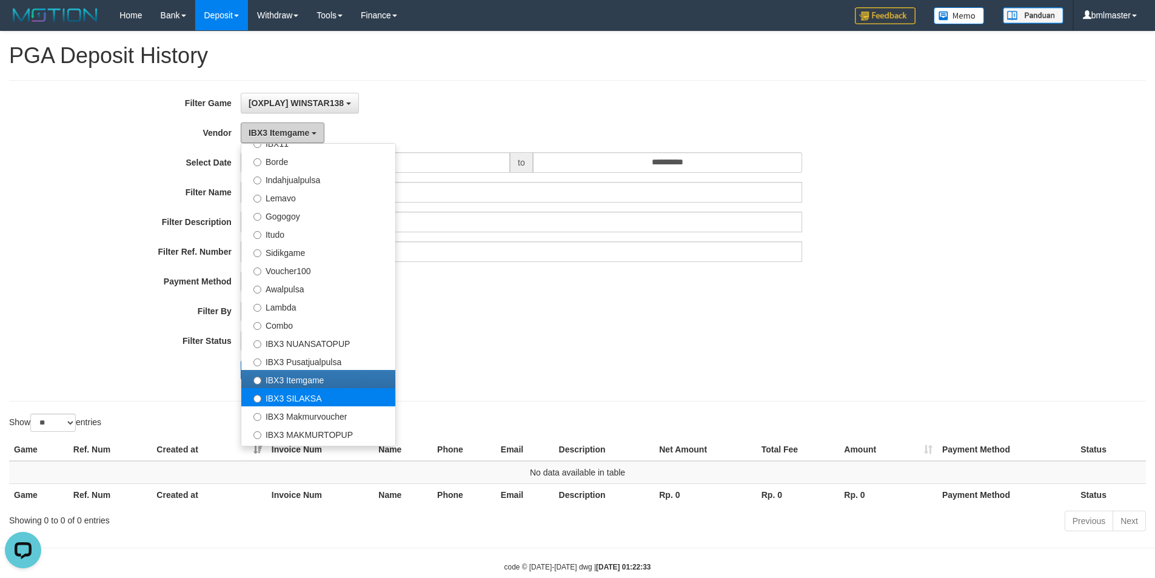
scroll to position [398, 0]
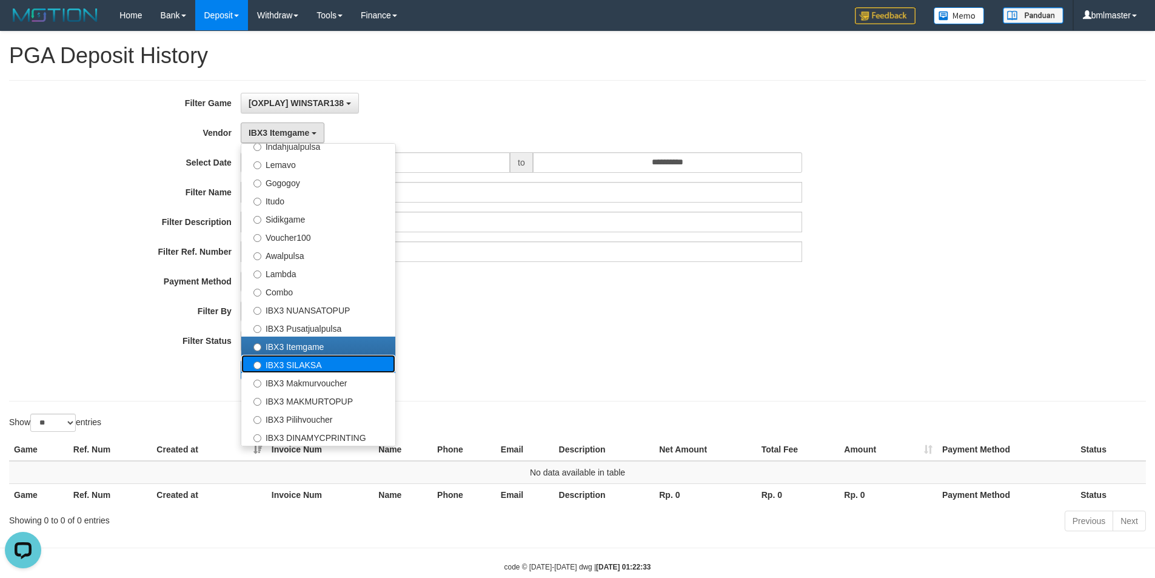
click at [300, 363] on label "IBX3 SILAKSA" at bounding box center [318, 364] width 154 height 18
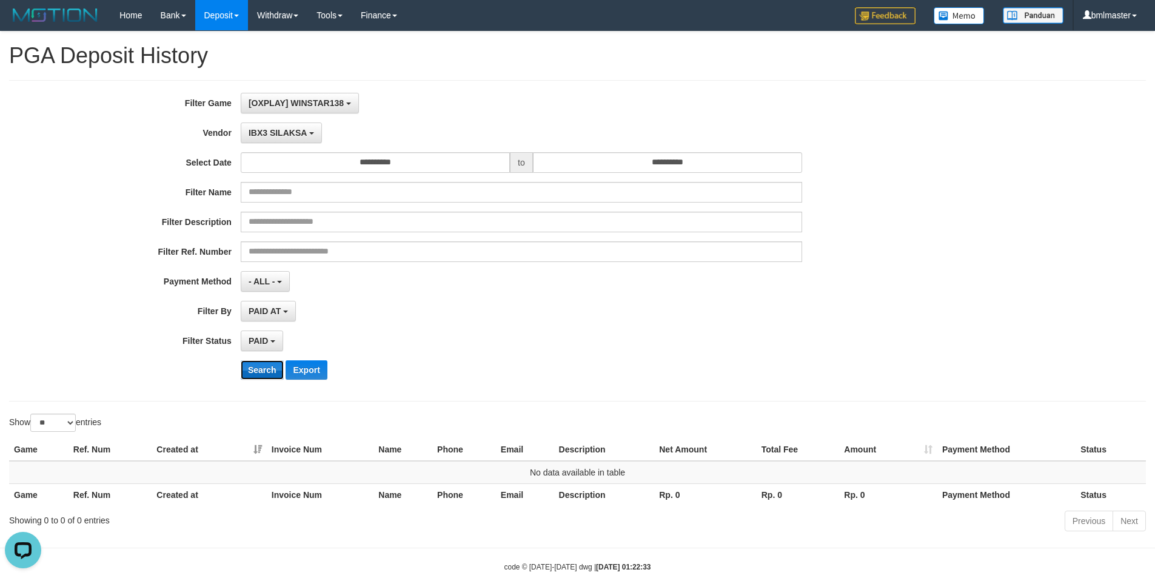
click at [256, 366] on button "Search" at bounding box center [262, 369] width 43 height 19
click at [281, 130] on span "IBX3 SILAKSA" at bounding box center [278, 133] width 58 height 10
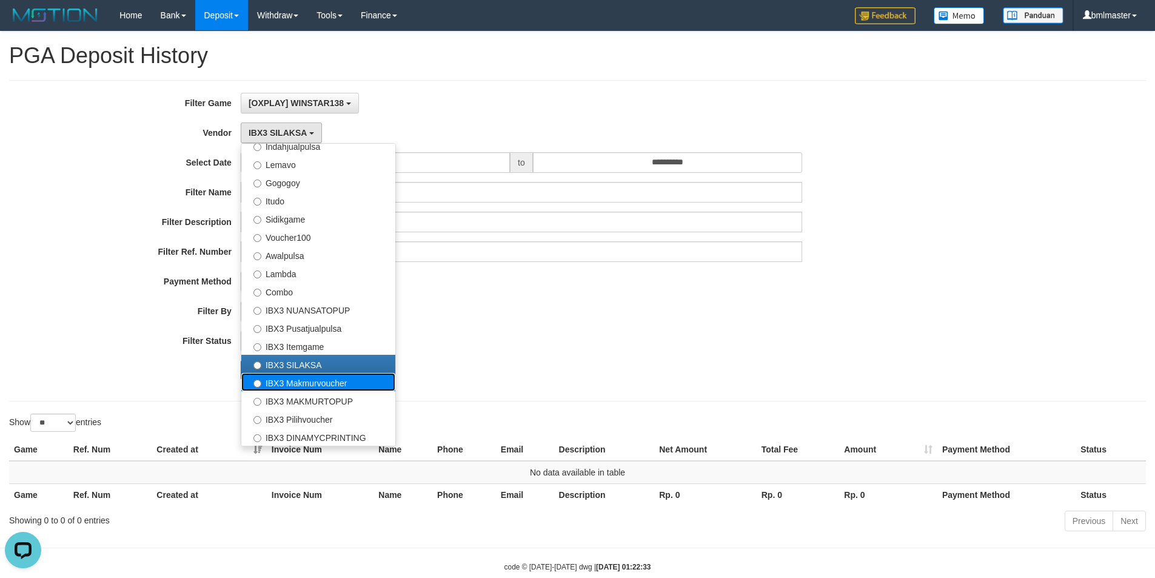
click at [294, 386] on label "IBX3 Makmurvoucher" at bounding box center [318, 382] width 154 height 18
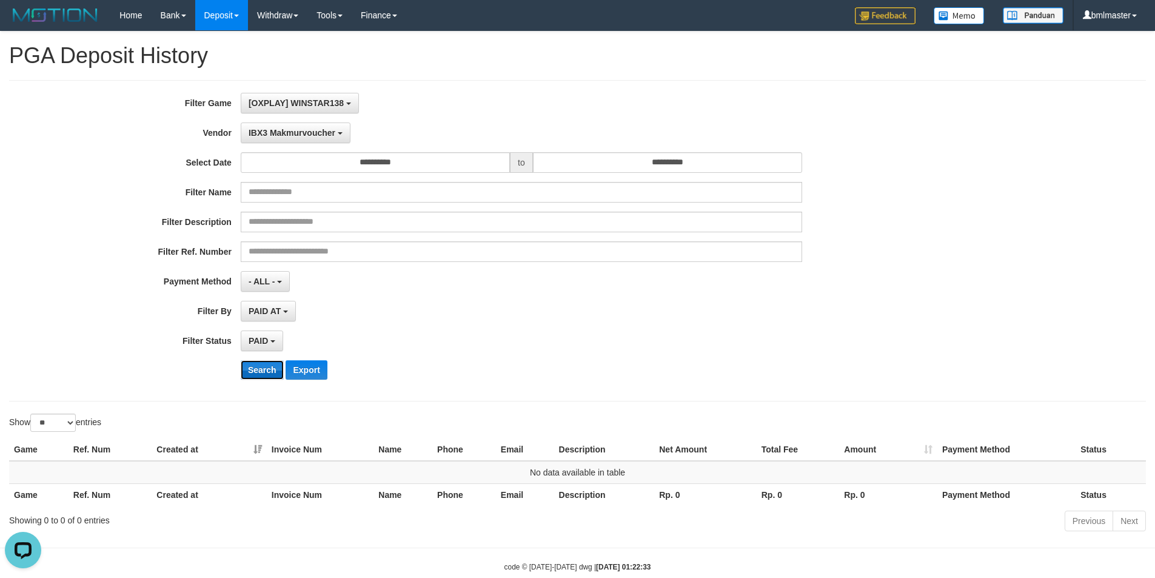
click at [257, 367] on button "Search" at bounding box center [262, 369] width 43 height 19
click at [275, 132] on span "IBX3 Makmurvoucher" at bounding box center [292, 133] width 87 height 10
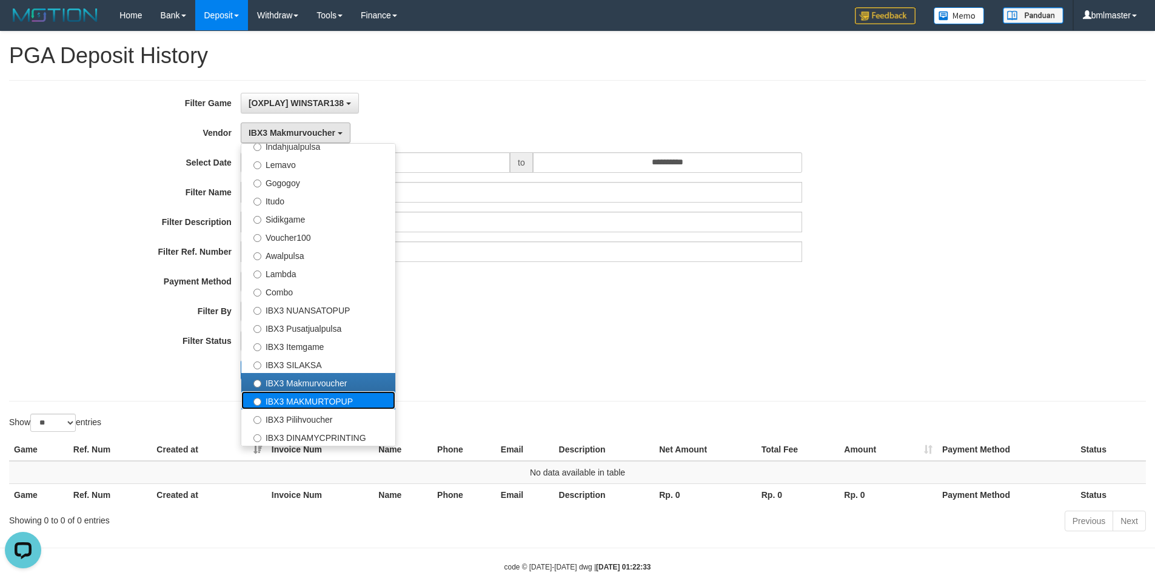
click at [293, 398] on label "IBX3 MAKMURTOPUP" at bounding box center [318, 400] width 154 height 18
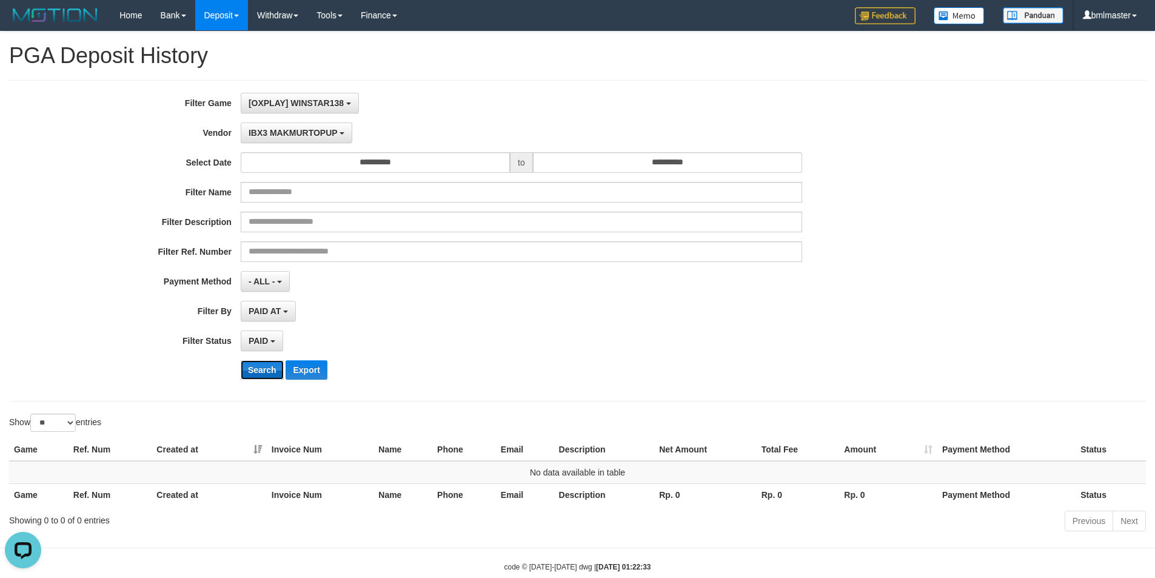
click at [264, 374] on button "Search" at bounding box center [262, 369] width 43 height 19
click at [257, 132] on span "IBX3 MAKMURTOPUP" at bounding box center [293, 133] width 89 height 10
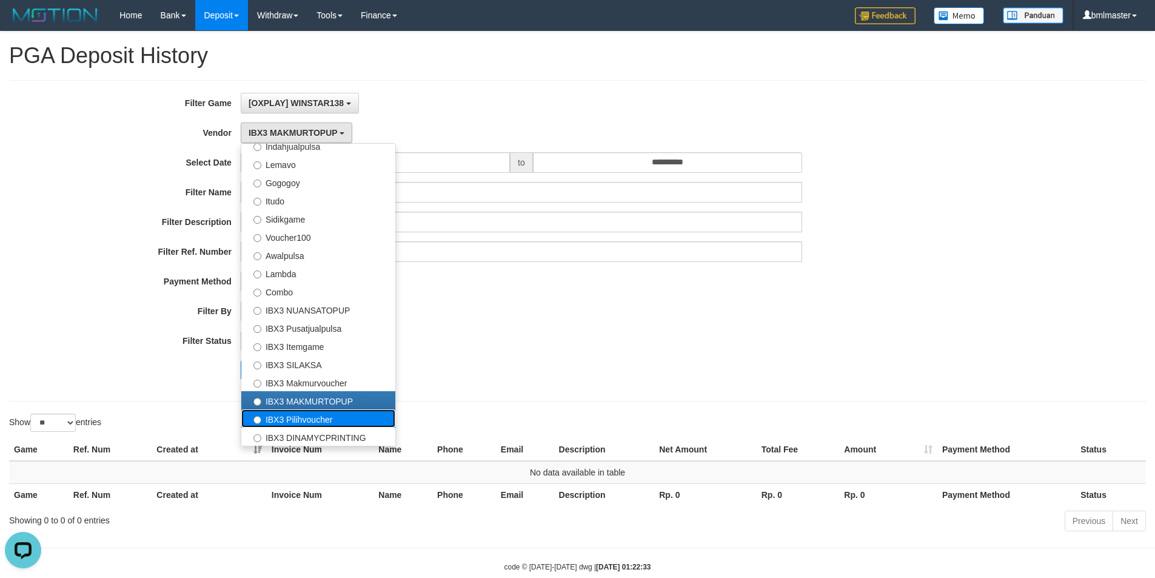
click at [293, 415] on label "IBX3 Pilihvoucher" at bounding box center [318, 418] width 154 height 18
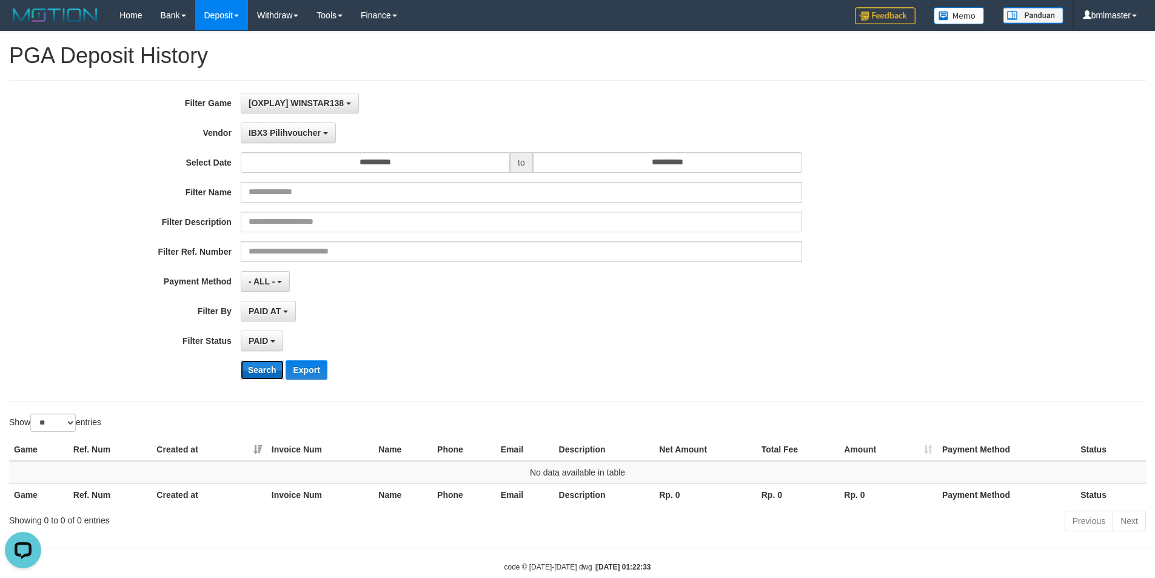
click at [278, 374] on button "Search" at bounding box center [262, 369] width 43 height 19
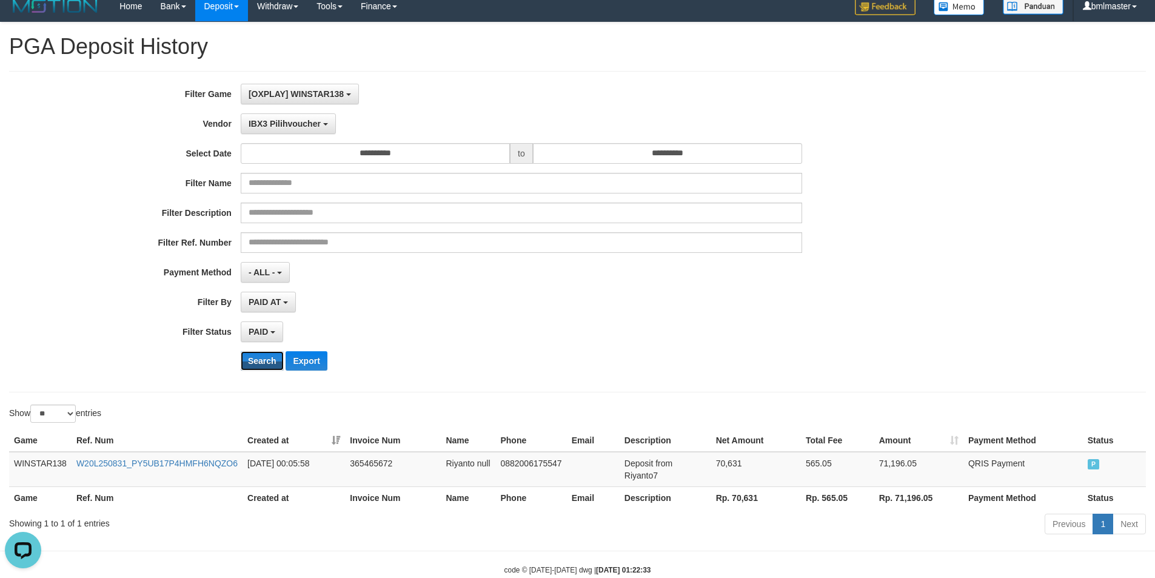
scroll to position [37, 0]
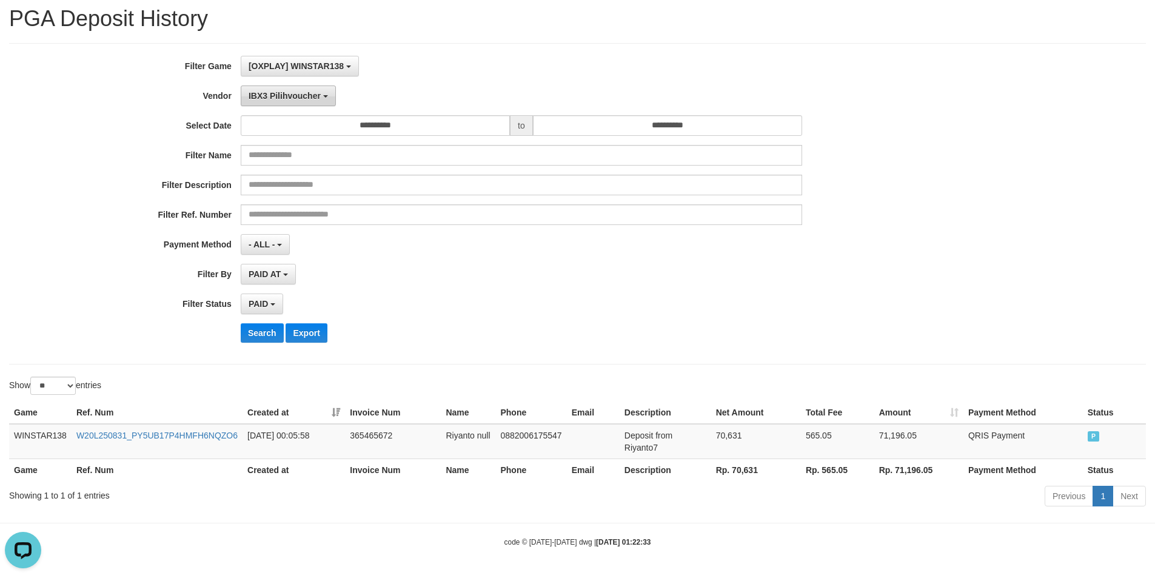
click at [281, 93] on span "IBX3 Pilihvoucher" at bounding box center [285, 96] width 72 height 10
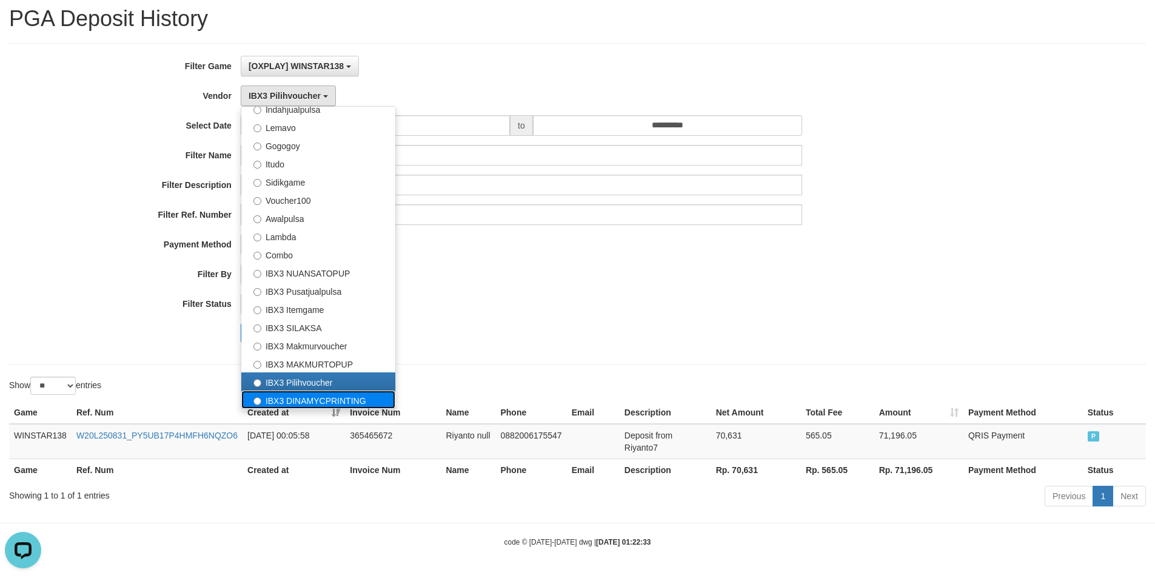
click at [301, 401] on label "IBX3 DINAMYCPRINTING" at bounding box center [318, 400] width 154 height 18
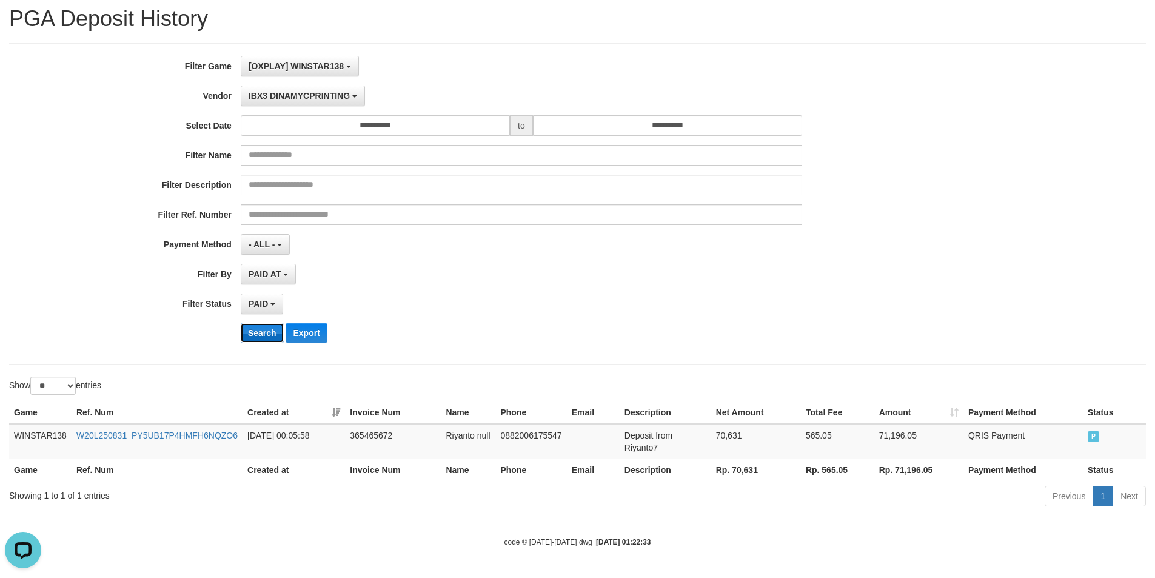
click at [252, 335] on button "Search" at bounding box center [262, 332] width 43 height 19
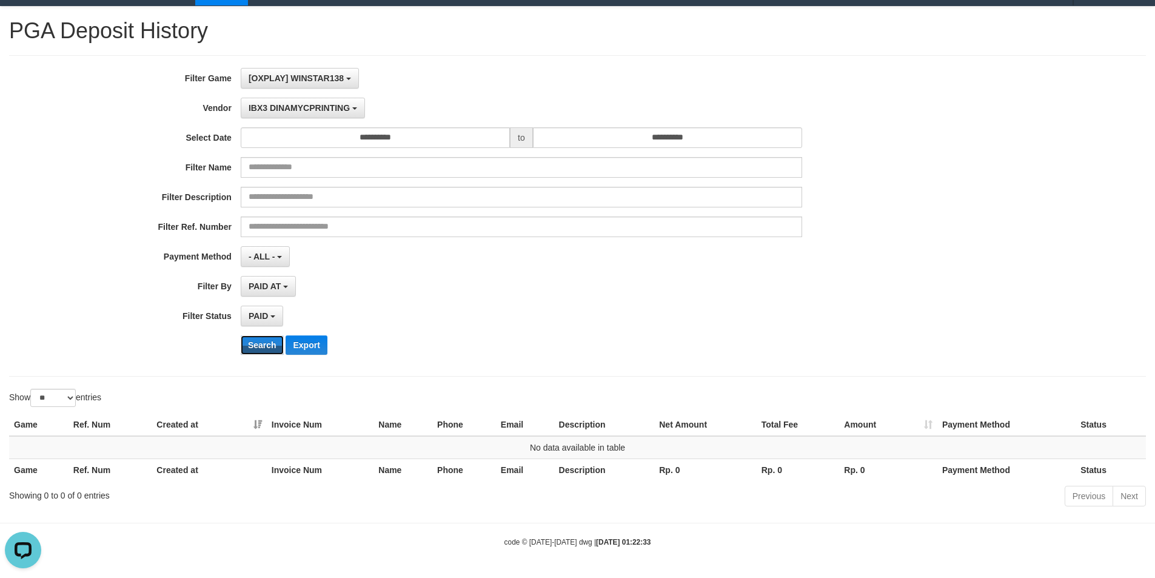
scroll to position [25, 0]
click at [485, 320] on div "PAID SELECT ALL - ALL - SELECT STATUS PENDING/UNPAID PAID CANCELED EXPIRED" at bounding box center [522, 316] width 562 height 21
click at [475, 323] on div "PAID SELECT ALL - ALL - SELECT STATUS PENDING/UNPAID PAID CANCELED EXPIRED" at bounding box center [522, 316] width 562 height 21
click at [289, 107] on span "IBX3 DINAMYCPRINTING" at bounding box center [299, 108] width 101 height 10
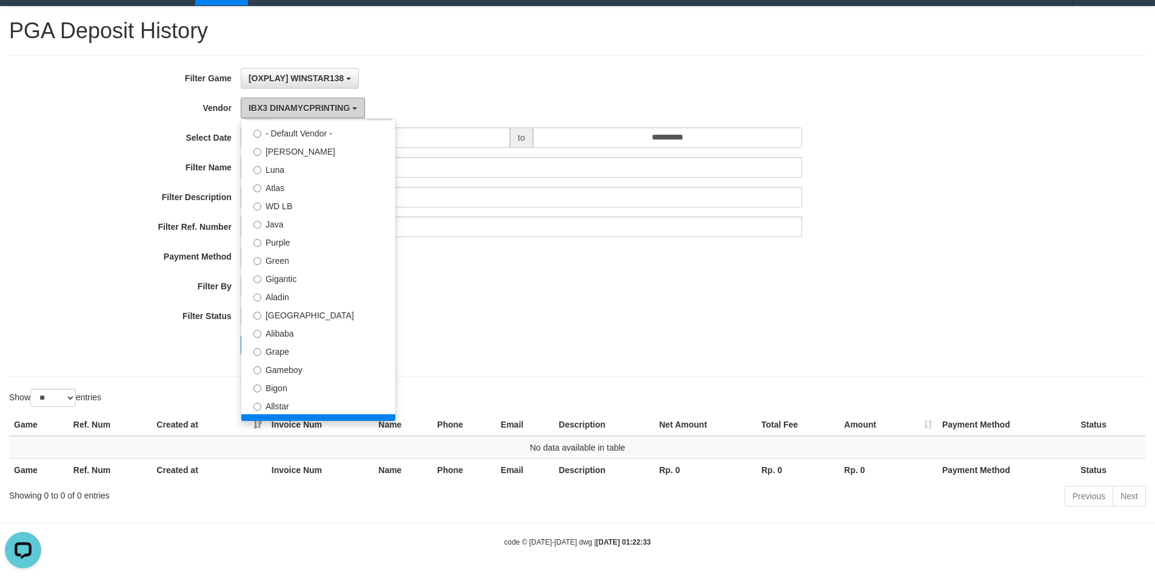
scroll to position [0, 0]
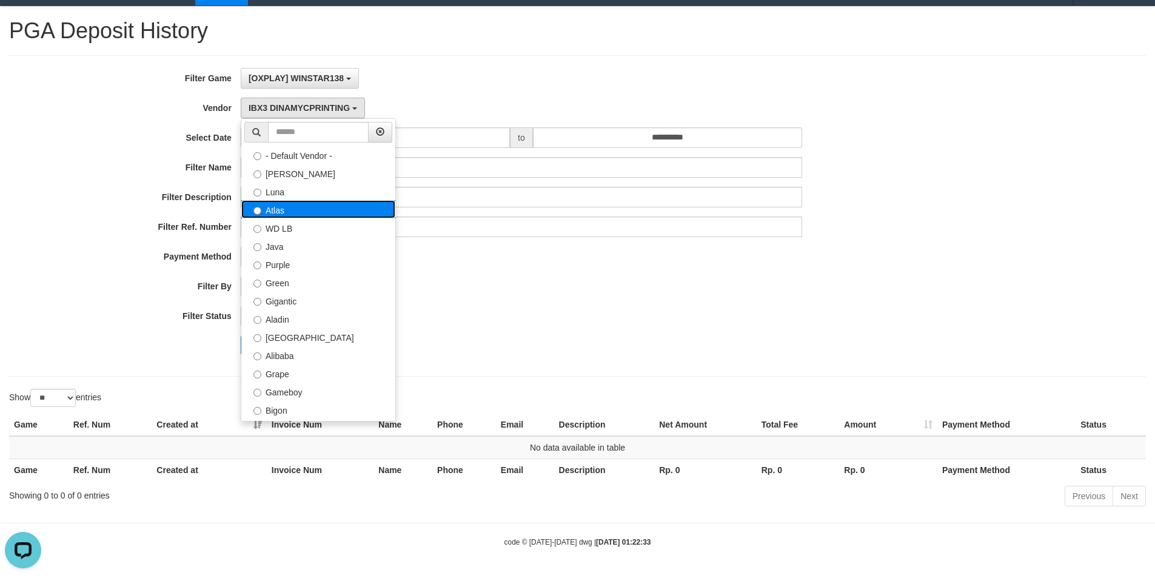
click at [287, 209] on label "Atlas" at bounding box center [318, 209] width 154 height 18
select select "**********"
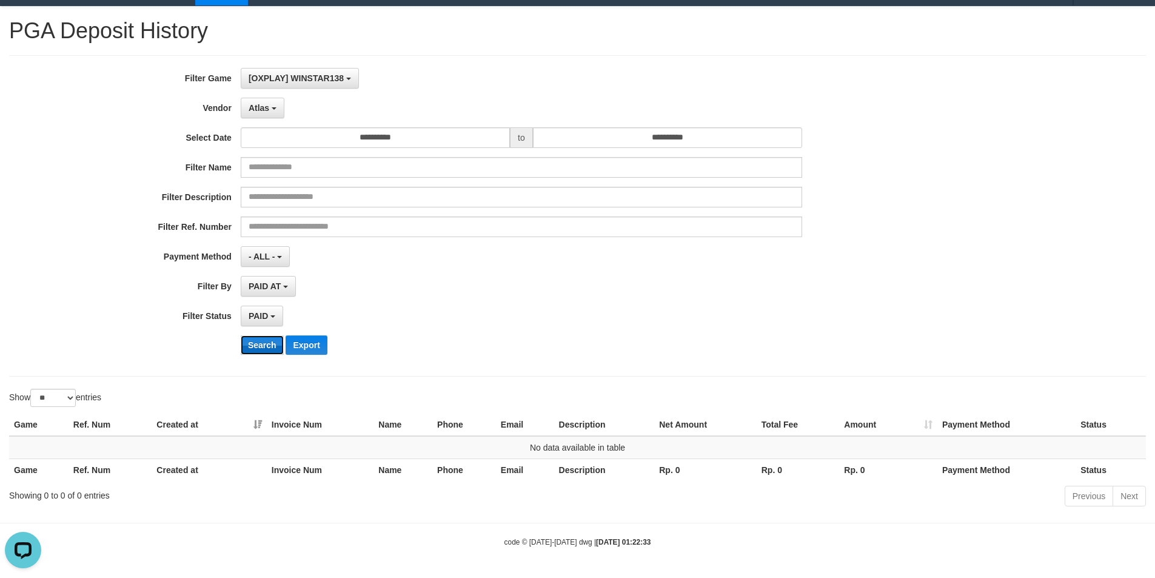
click at [255, 345] on button "Search" at bounding box center [262, 344] width 43 height 19
